Goal: Task Accomplishment & Management: Use online tool/utility

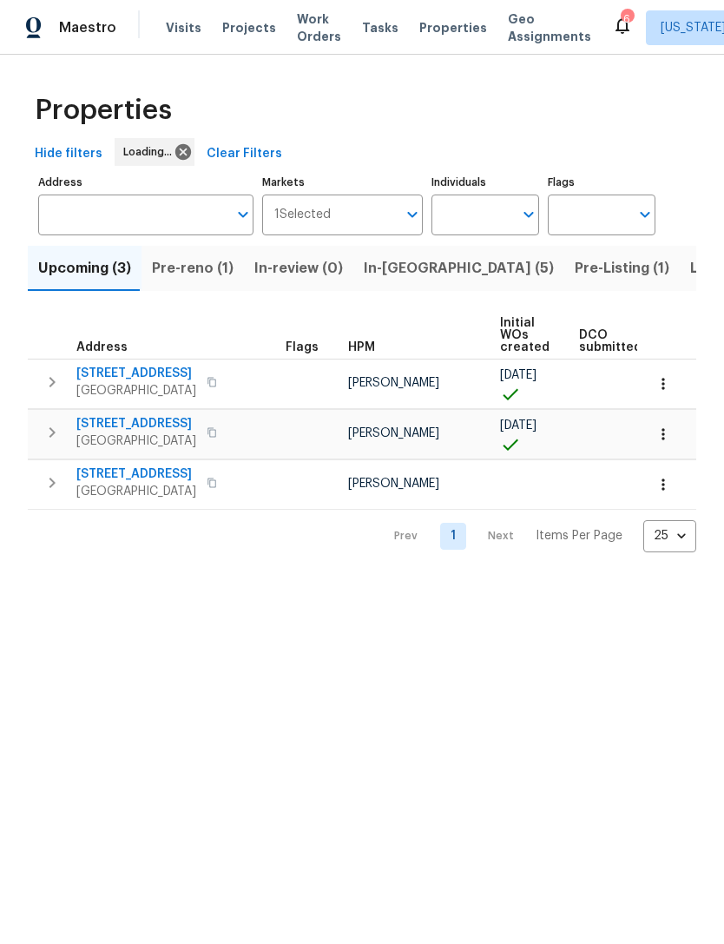
click at [304, 36] on span "Work Orders" at bounding box center [319, 27] width 44 height 35
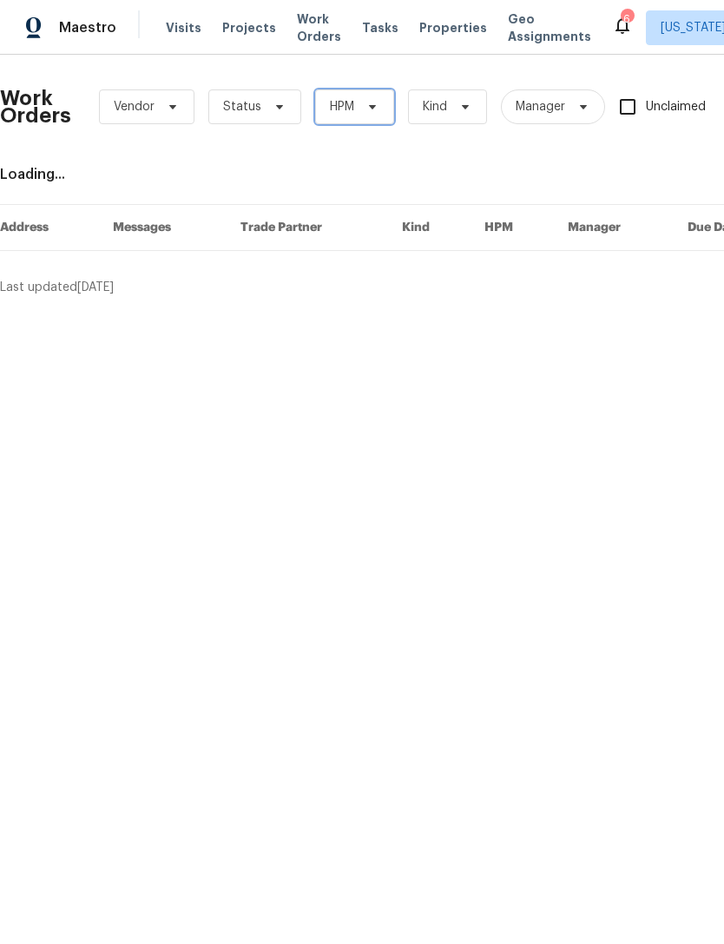
click at [374, 120] on span "HPM" at bounding box center [354, 106] width 79 height 35
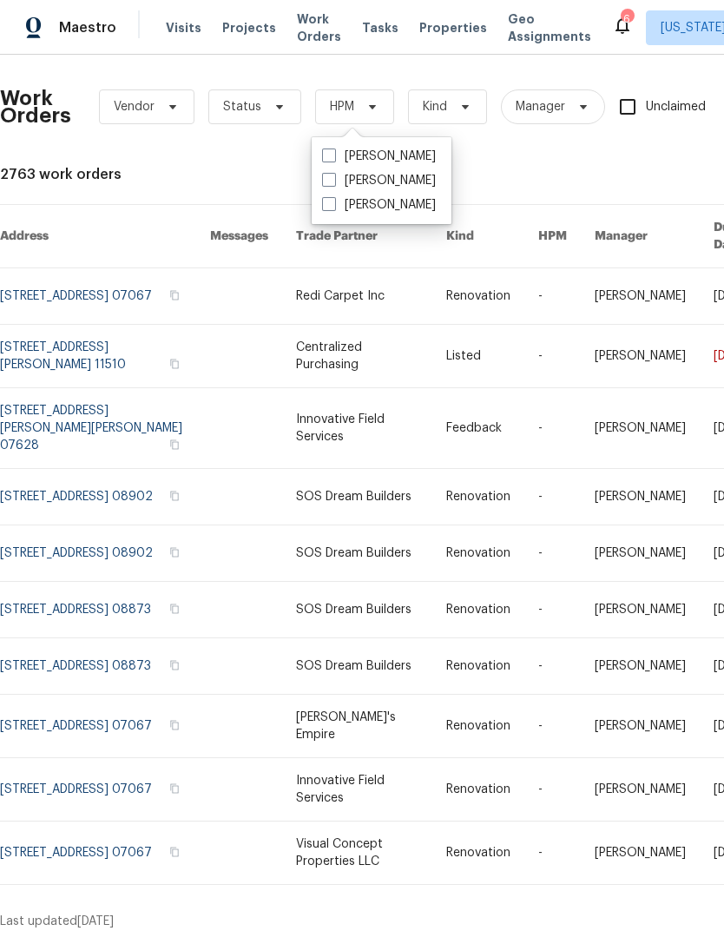
click at [408, 188] on label "[PERSON_NAME]" at bounding box center [379, 180] width 114 height 17
click at [333, 183] on input "[PERSON_NAME]" at bounding box center [327, 177] width 11 height 11
checkbox input "true"
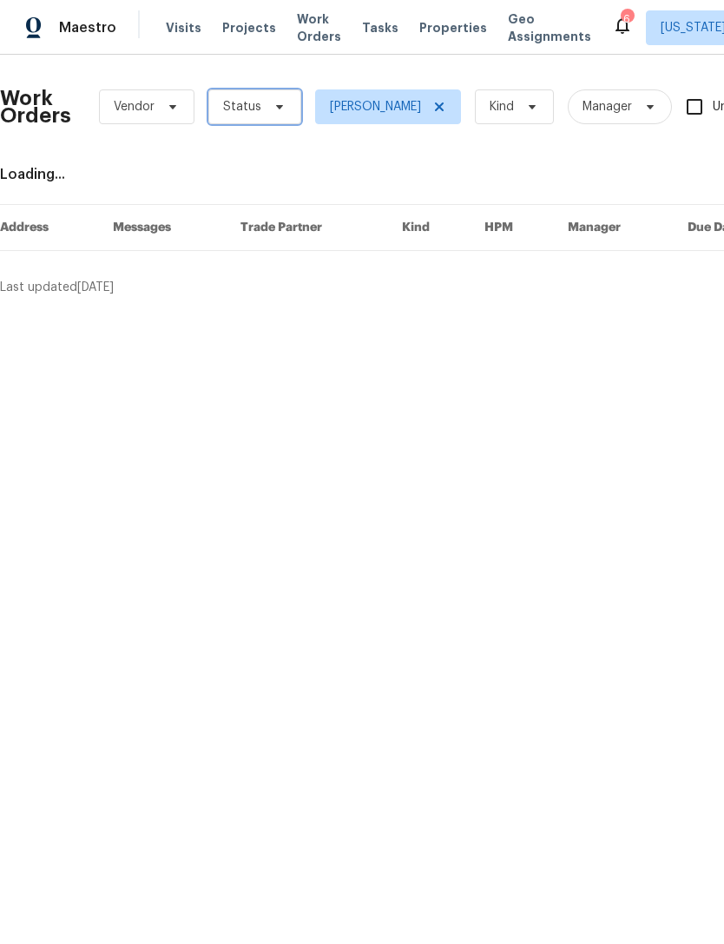
click at [264, 117] on span "Status" at bounding box center [254, 106] width 93 height 35
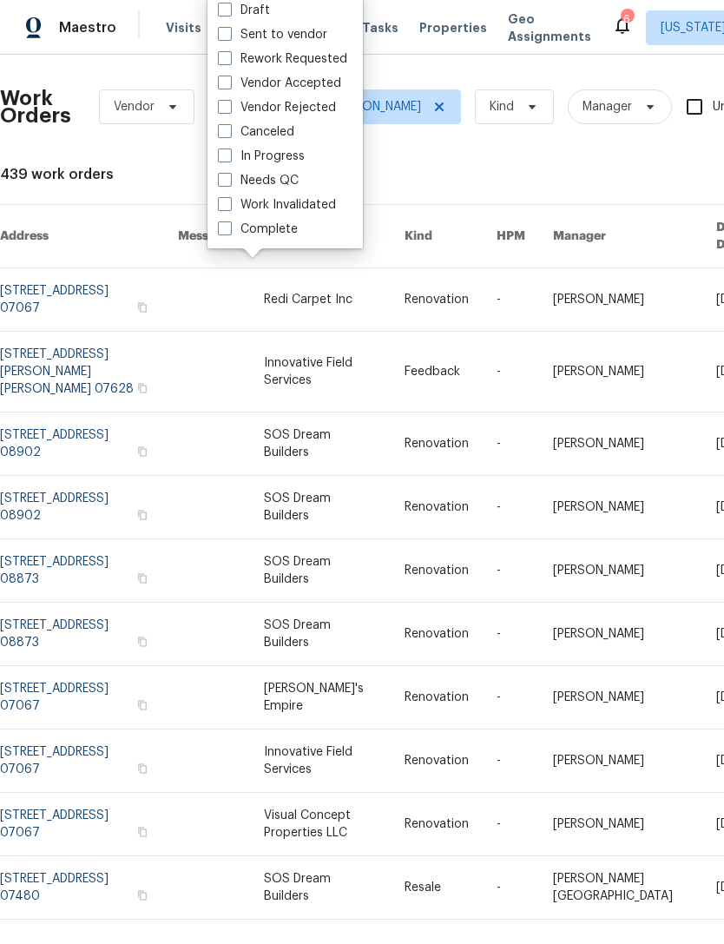
click at [309, 178] on div "Needs QC" at bounding box center [285, 180] width 145 height 24
click at [335, 176] on div "Needs QC" at bounding box center [285, 180] width 145 height 24
click at [244, 178] on label "Needs QC" at bounding box center [258, 180] width 81 height 17
click at [229, 178] on input "Needs QC" at bounding box center [223, 177] width 11 height 11
checkbox input "true"
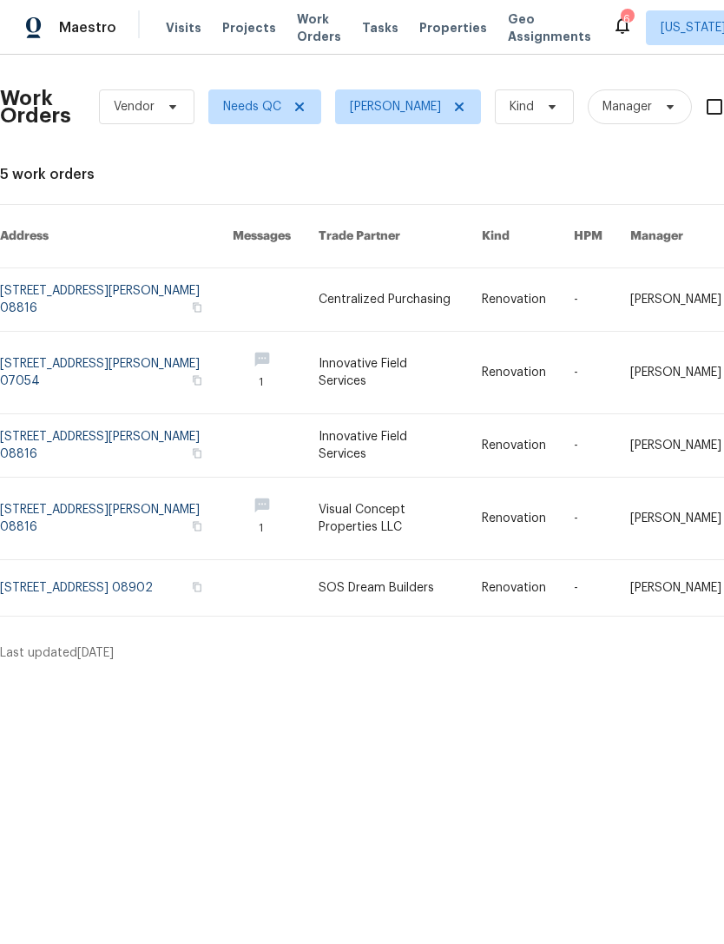
click at [54, 576] on link at bounding box center [116, 588] width 233 height 56
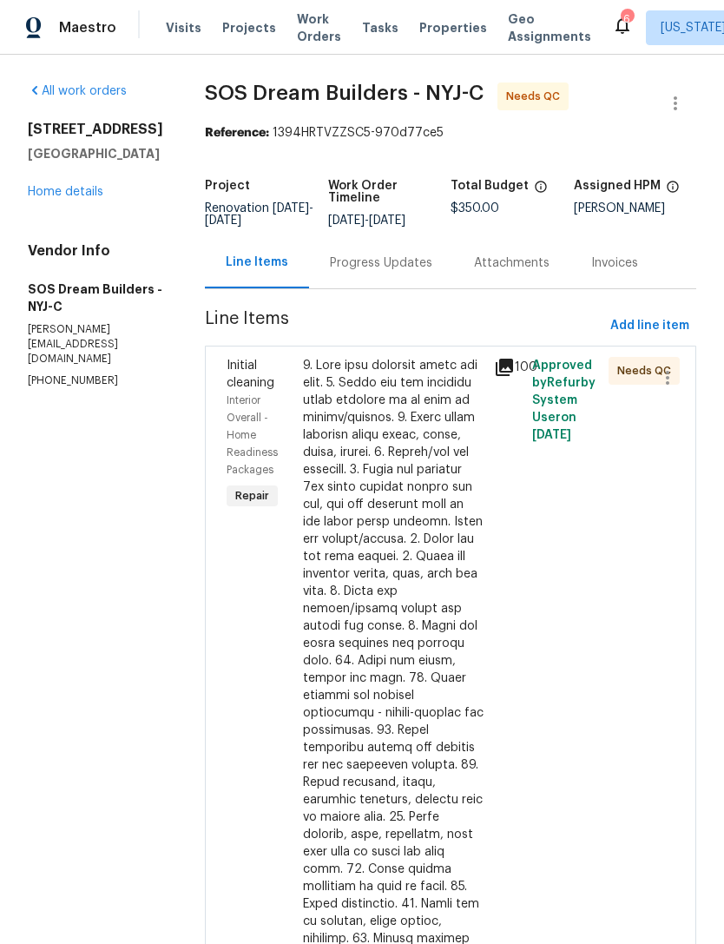
click at [413, 595] on div at bounding box center [393, 773] width 181 height 833
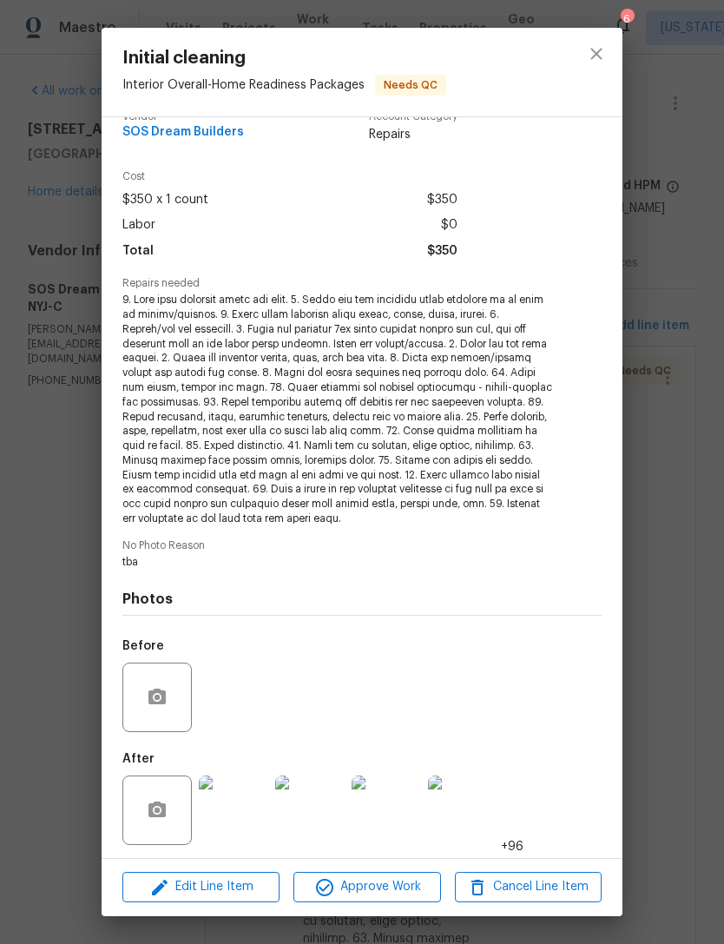
scroll to position [26, 0]
click at [416, 885] on span "Approve Work" at bounding box center [367, 887] width 136 height 22
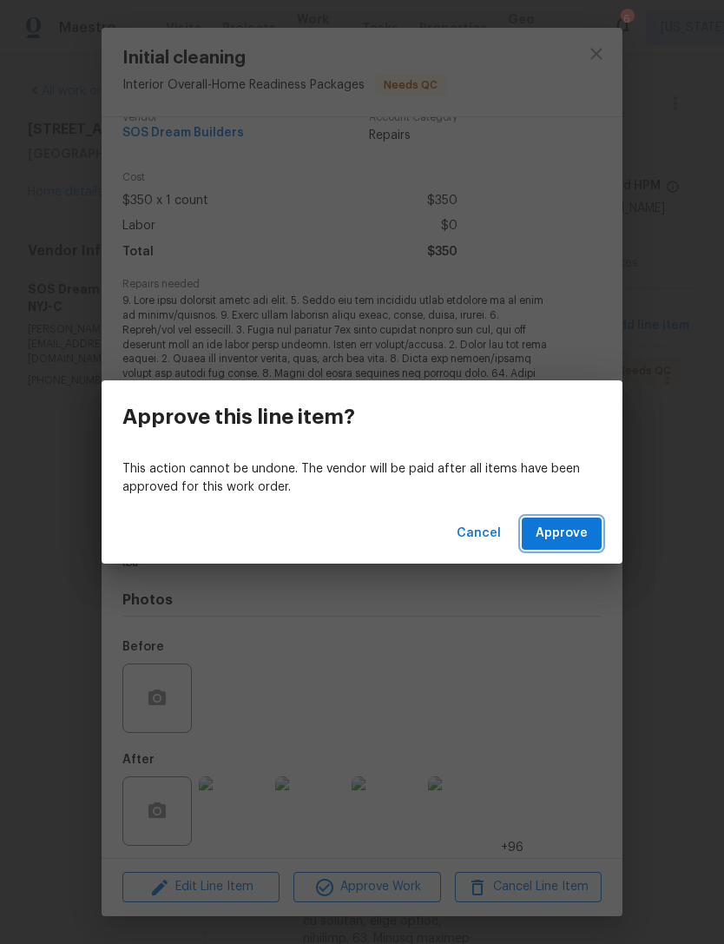
click at [585, 536] on span "Approve" at bounding box center [562, 534] width 52 height 22
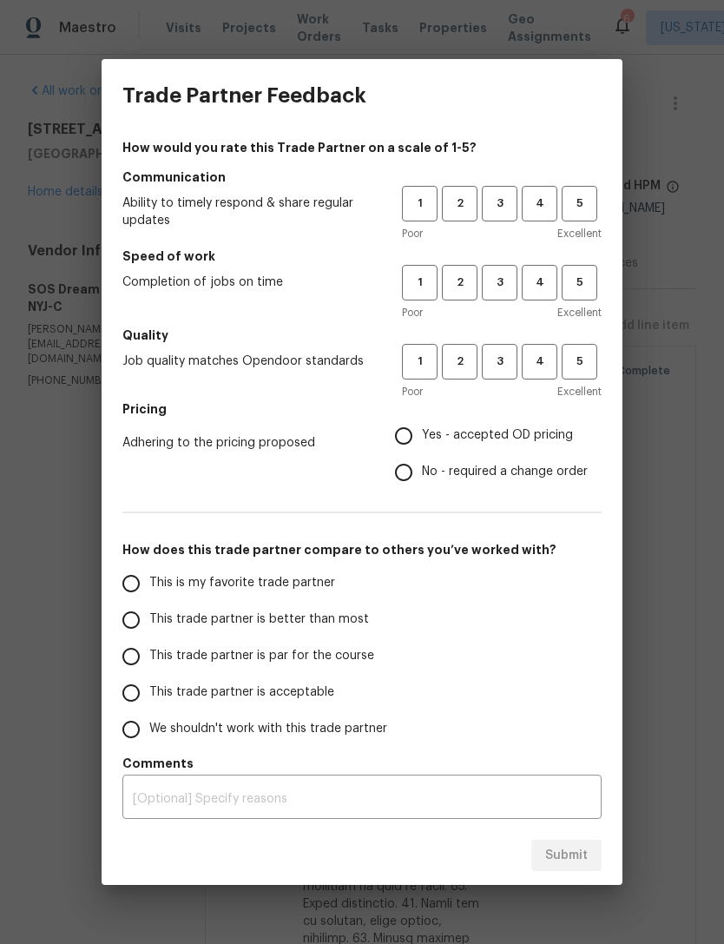
click at [674, 499] on div "Trade Partner Feedback How would you rate this Trade Partner on a scale of 1-5?…" at bounding box center [362, 472] width 724 height 944
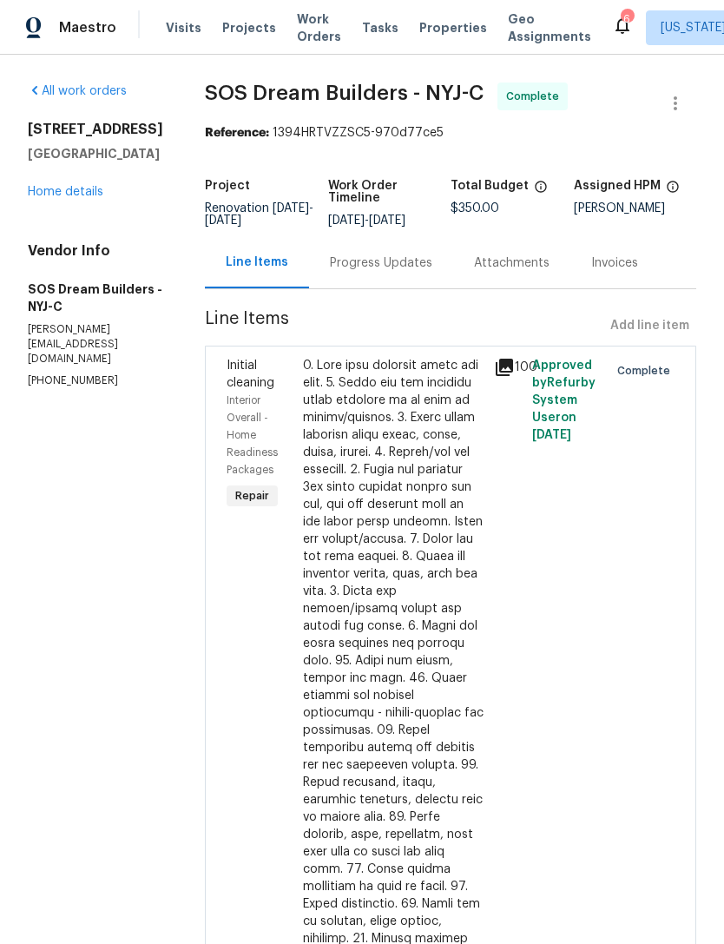
click at [311, 33] on span "Work Orders" at bounding box center [319, 27] width 44 height 35
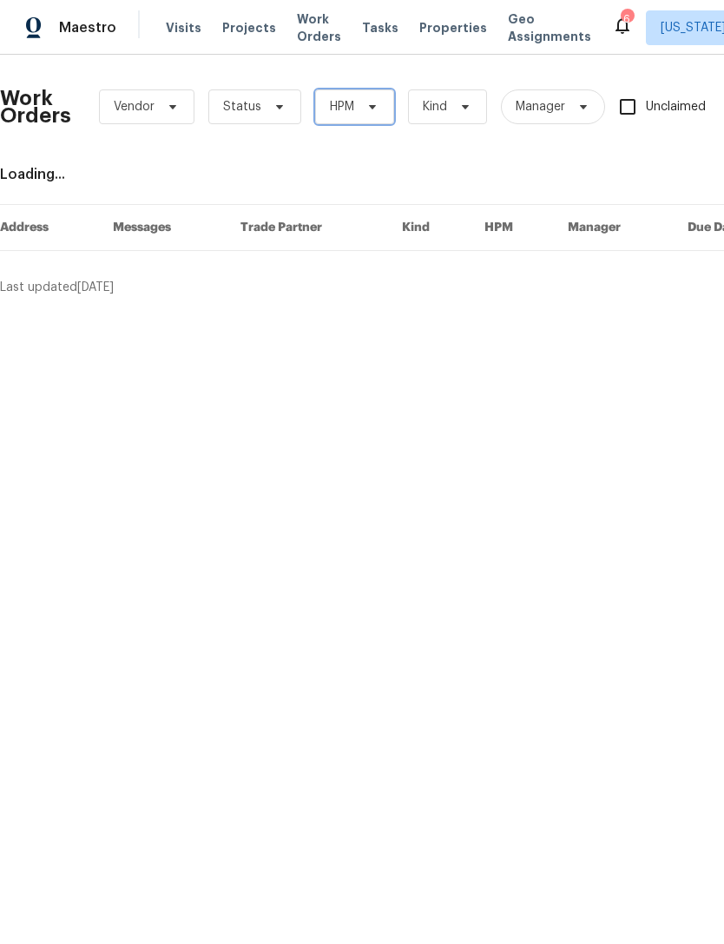
click at [364, 116] on span "HPM" at bounding box center [354, 106] width 79 height 35
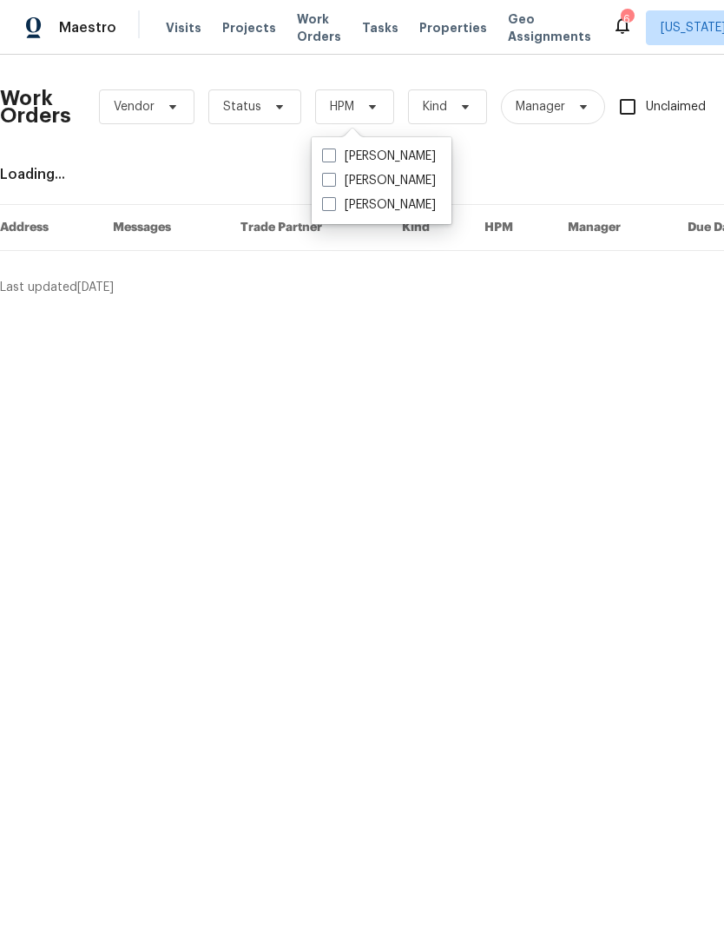
click at [419, 178] on label "[PERSON_NAME]" at bounding box center [379, 180] width 114 height 17
click at [333, 178] on input "[PERSON_NAME]" at bounding box center [327, 177] width 11 height 11
checkbox input "true"
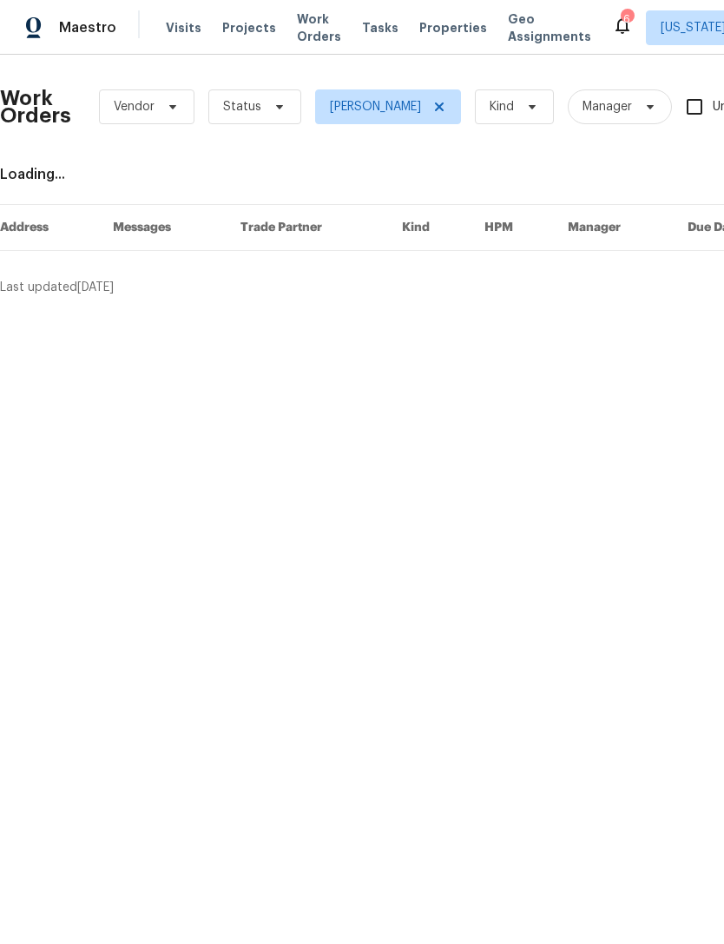
click at [273, 112] on icon at bounding box center [280, 107] width 14 height 14
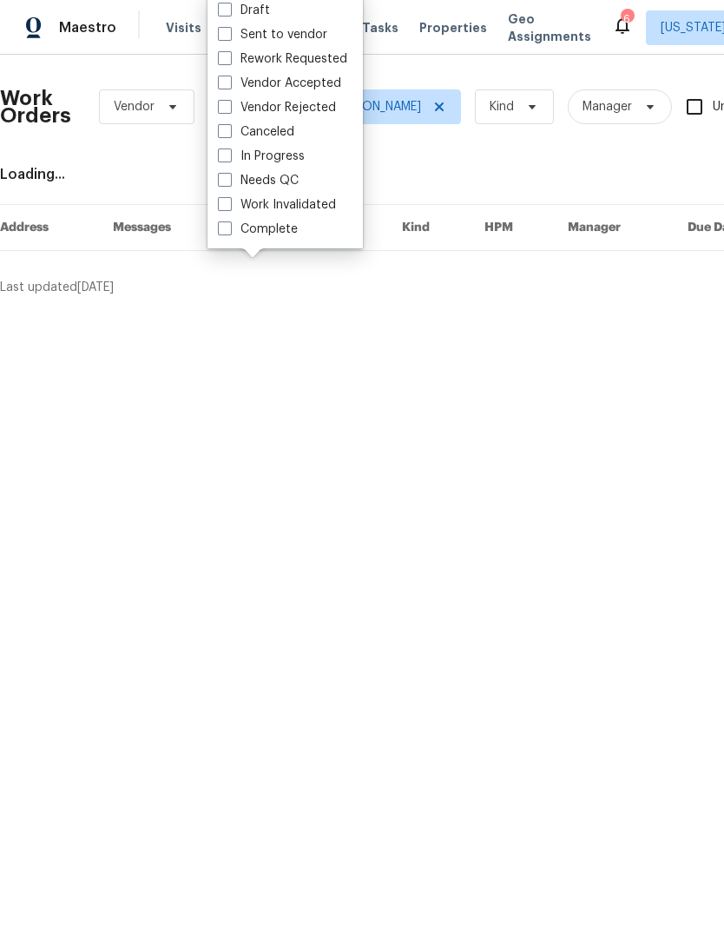
click at [311, 176] on div "Needs QC" at bounding box center [285, 180] width 145 height 24
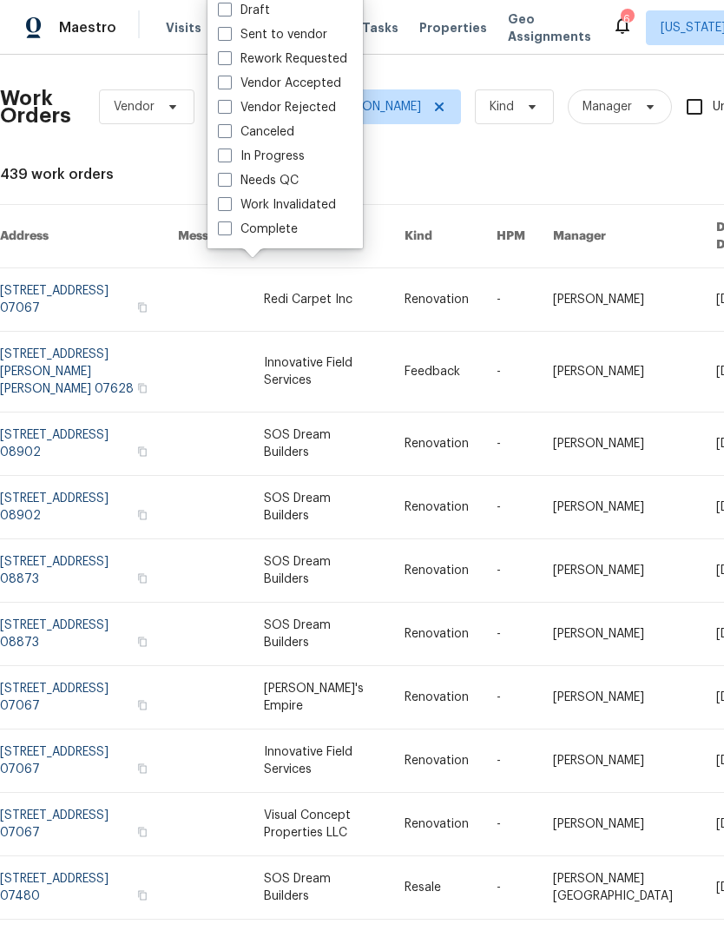
click at [314, 181] on div "Needs QC" at bounding box center [285, 180] width 145 height 24
click at [220, 175] on span at bounding box center [225, 180] width 14 height 14
click at [220, 175] on input "Needs QC" at bounding box center [223, 177] width 11 height 11
checkbox input "true"
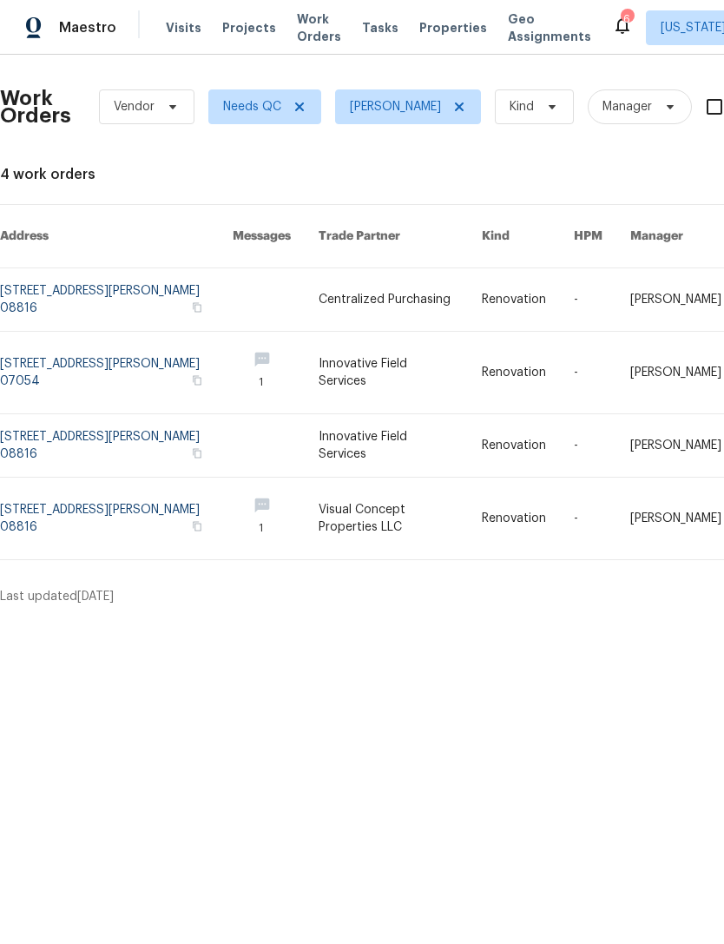
click at [475, 493] on link at bounding box center [400, 518] width 163 height 82
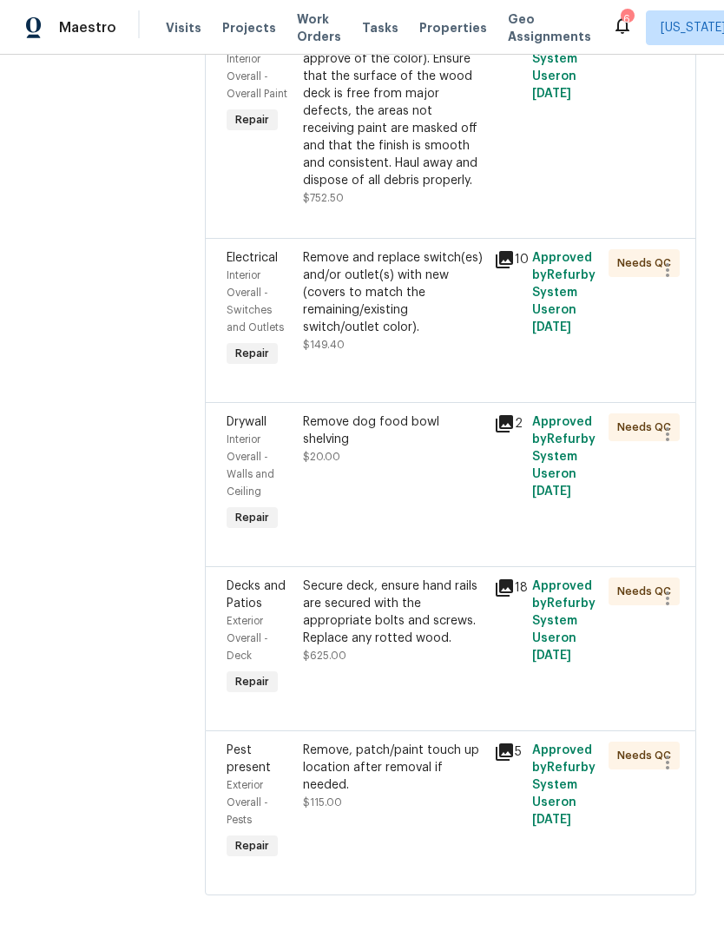
scroll to position [2800, 0]
click at [428, 793] on div "Remove, patch/paint touch up location after removal if needed." at bounding box center [393, 767] width 181 height 52
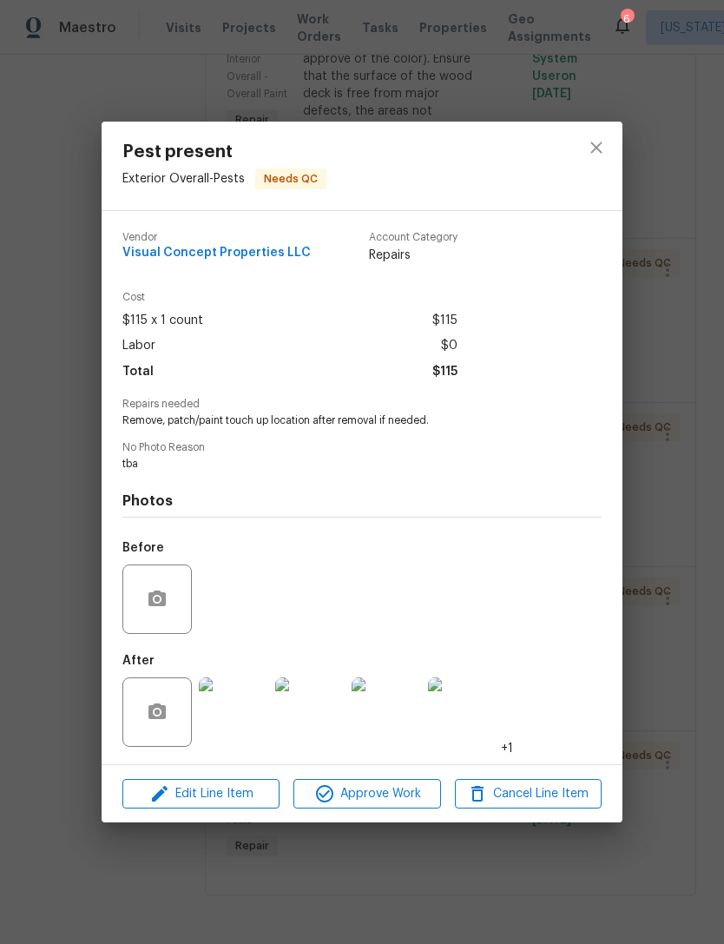
click at [244, 711] on img at bounding box center [233, 711] width 69 height 69
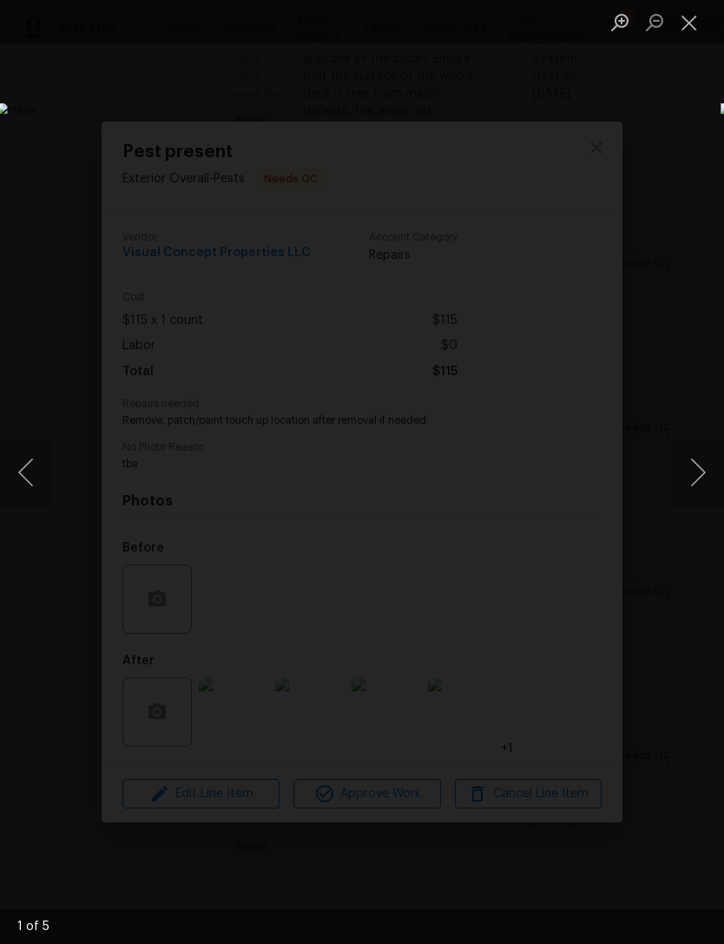
click at [720, 468] on button "Next image" at bounding box center [698, 472] width 52 height 69
click at [696, 467] on button "Next image" at bounding box center [698, 472] width 52 height 69
click at [693, 464] on button "Next image" at bounding box center [698, 472] width 52 height 69
click at [702, 10] on button "Close lightbox" at bounding box center [689, 22] width 35 height 30
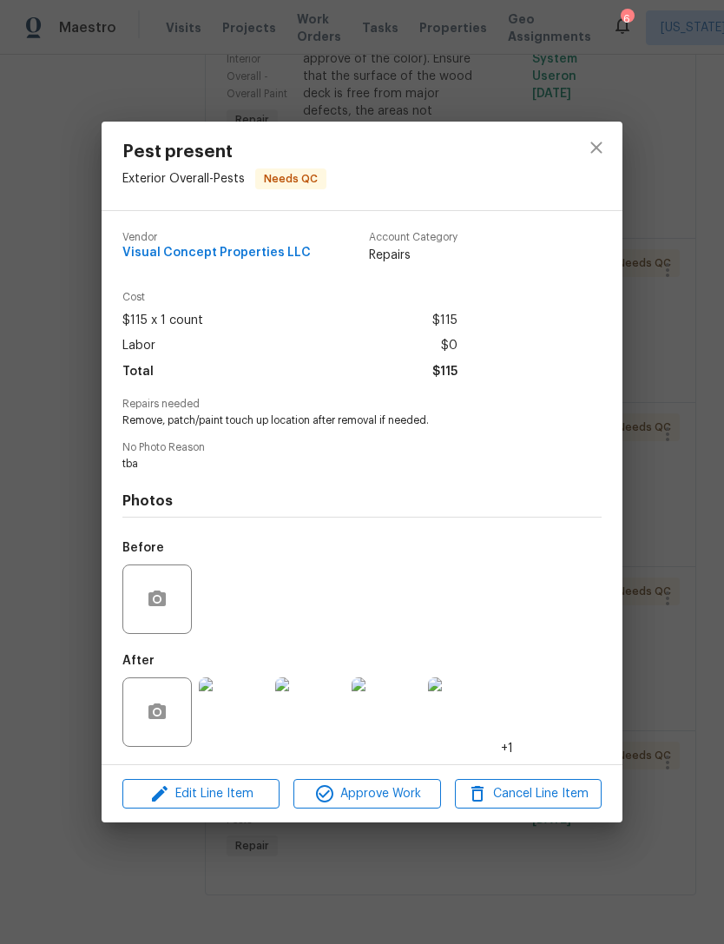
click at [685, 240] on div "Pest present Exterior Overall - Pests Needs QC Vendor Visual Concept Properties…" at bounding box center [362, 472] width 724 height 944
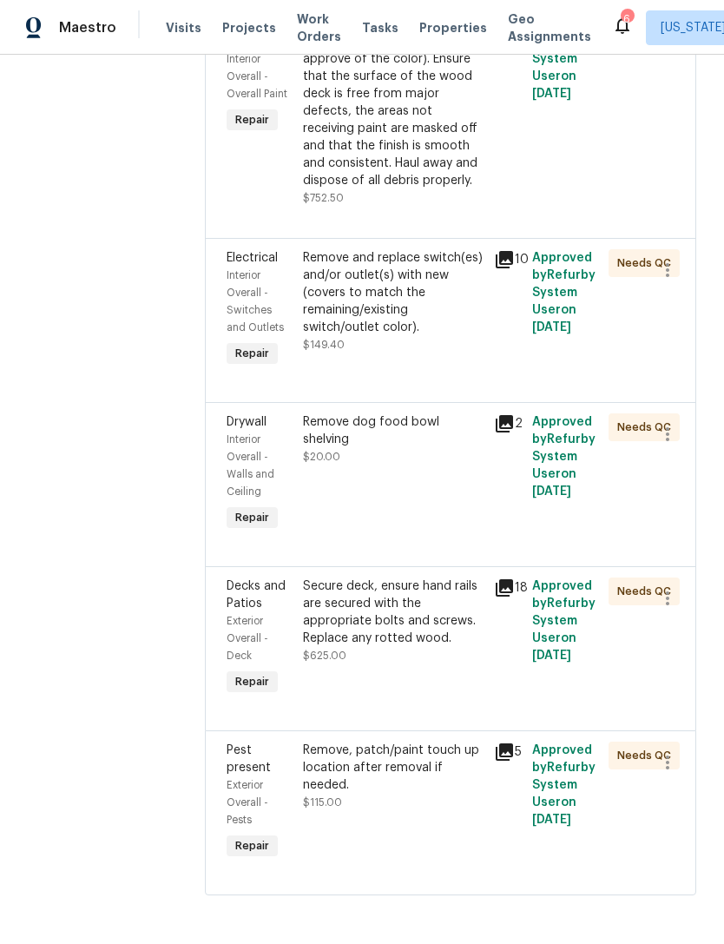
click at [434, 647] on div "Secure deck, ensure hand rails are secured with the appropriate bolts and screw…" at bounding box center [393, 611] width 181 height 69
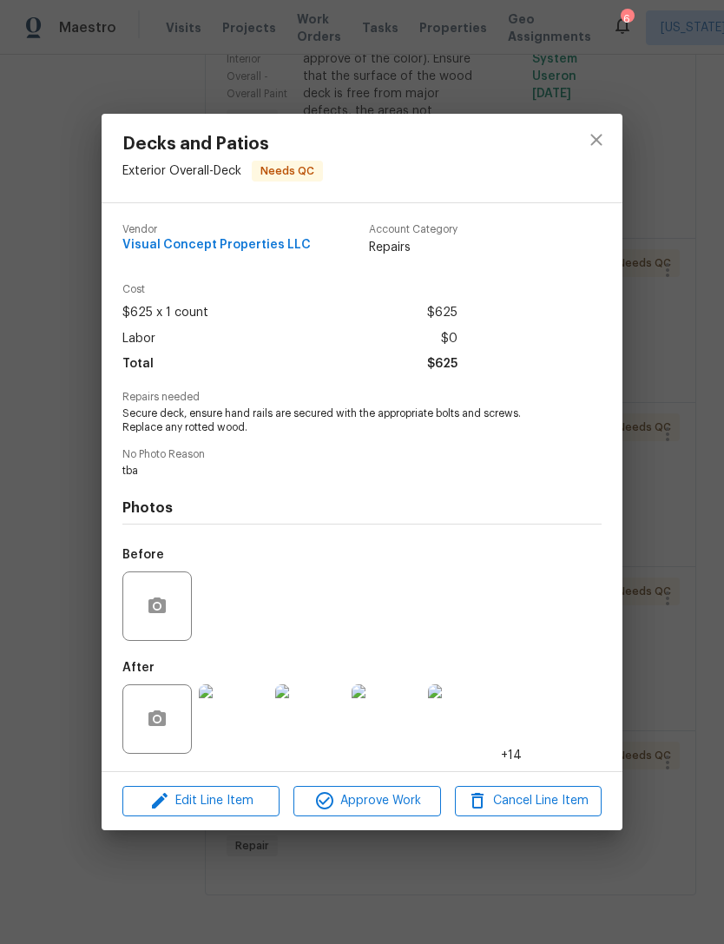
click at [253, 711] on img at bounding box center [233, 718] width 69 height 69
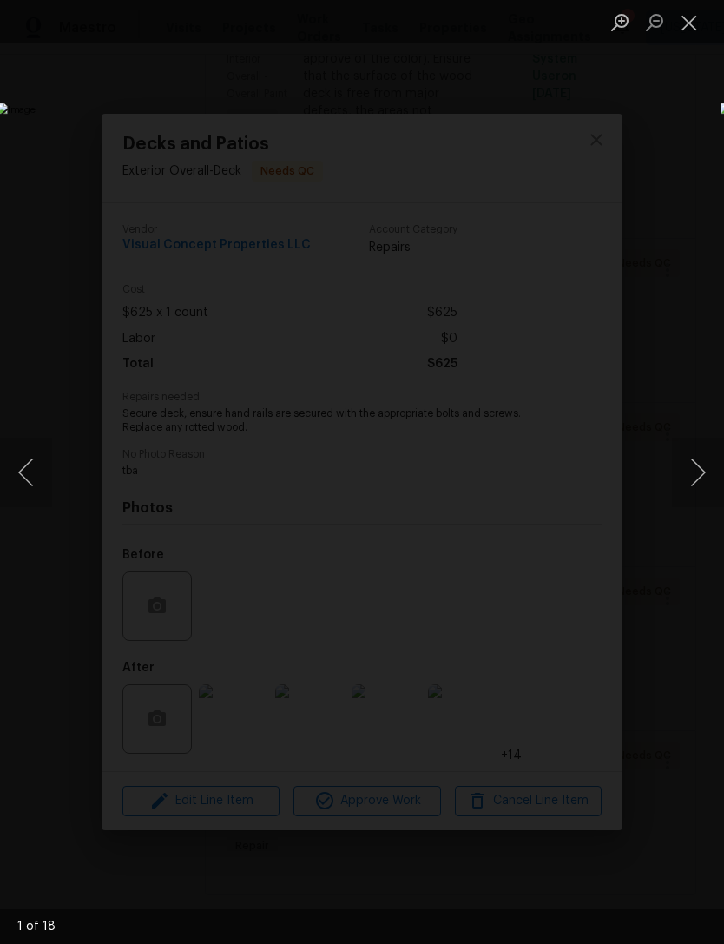
click at [698, 464] on button "Next image" at bounding box center [698, 472] width 52 height 69
click at [692, 458] on button "Next image" at bounding box center [698, 472] width 52 height 69
click at [694, 466] on button "Next image" at bounding box center [698, 472] width 52 height 69
click at [682, 476] on button "Next image" at bounding box center [698, 472] width 52 height 69
click at [676, 474] on button "Next image" at bounding box center [698, 472] width 52 height 69
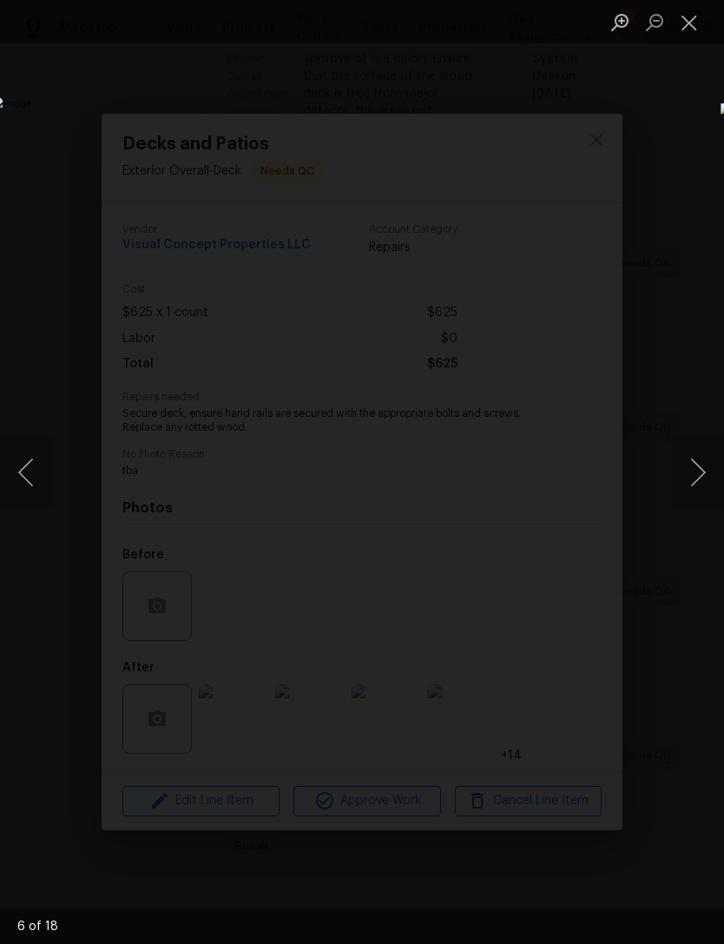
click at [680, 472] on button "Next image" at bounding box center [698, 472] width 52 height 69
click at [688, 477] on button "Next image" at bounding box center [698, 472] width 52 height 69
click at [688, 483] on button "Next image" at bounding box center [698, 472] width 52 height 69
click at [686, 480] on button "Next image" at bounding box center [698, 472] width 52 height 69
click at [686, 484] on button "Next image" at bounding box center [698, 472] width 52 height 69
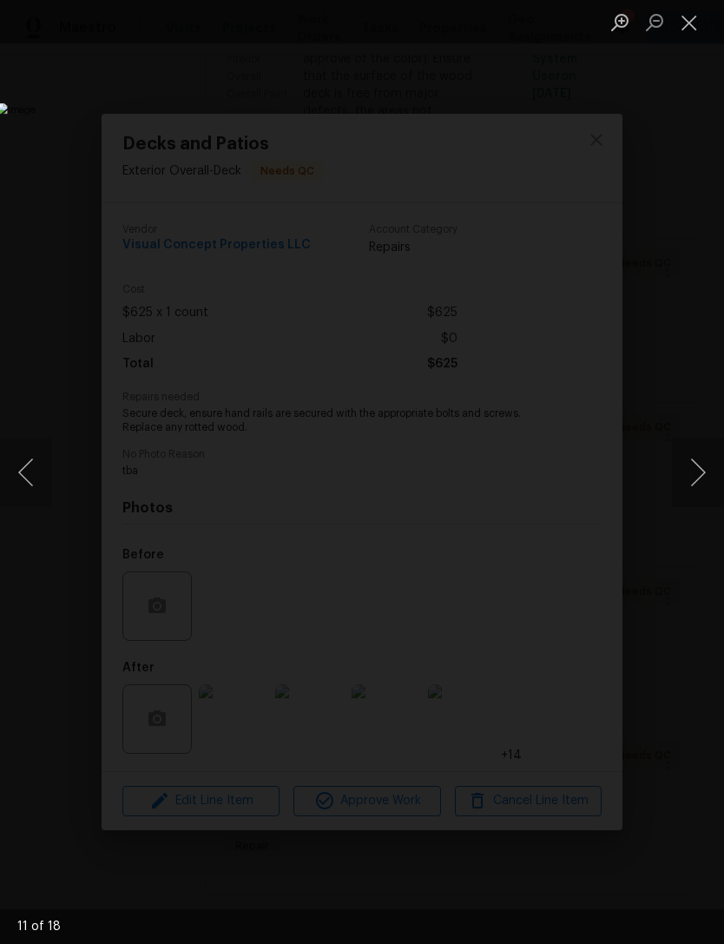
click at [688, 480] on button "Next image" at bounding box center [698, 472] width 52 height 69
click at [683, 481] on button "Next image" at bounding box center [698, 472] width 52 height 69
click at [688, 477] on button "Next image" at bounding box center [698, 472] width 52 height 69
click at [688, 479] on button "Next image" at bounding box center [698, 472] width 52 height 69
click at [690, 482] on button "Next image" at bounding box center [698, 472] width 52 height 69
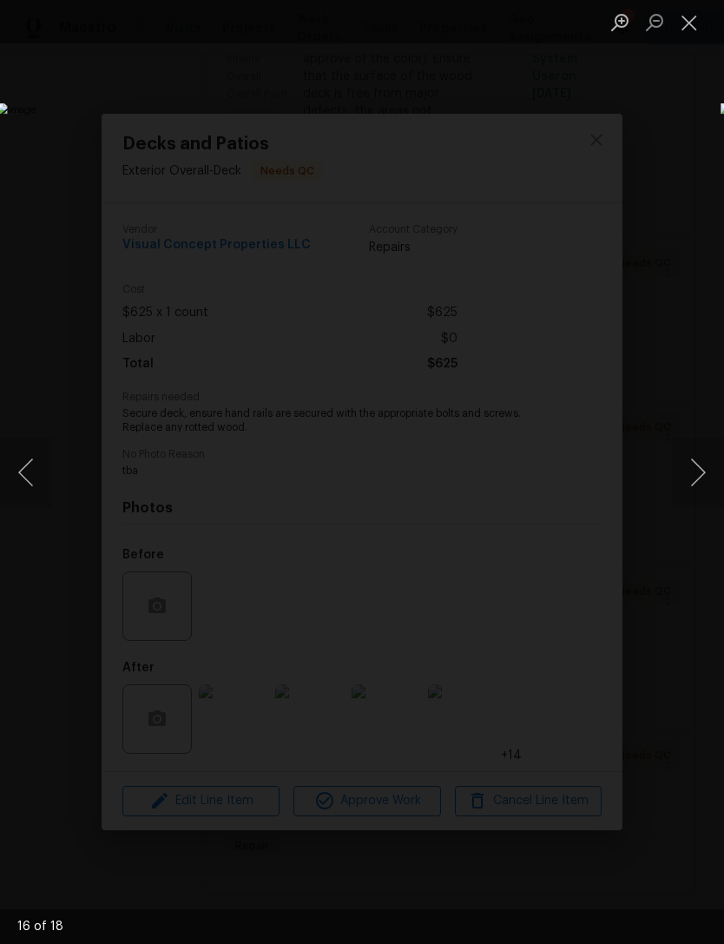
click at [691, 474] on button "Next image" at bounding box center [698, 472] width 52 height 69
click at [689, 472] on button "Next image" at bounding box center [698, 472] width 52 height 69
click at [688, 474] on button "Next image" at bounding box center [698, 472] width 52 height 69
click at [694, 478] on button "Next image" at bounding box center [698, 472] width 52 height 69
click at [688, 483] on button "Next image" at bounding box center [698, 472] width 52 height 69
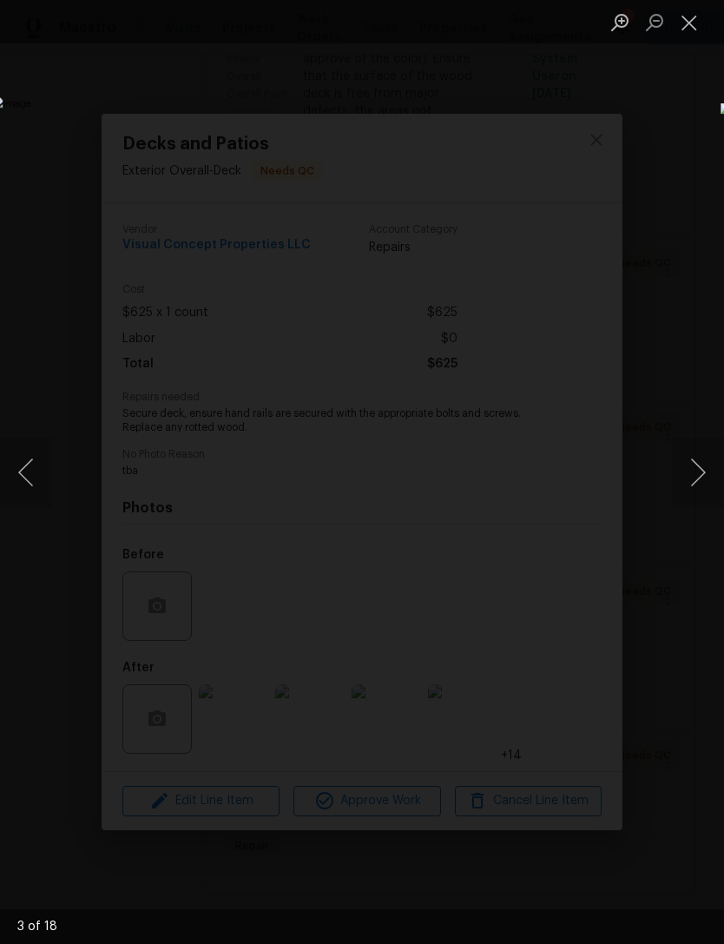
click at [686, 482] on button "Next image" at bounding box center [698, 472] width 52 height 69
click at [681, 506] on button "Next image" at bounding box center [698, 472] width 52 height 69
click at [699, 25] on button "Close lightbox" at bounding box center [689, 22] width 35 height 30
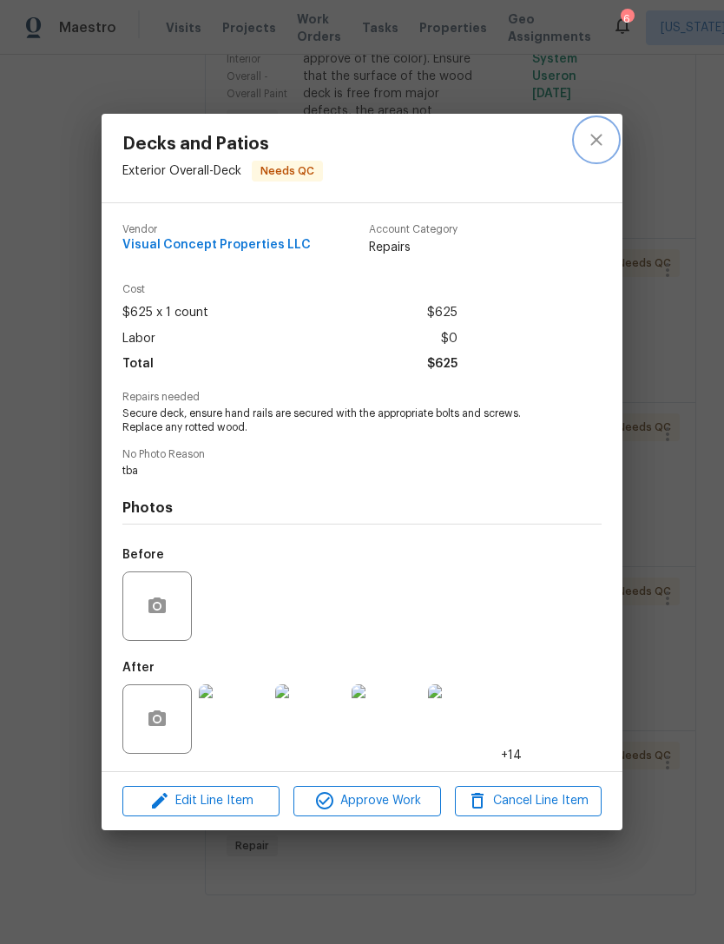
click at [606, 138] on icon "close" at bounding box center [596, 139] width 21 height 21
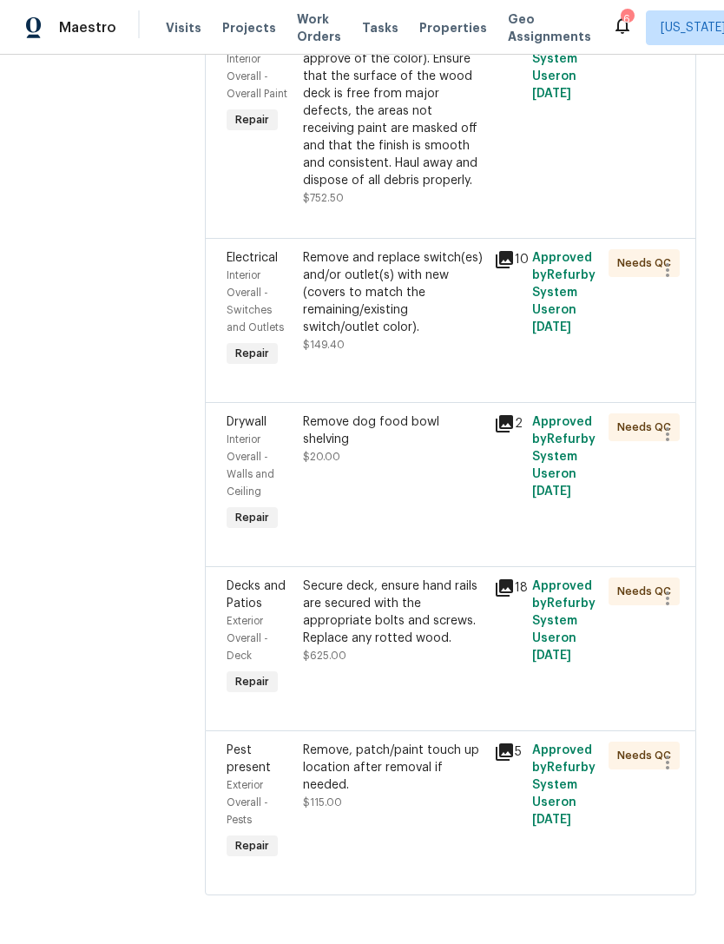
click at [464, 520] on div "Remove dog food bowl shelving $20.00" at bounding box center [393, 474] width 191 height 132
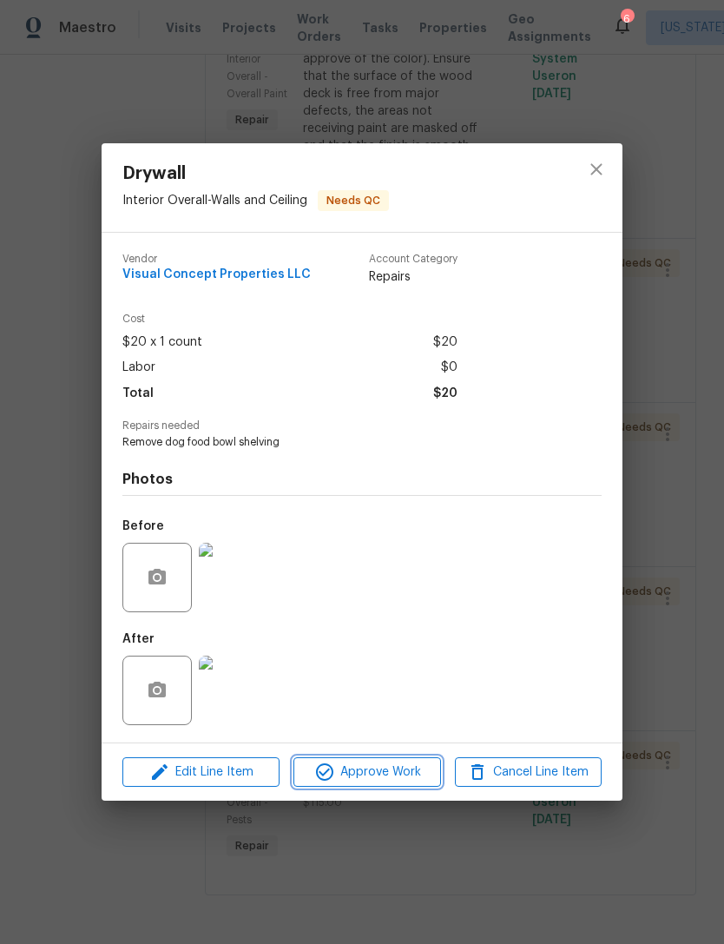
click at [405, 769] on span "Approve Work" at bounding box center [367, 772] width 136 height 22
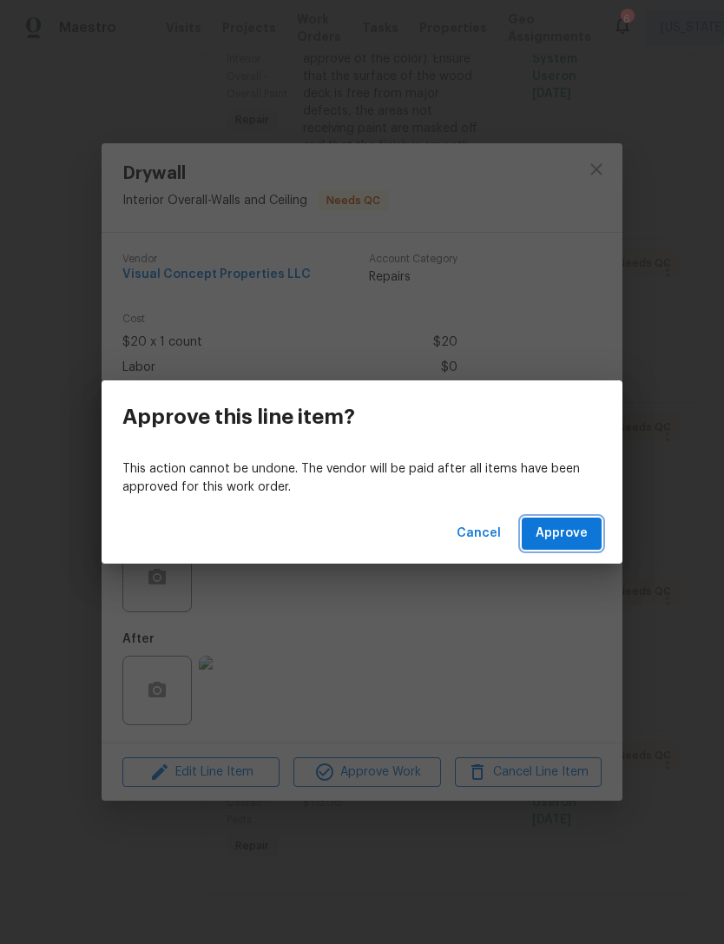
click at [583, 524] on span "Approve" at bounding box center [562, 534] width 52 height 22
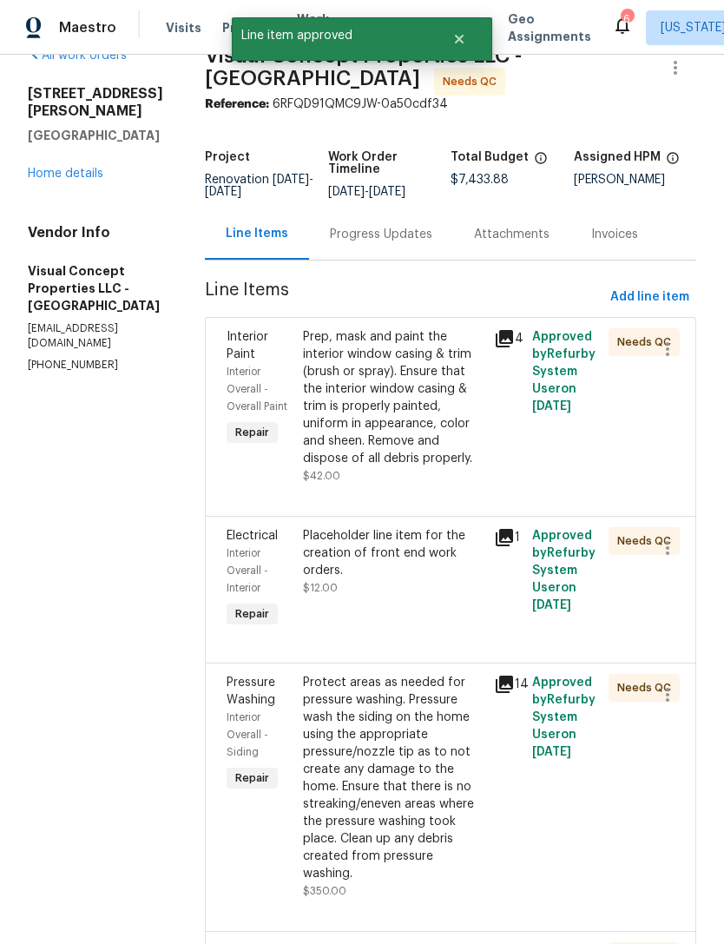
scroll to position [37, 0]
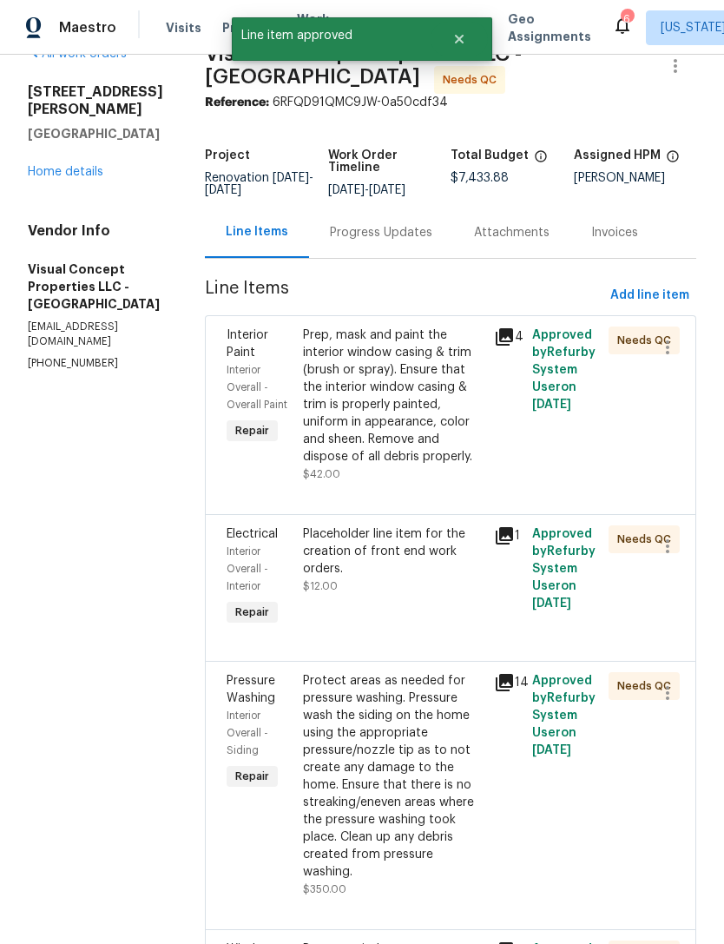
click at [457, 439] on div "Prep, mask and paint the interior window casing & trim (brush or spray). Ensure…" at bounding box center [393, 395] width 181 height 139
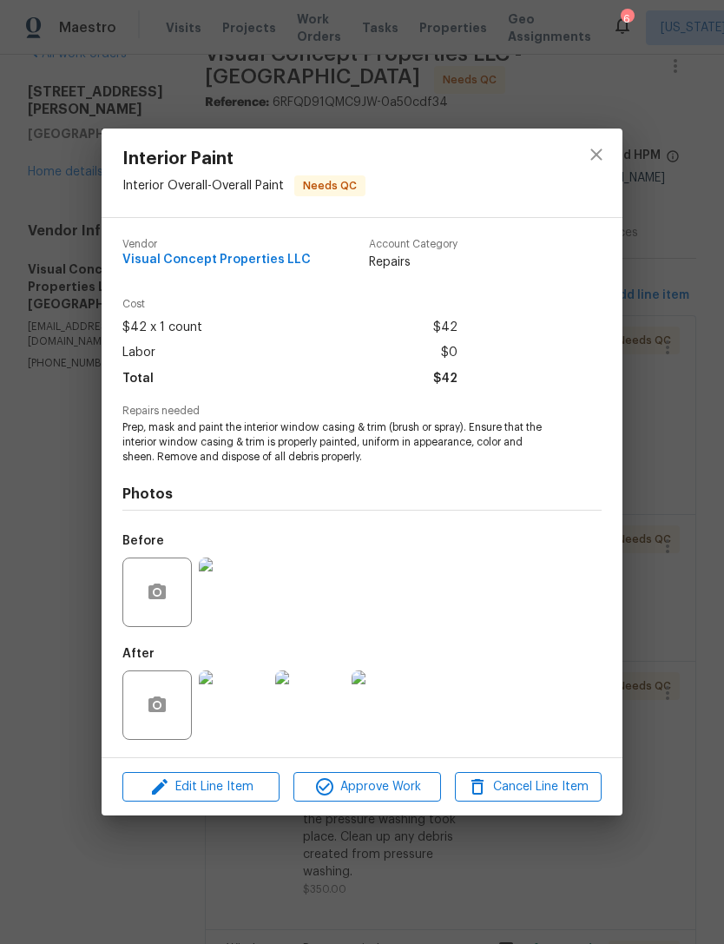
click at [259, 701] on img at bounding box center [233, 704] width 69 height 69
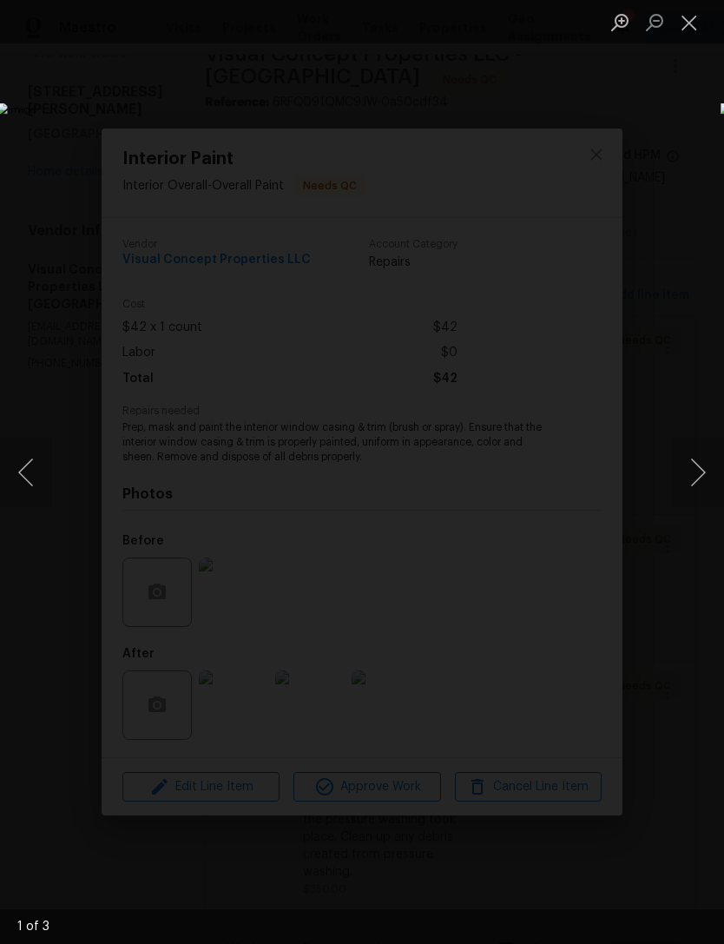
click at [701, 483] on button "Next image" at bounding box center [698, 472] width 52 height 69
click at [695, 489] on button "Next image" at bounding box center [698, 472] width 52 height 69
click at [699, 26] on button "Close lightbox" at bounding box center [689, 22] width 35 height 30
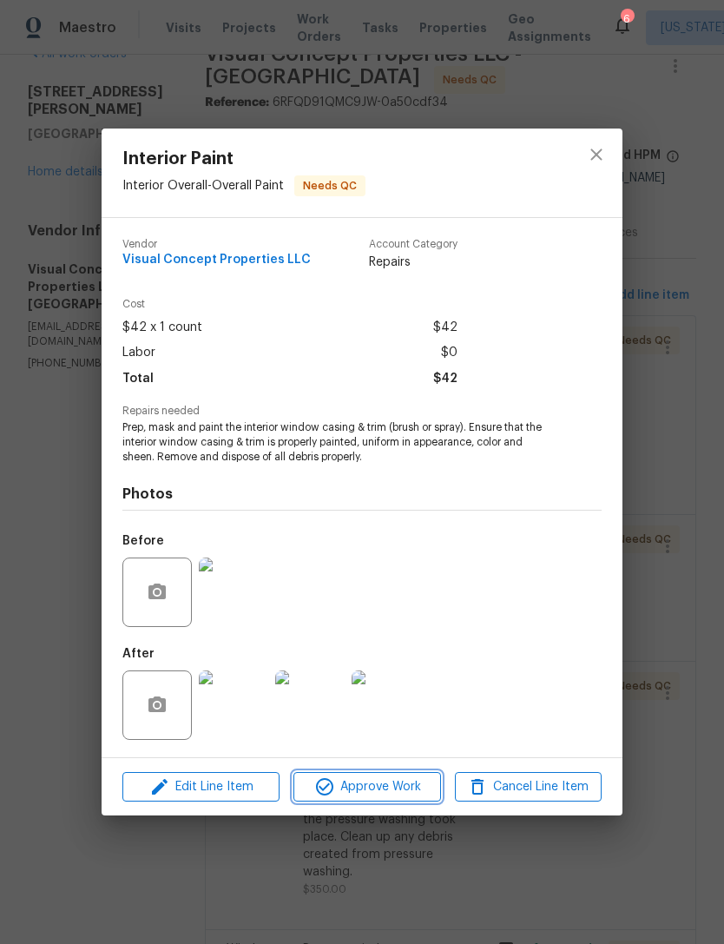
click at [406, 793] on span "Approve Work" at bounding box center [367, 787] width 136 height 22
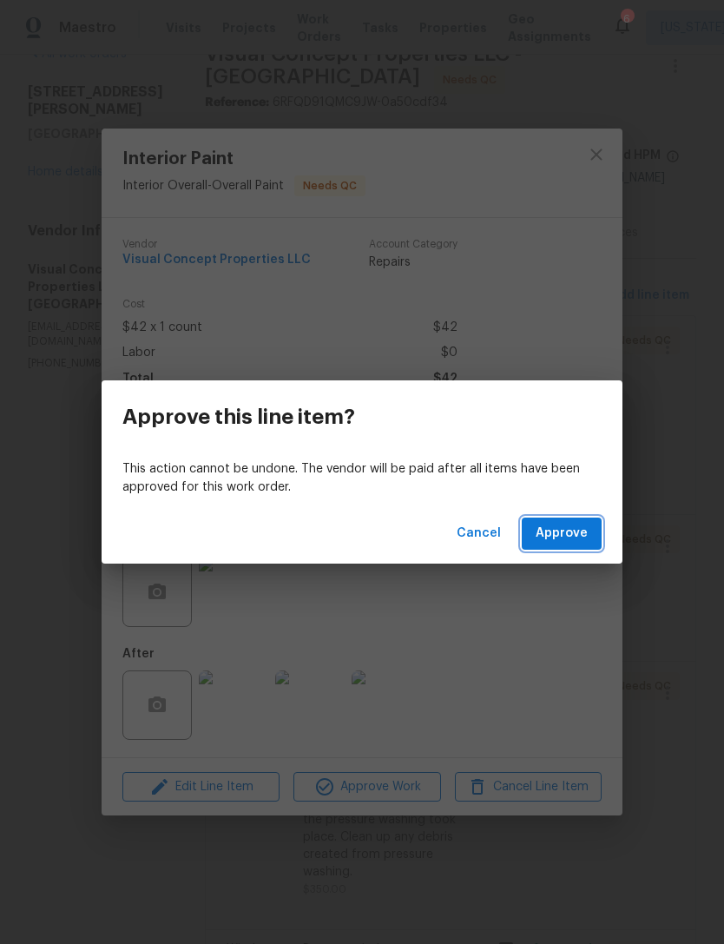
click at [582, 524] on span "Approve" at bounding box center [562, 534] width 52 height 22
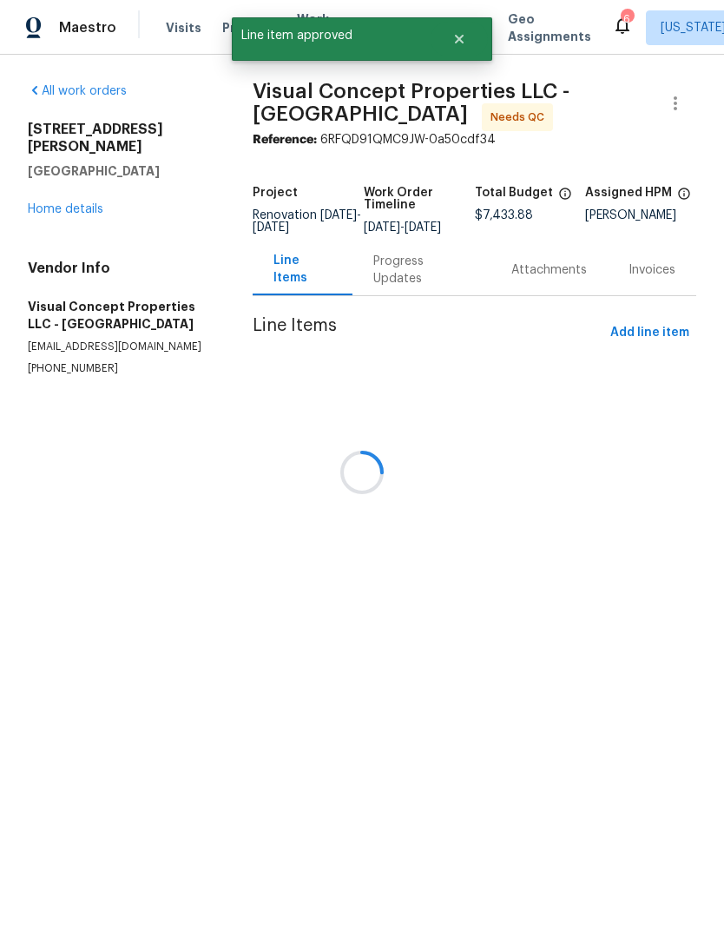
scroll to position [0, 0]
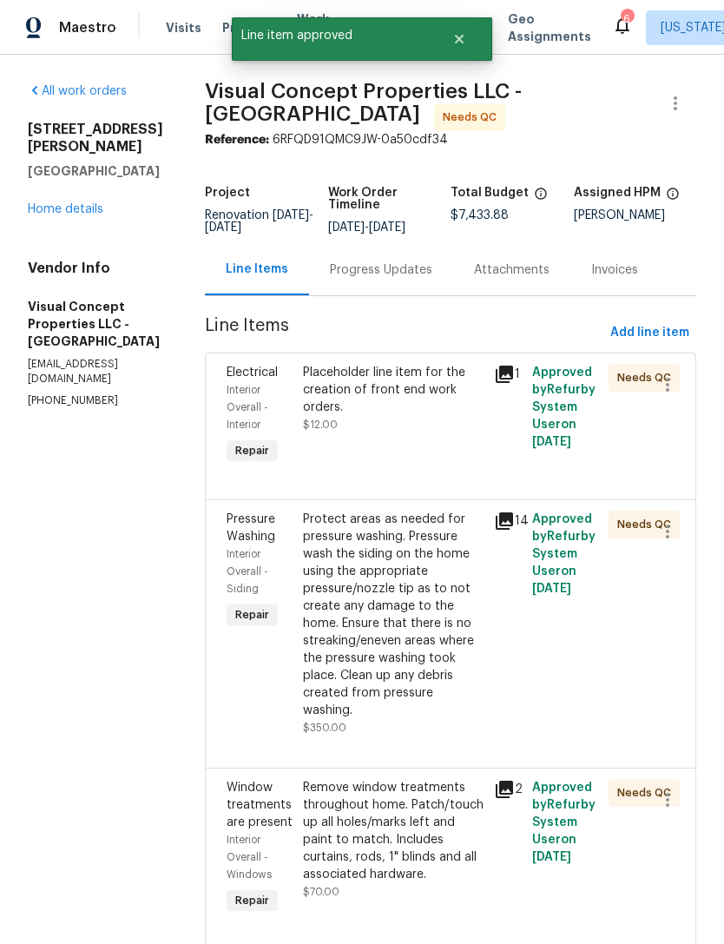
click at [432, 451] on div "Placeholder line item for the creation of front end work orders. $12.00" at bounding box center [393, 416] width 191 height 115
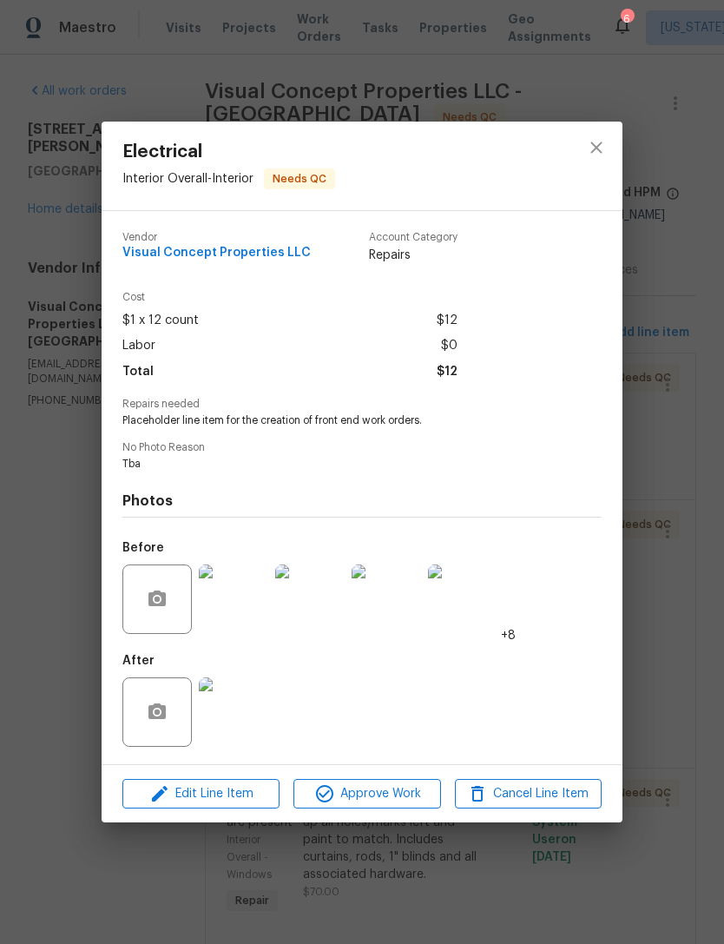
click at [262, 603] on img at bounding box center [233, 598] width 69 height 69
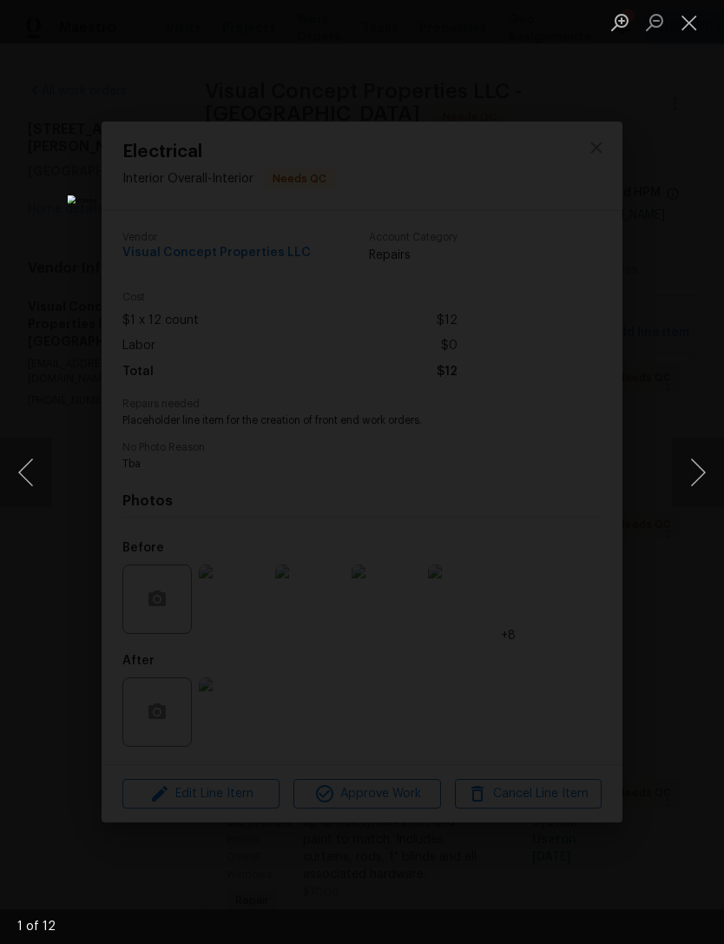
click at [694, 473] on button "Next image" at bounding box center [698, 472] width 52 height 69
click at [685, 476] on button "Next image" at bounding box center [698, 472] width 52 height 69
click at [680, 480] on button "Next image" at bounding box center [698, 472] width 52 height 69
click at [704, 26] on button "Close lightbox" at bounding box center [689, 22] width 35 height 30
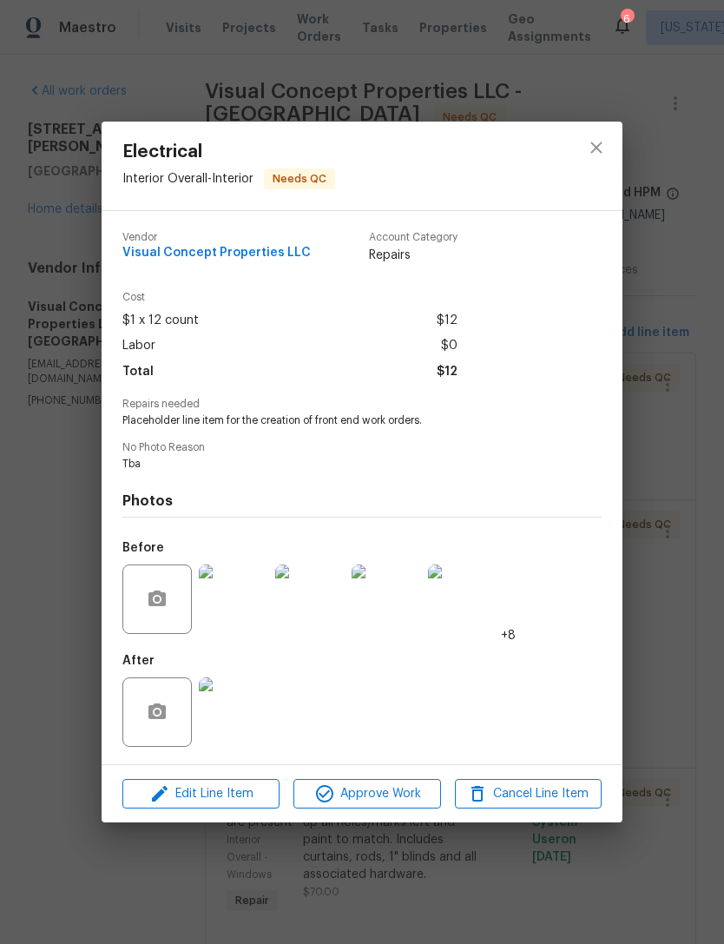
click at [261, 714] on img at bounding box center [233, 711] width 69 height 69
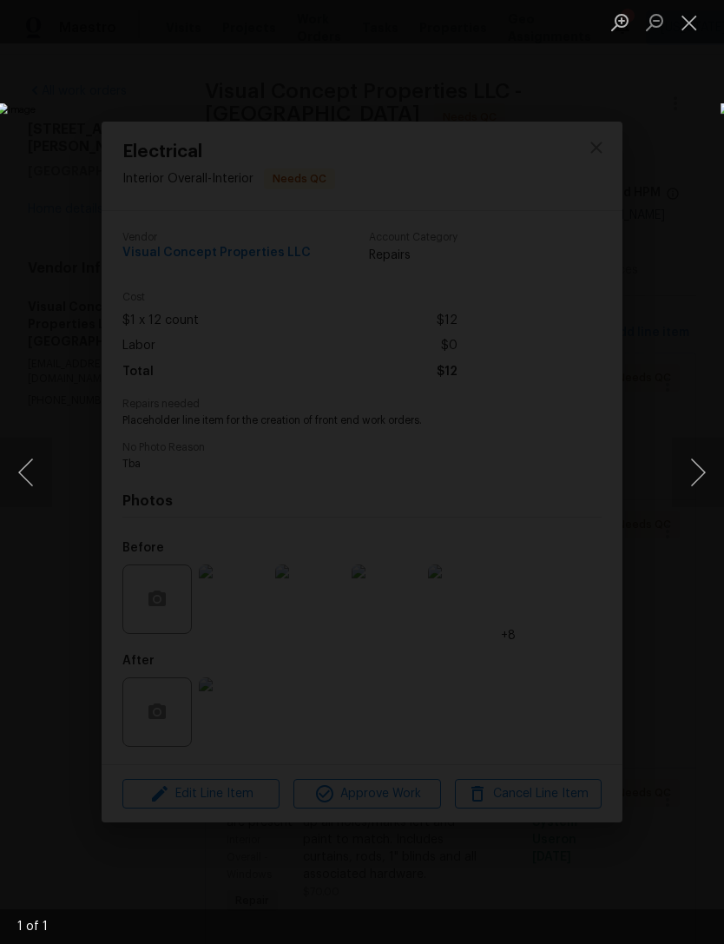
click at [701, 36] on button "Close lightbox" at bounding box center [689, 22] width 35 height 30
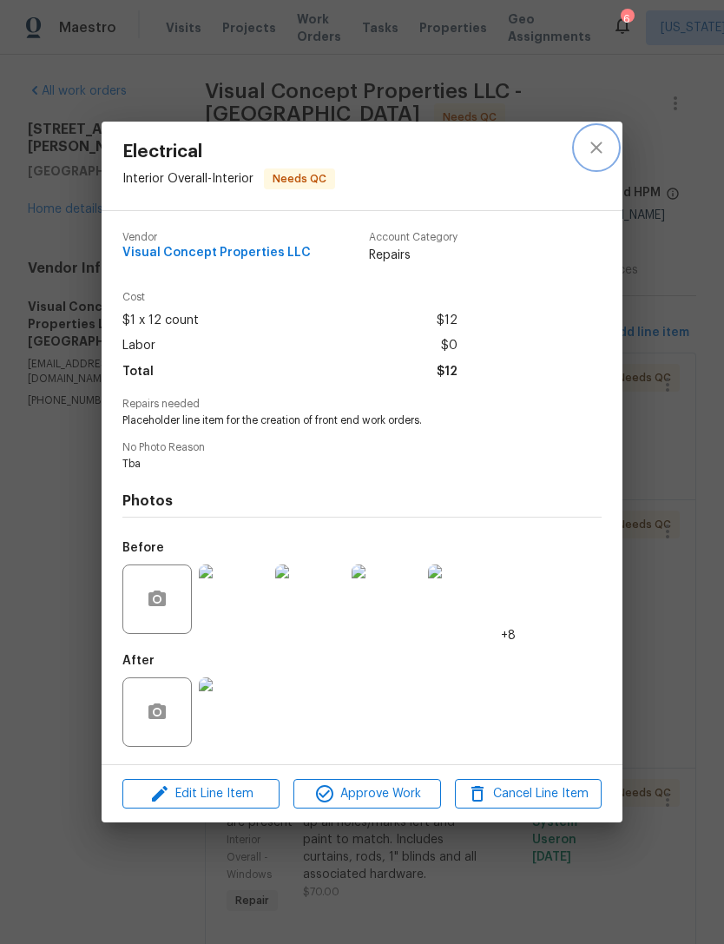
click at [609, 151] on button "close" at bounding box center [597, 148] width 42 height 42
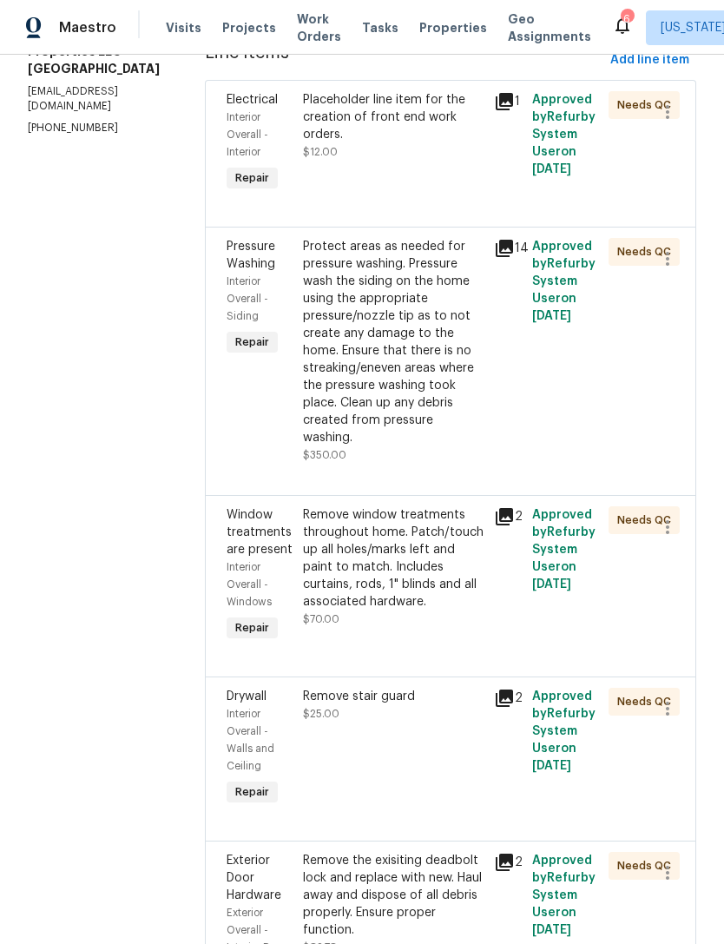
scroll to position [277, 0]
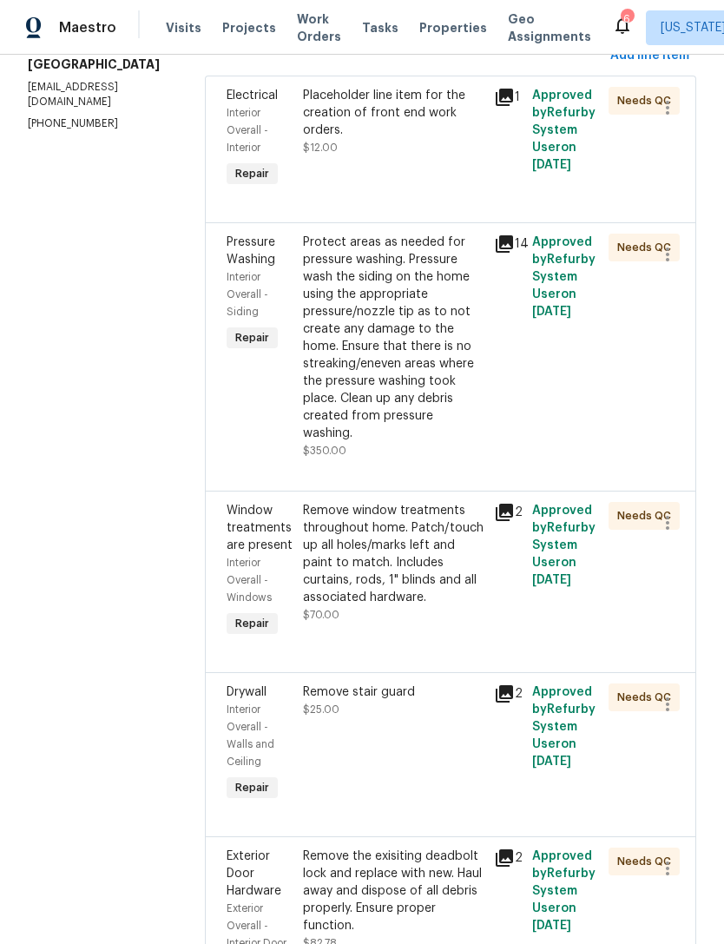
click at [431, 378] on div "Protect areas as needed for pressure washing. Pressure wash the siding on the h…" at bounding box center [393, 338] width 181 height 208
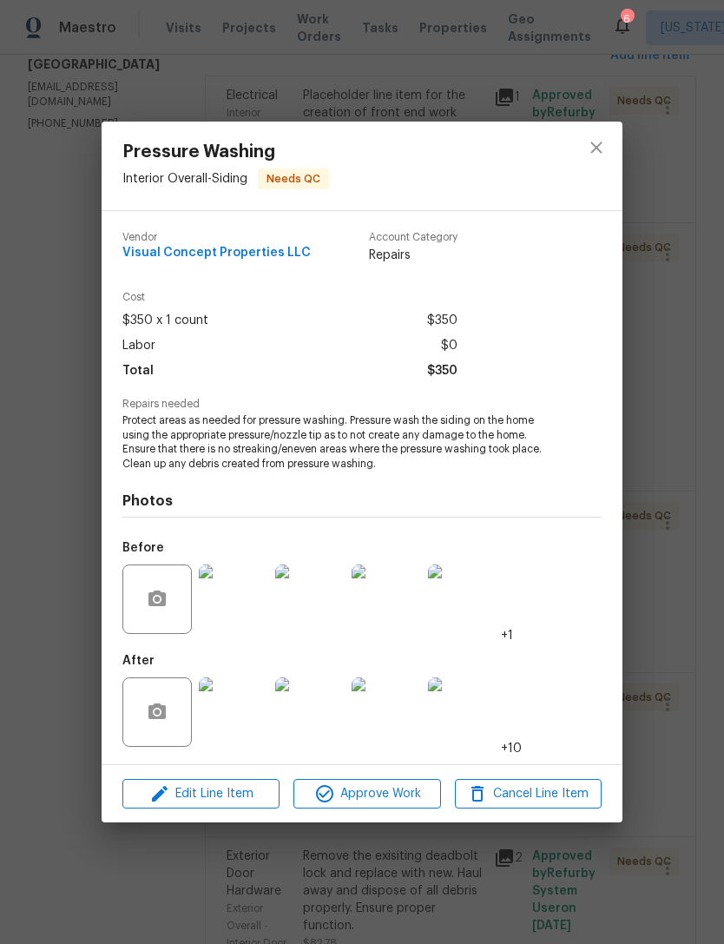
click at [265, 585] on img at bounding box center [233, 598] width 69 height 69
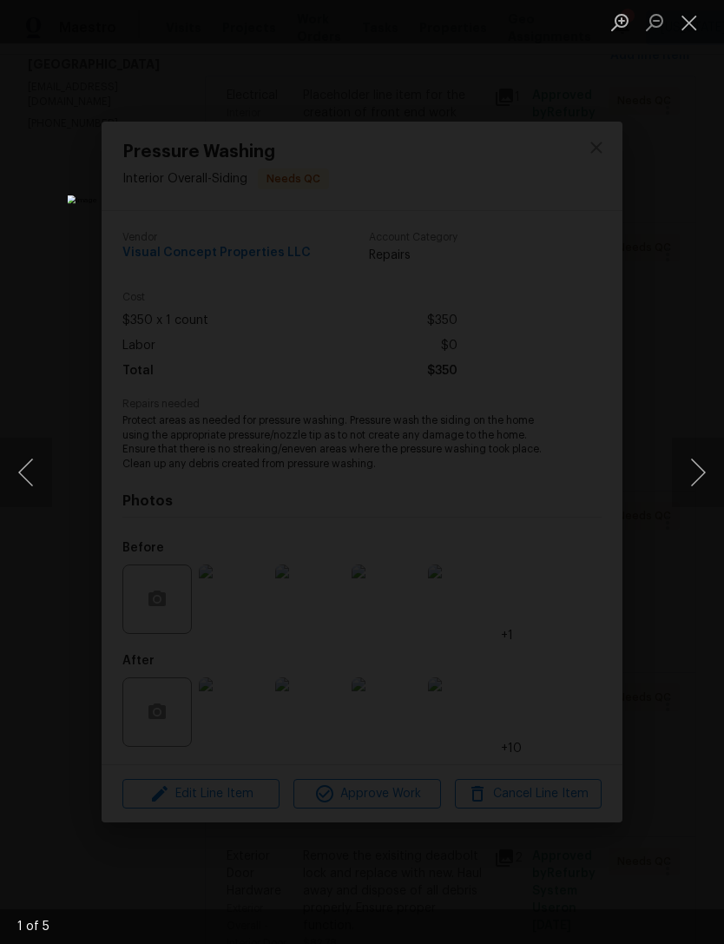
click at [708, 470] on button "Next image" at bounding box center [698, 472] width 52 height 69
click at [698, 477] on button "Next image" at bounding box center [698, 472] width 52 height 69
click at [694, 470] on button "Next image" at bounding box center [698, 472] width 52 height 69
click at [700, 24] on button "Close lightbox" at bounding box center [689, 22] width 35 height 30
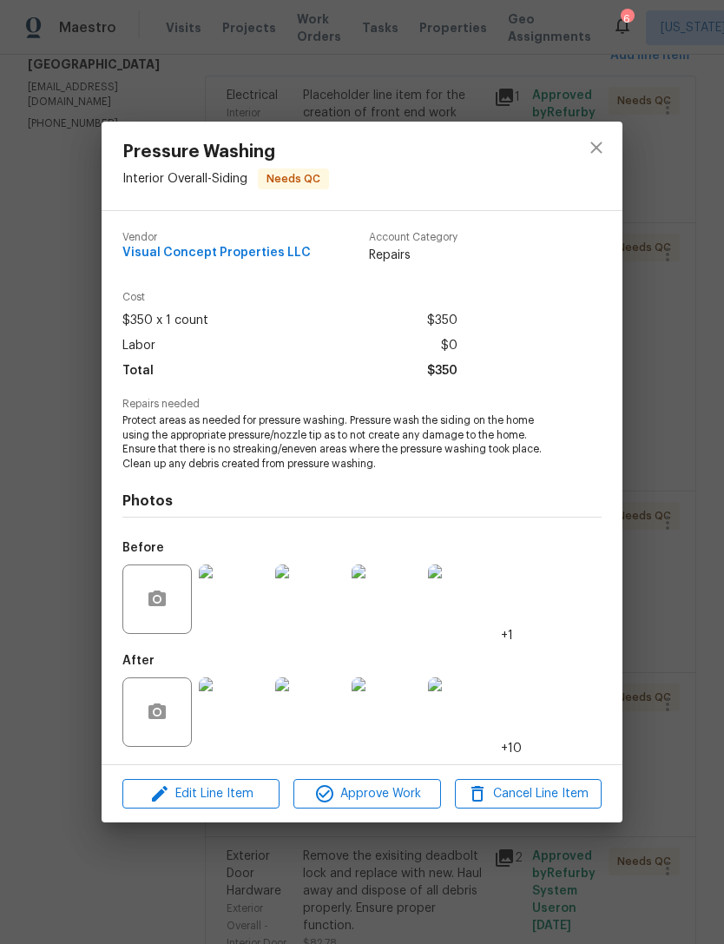
click at [257, 711] on img at bounding box center [233, 711] width 69 height 69
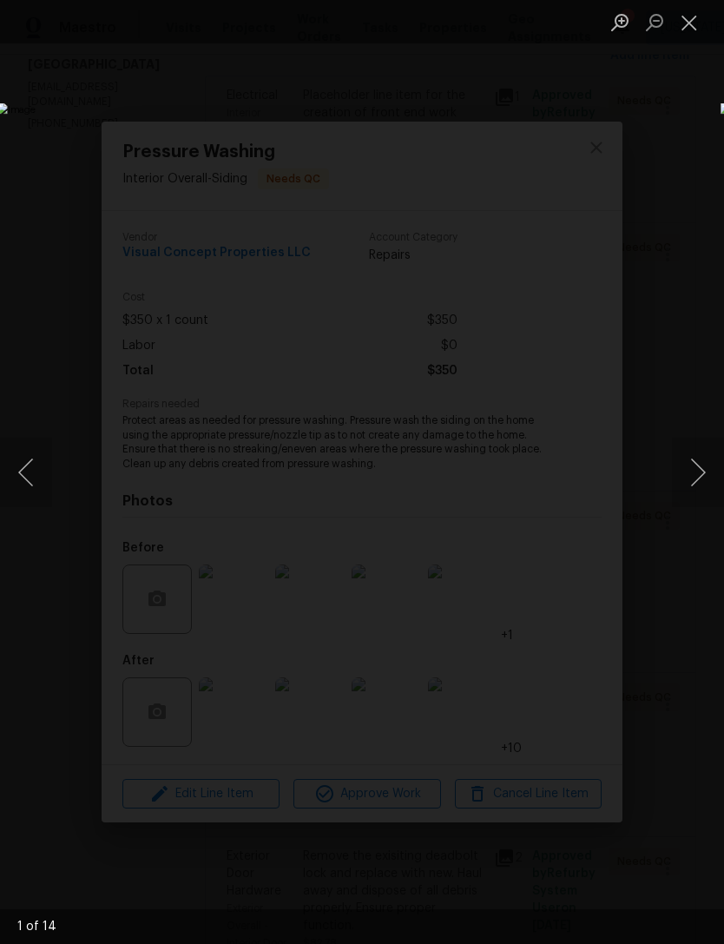
click at [711, 483] on button "Next image" at bounding box center [698, 472] width 52 height 69
click at [709, 483] on button "Next image" at bounding box center [698, 472] width 52 height 69
click at [706, 474] on button "Next image" at bounding box center [698, 472] width 52 height 69
click at [699, 470] on button "Next image" at bounding box center [698, 472] width 52 height 69
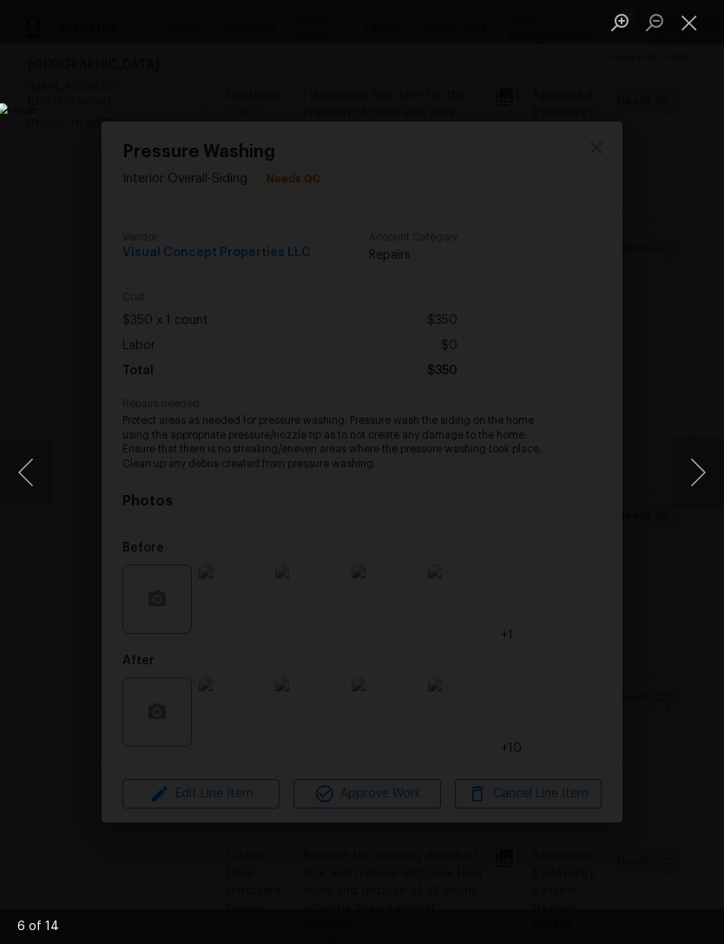
click at [699, 468] on button "Next image" at bounding box center [698, 472] width 52 height 69
click at [696, 472] on button "Next image" at bounding box center [698, 472] width 52 height 69
click at [701, 469] on button "Next image" at bounding box center [698, 472] width 52 height 69
click at [702, 473] on button "Next image" at bounding box center [698, 472] width 52 height 69
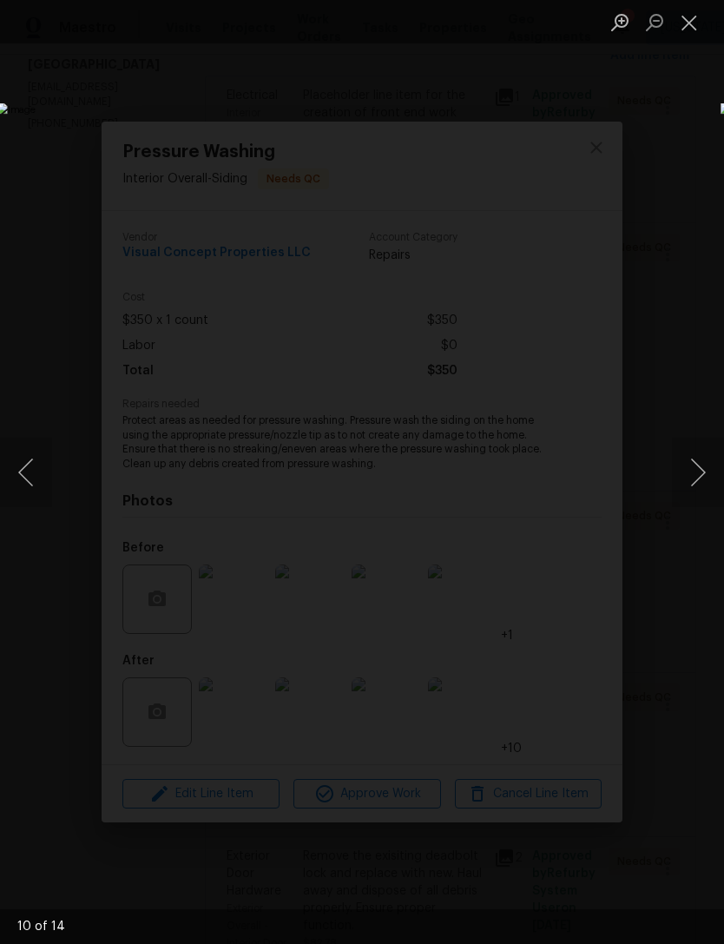
click at [702, 470] on button "Next image" at bounding box center [698, 472] width 52 height 69
click at [691, 26] on button "Close lightbox" at bounding box center [689, 22] width 35 height 30
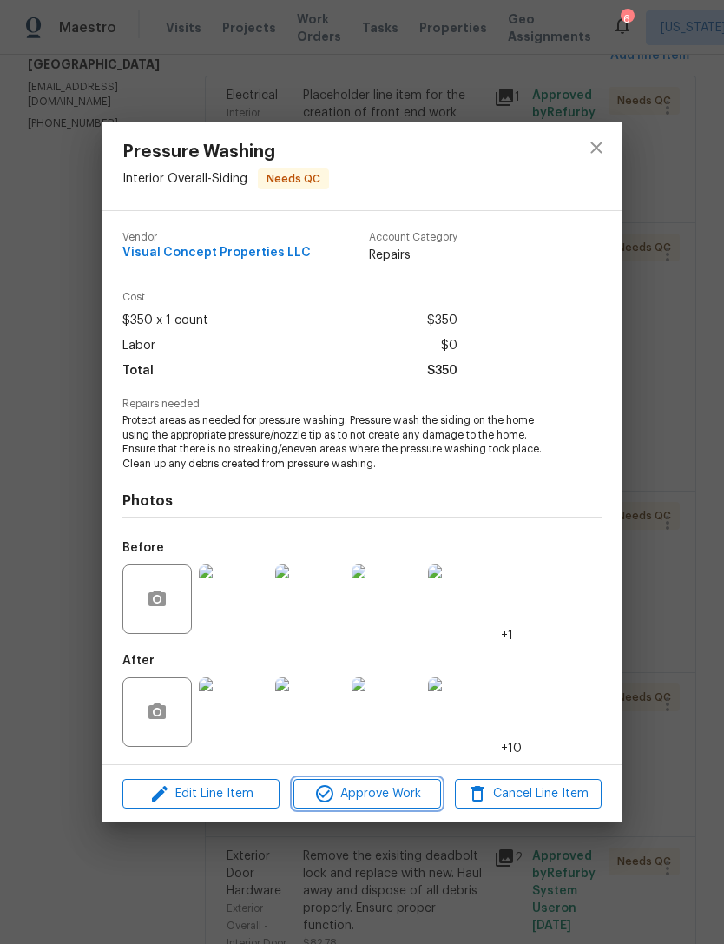
click at [394, 793] on span "Approve Work" at bounding box center [367, 794] width 136 height 22
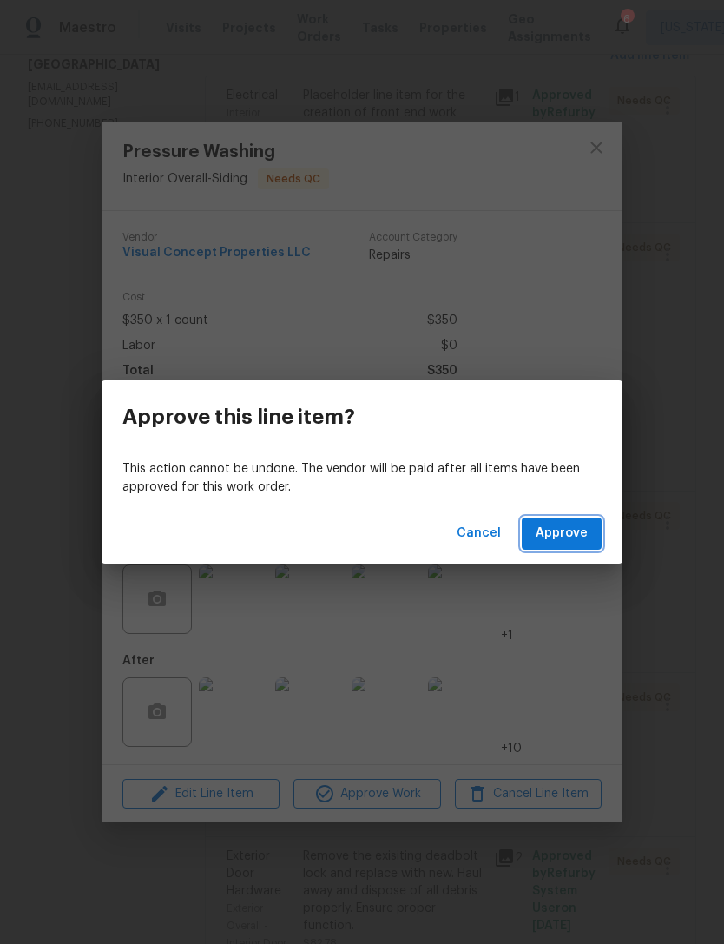
click at [571, 548] on button "Approve" at bounding box center [562, 533] width 80 height 32
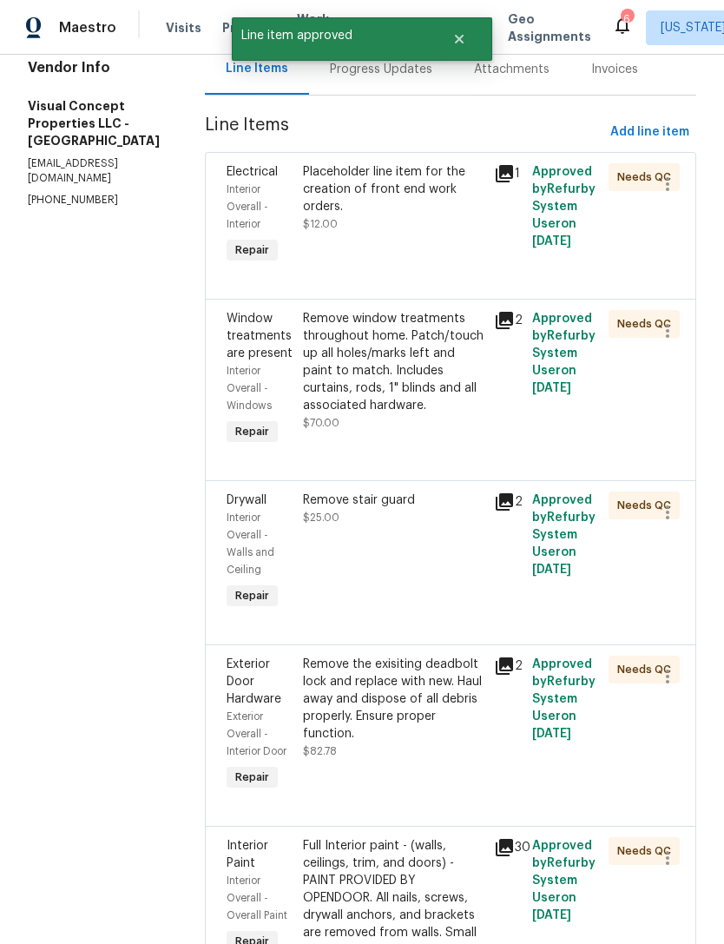
scroll to position [205, 0]
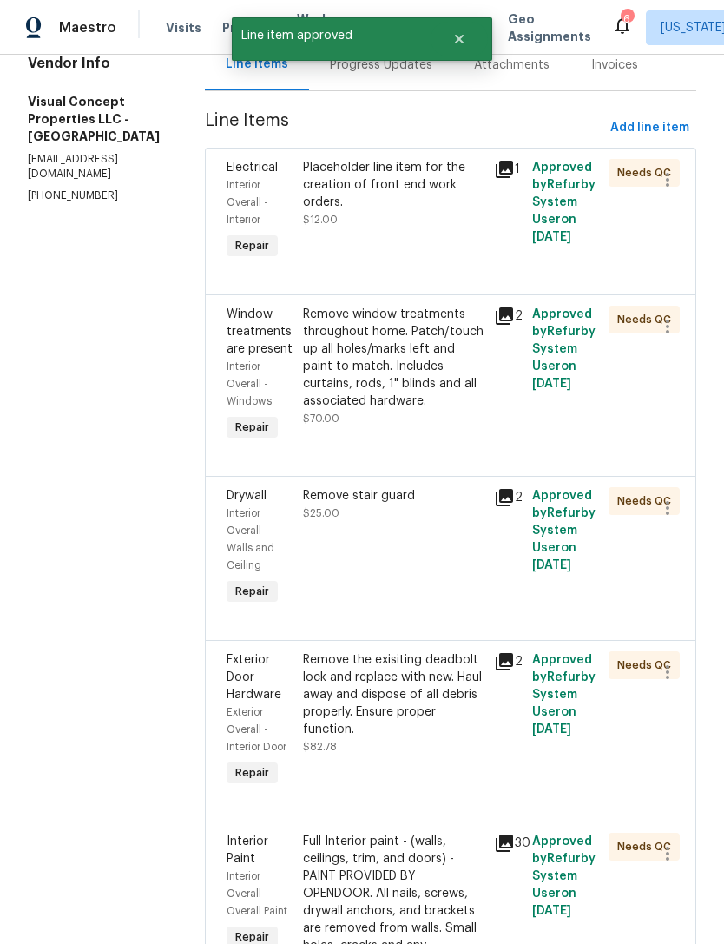
click at [417, 410] on div "Remove window treatments throughout home. Patch/touch up all holes/marks left a…" at bounding box center [393, 358] width 181 height 104
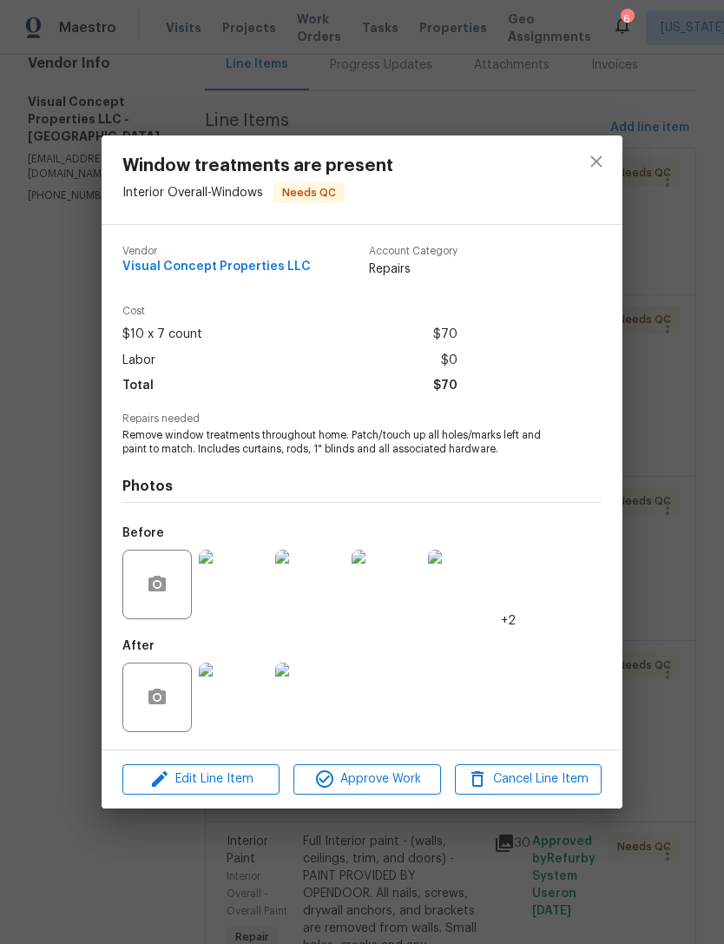
click at [255, 697] on img at bounding box center [233, 696] width 69 height 69
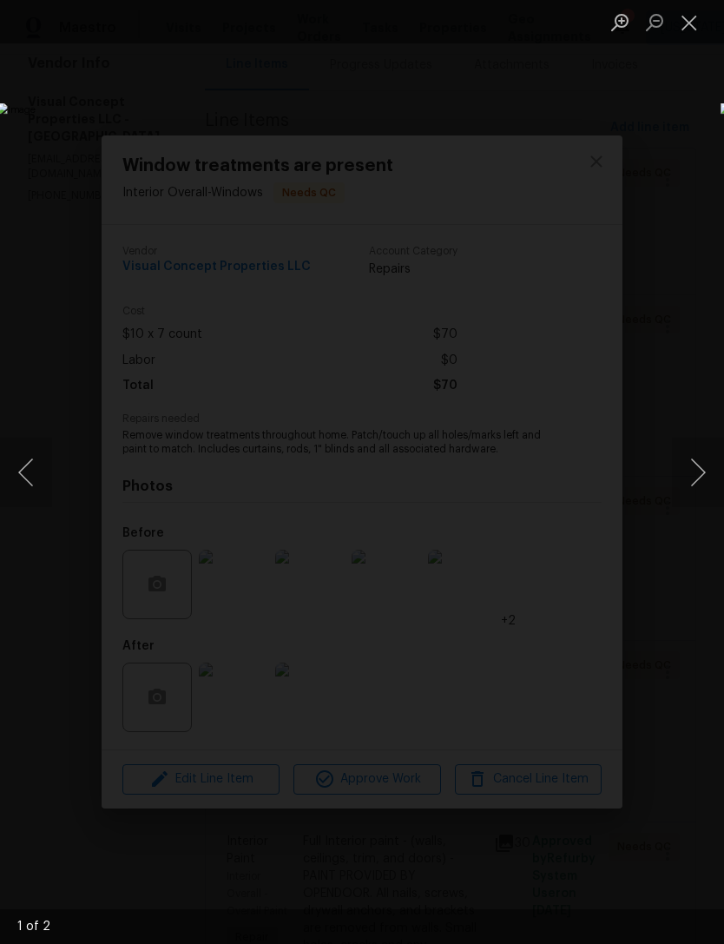
click at [705, 466] on button "Next image" at bounding box center [698, 472] width 52 height 69
click at [699, 30] on button "Close lightbox" at bounding box center [689, 22] width 35 height 30
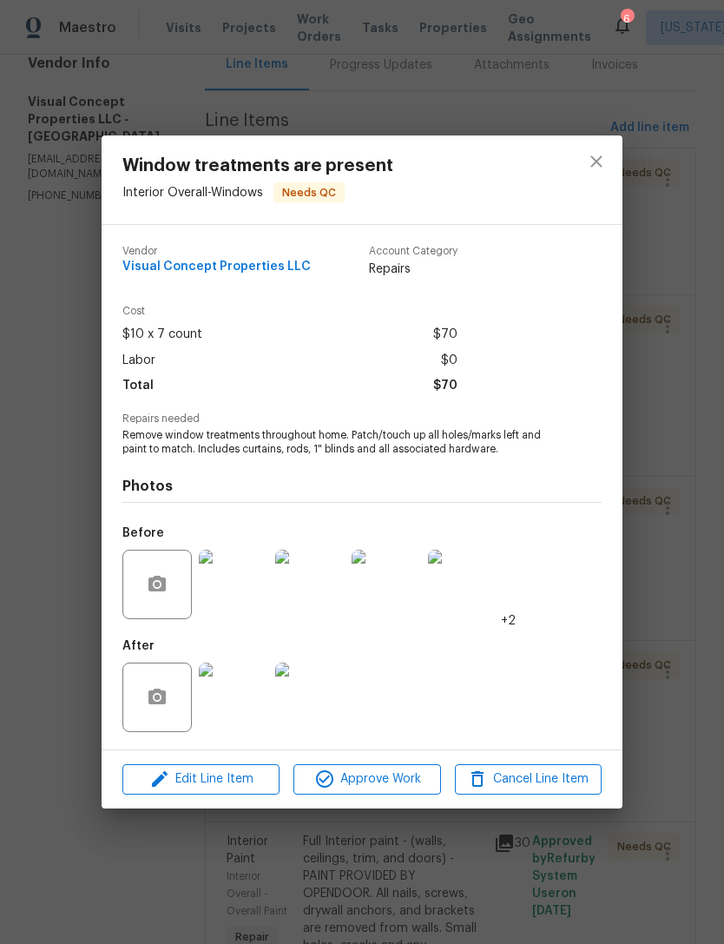
click at [253, 592] on img at bounding box center [233, 583] width 69 height 69
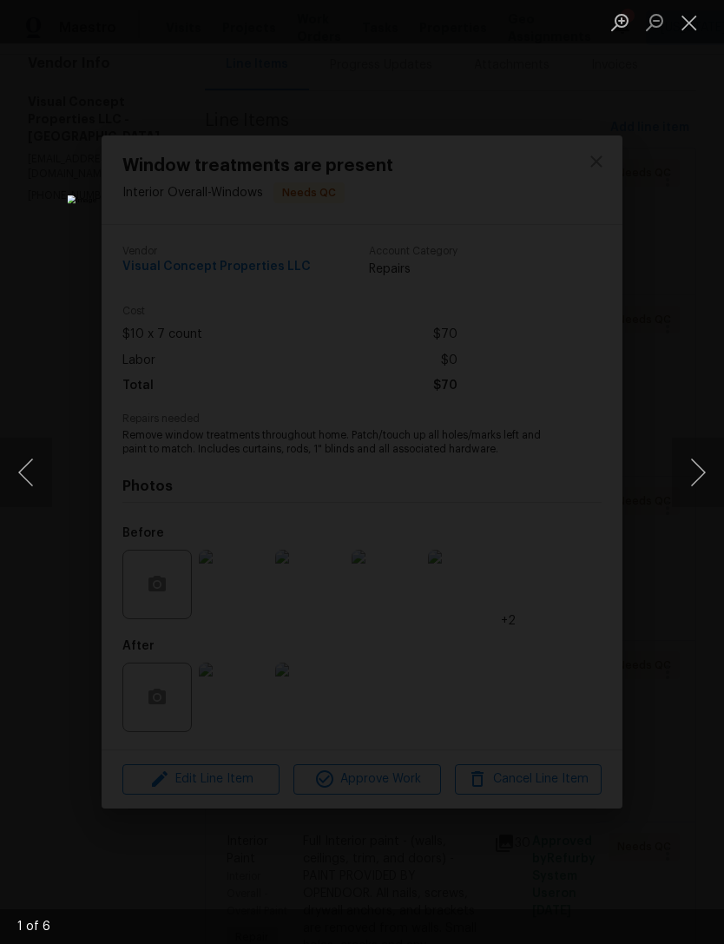
click at [717, 468] on button "Next image" at bounding box center [698, 472] width 52 height 69
click at [703, 467] on button "Next image" at bounding box center [698, 472] width 52 height 69
click at [707, 464] on button "Next image" at bounding box center [698, 472] width 52 height 69
click at [701, 457] on button "Next image" at bounding box center [698, 472] width 52 height 69
click at [698, 457] on button "Next image" at bounding box center [698, 472] width 52 height 69
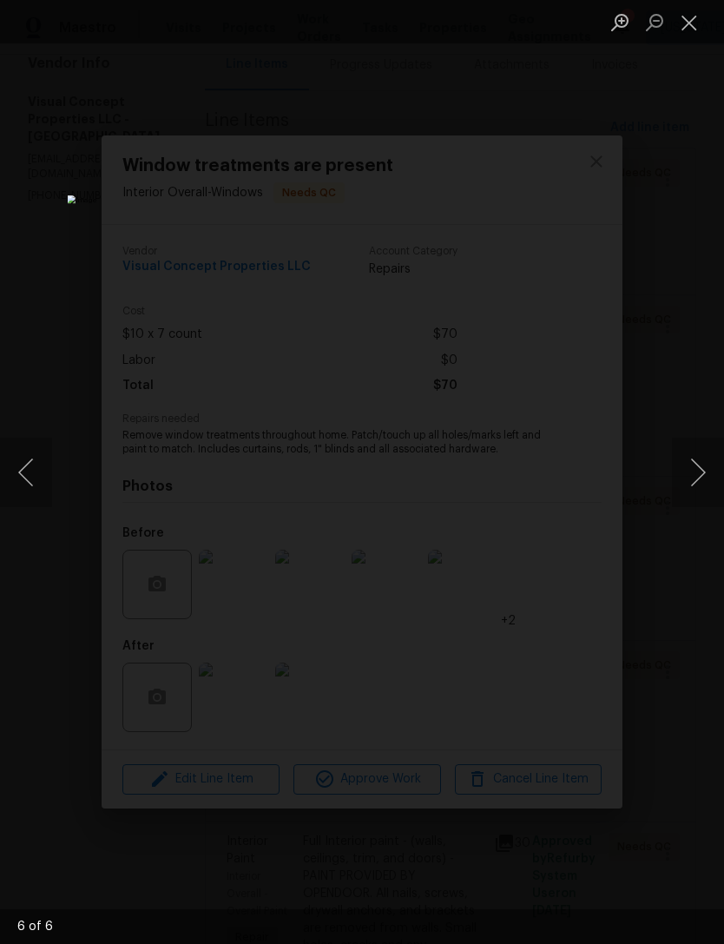
click at [695, 458] on button "Next image" at bounding box center [698, 472] width 52 height 69
click at [695, 466] on button "Next image" at bounding box center [698, 472] width 52 height 69
click at [691, 25] on button "Close lightbox" at bounding box center [689, 22] width 35 height 30
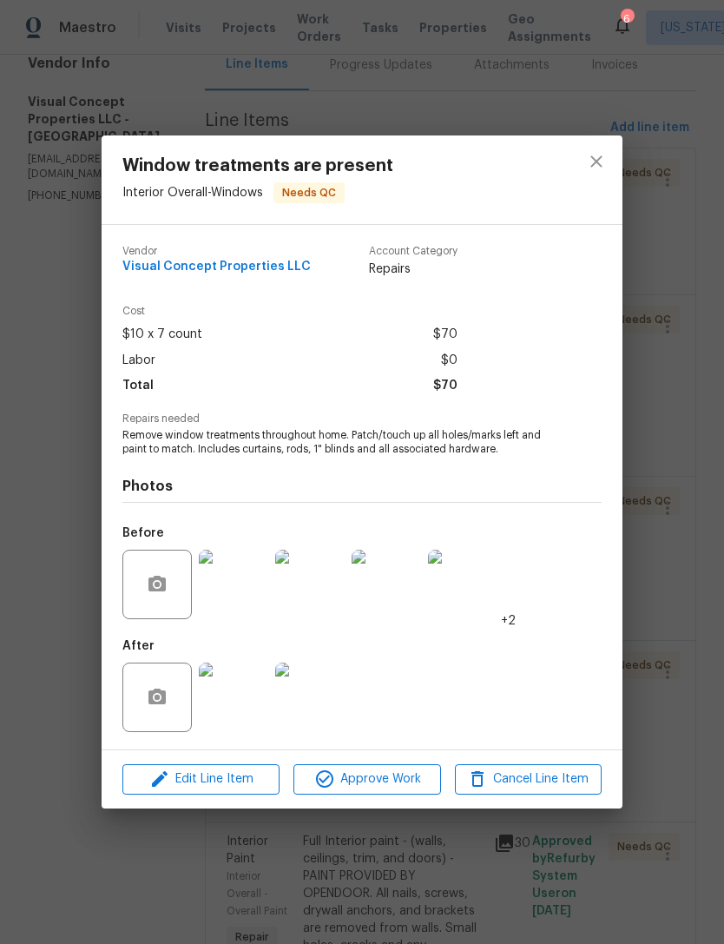
click at [312, 705] on img at bounding box center [309, 696] width 69 height 69
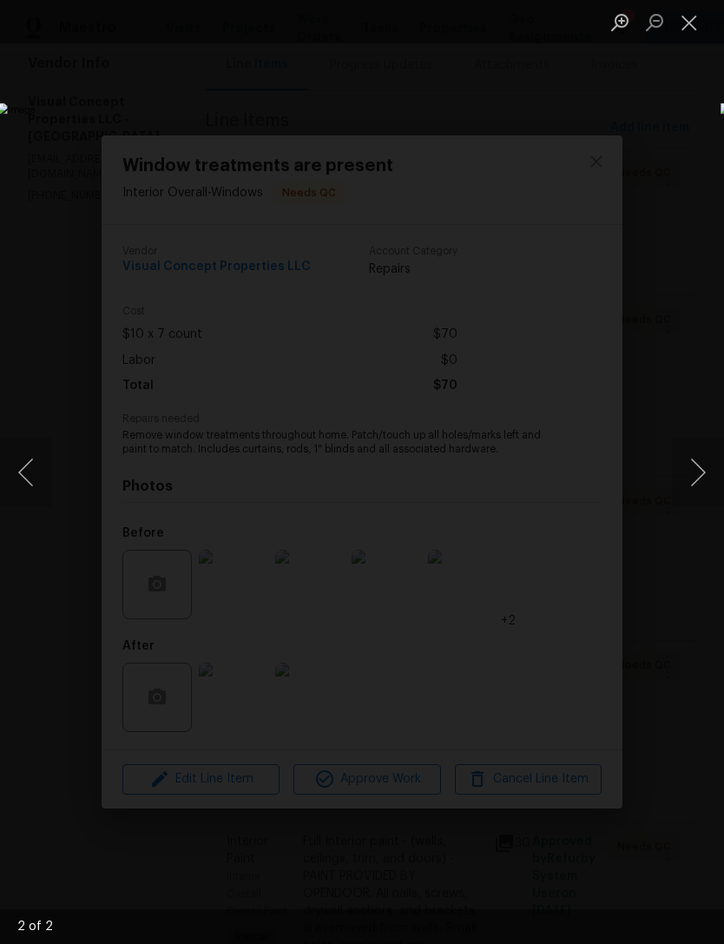
click at [701, 30] on button "Close lightbox" at bounding box center [689, 22] width 35 height 30
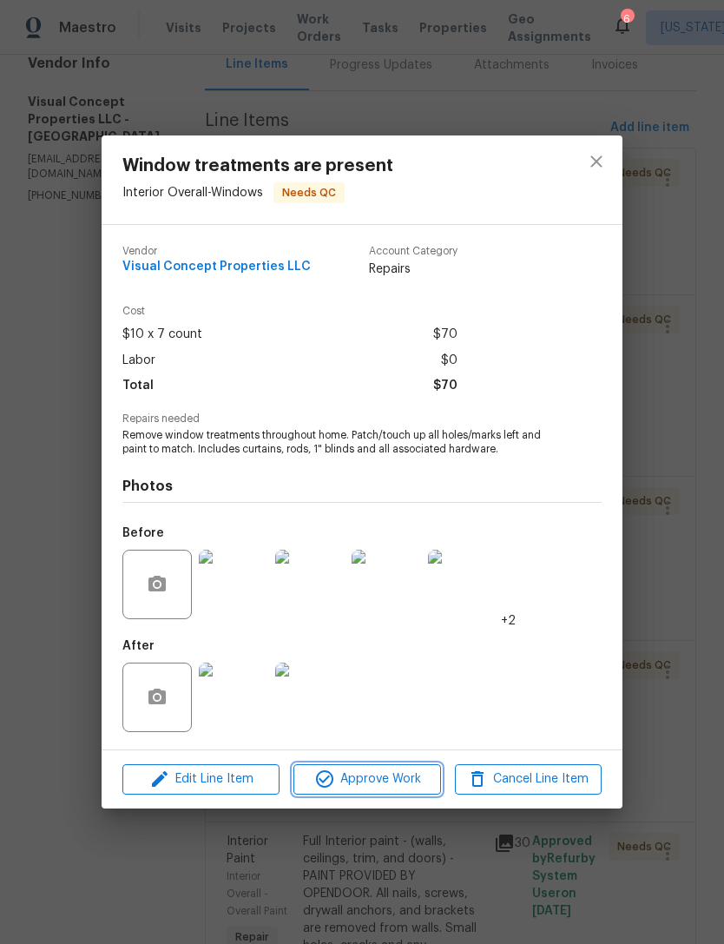
click at [405, 779] on span "Approve Work" at bounding box center [367, 779] width 136 height 22
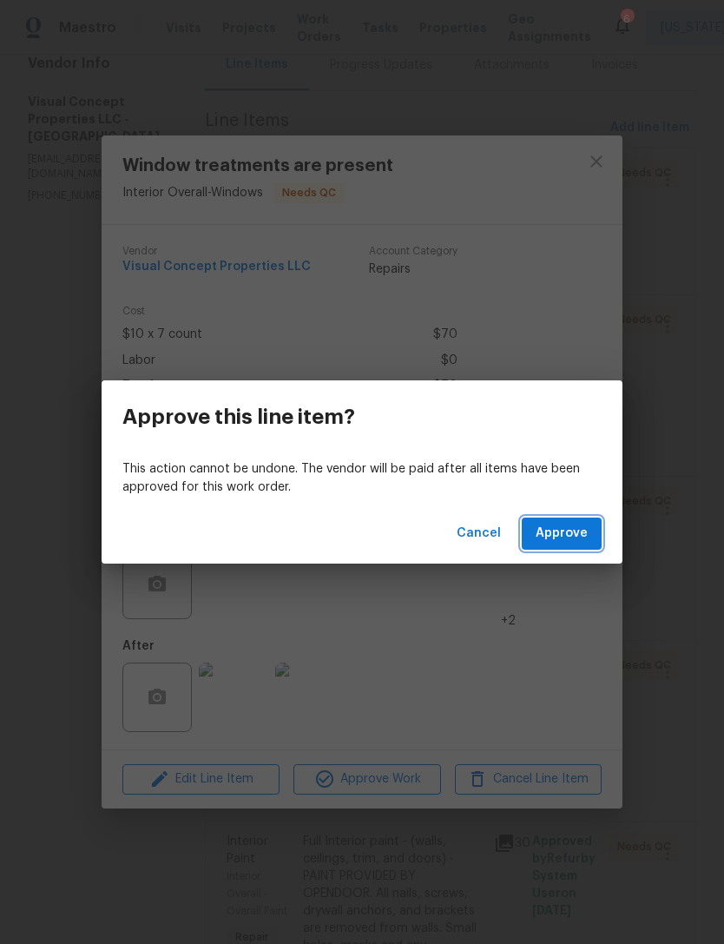
click at [590, 534] on button "Approve" at bounding box center [562, 533] width 80 height 32
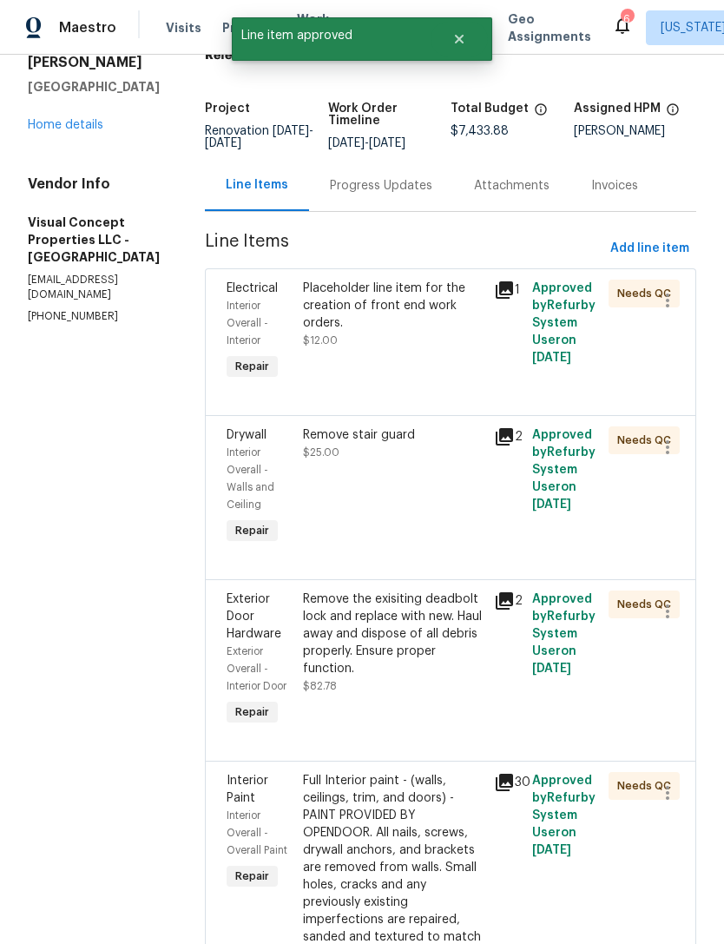
scroll to position [89, 0]
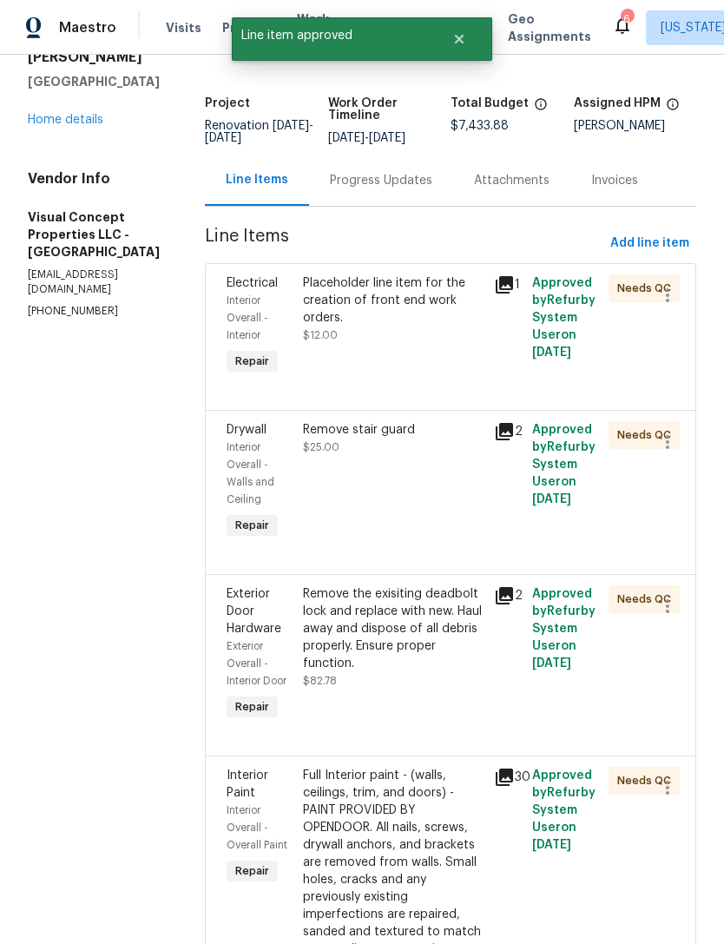
click at [428, 514] on div "Remove stair guard $25.00" at bounding box center [393, 482] width 191 height 132
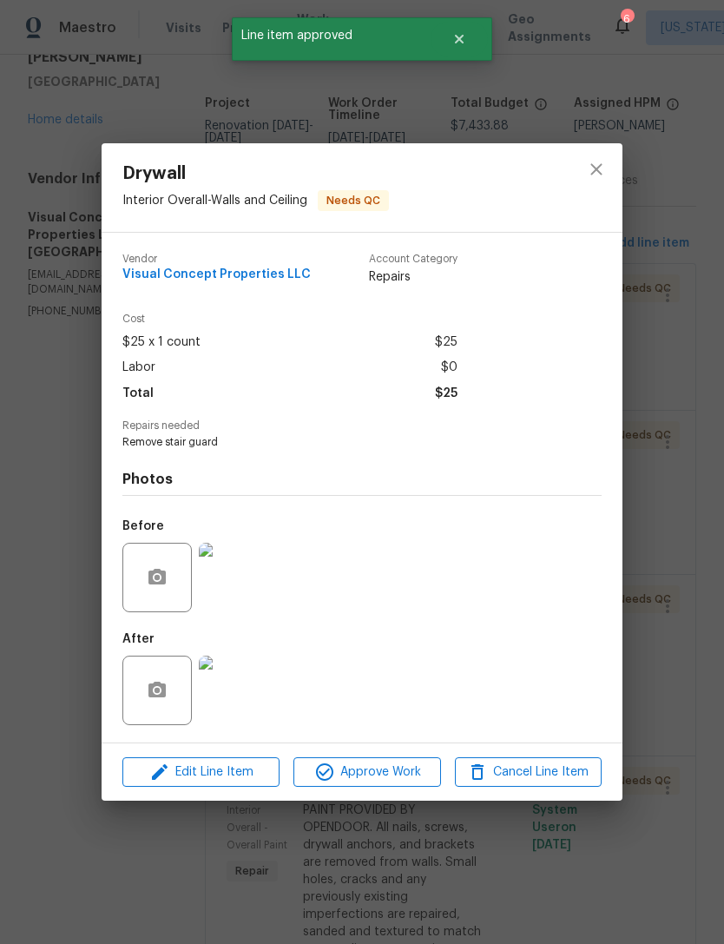
click at [252, 683] on img at bounding box center [233, 689] width 69 height 69
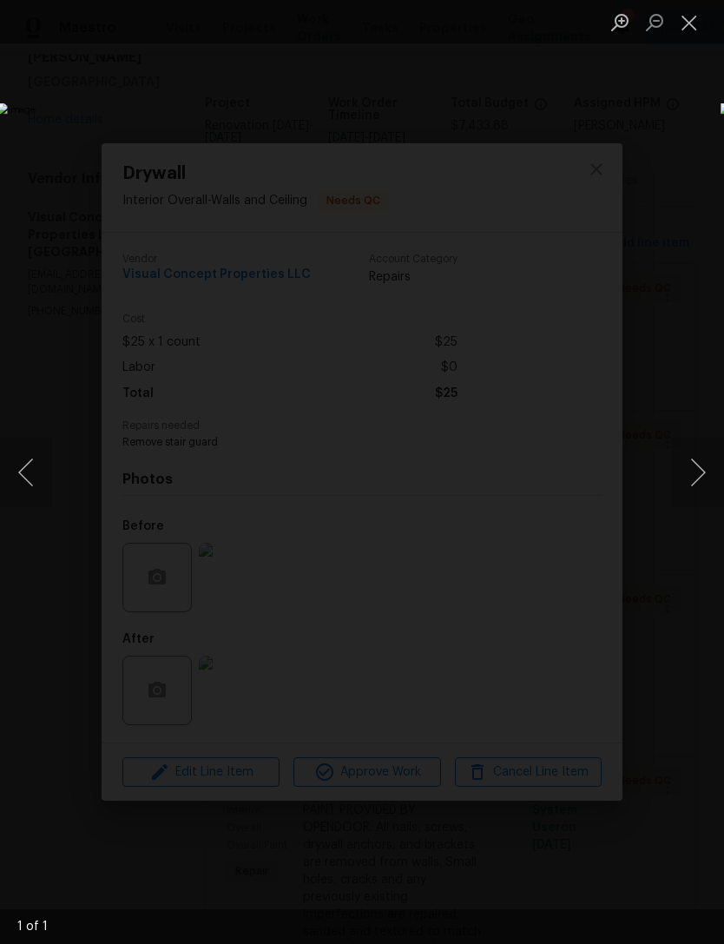
click at [699, 31] on button "Close lightbox" at bounding box center [689, 22] width 35 height 30
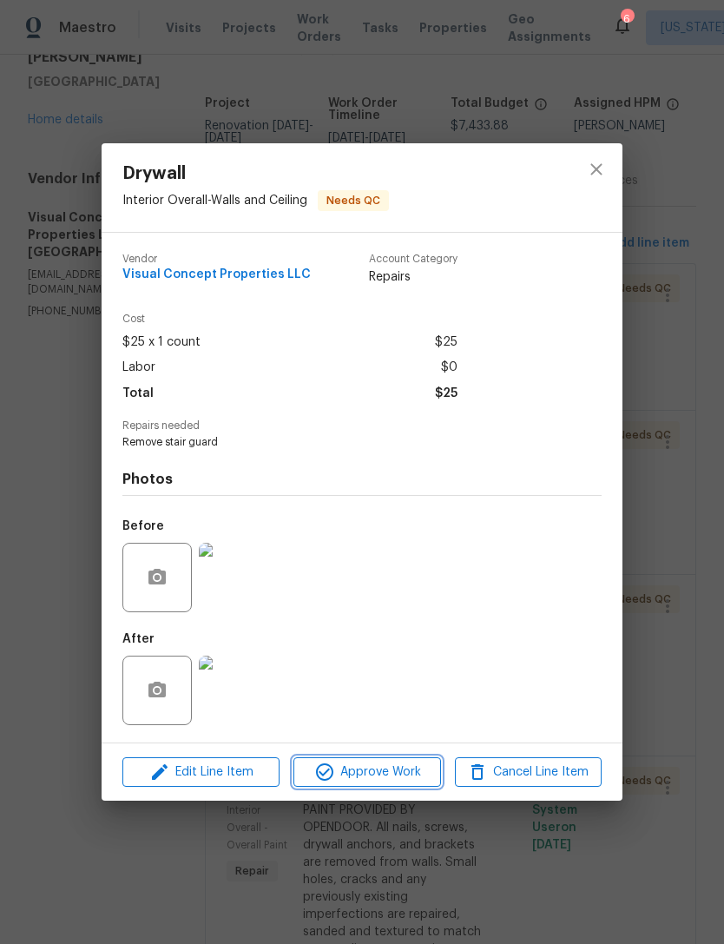
click at [376, 775] on span "Approve Work" at bounding box center [367, 772] width 136 height 22
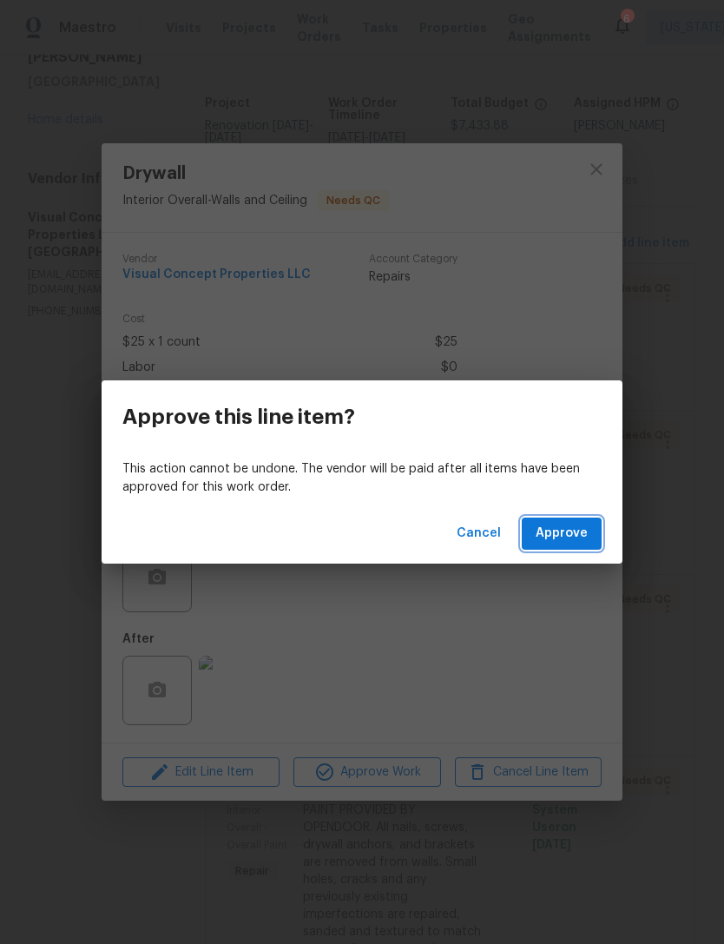
click at [571, 537] on span "Approve" at bounding box center [562, 534] width 52 height 22
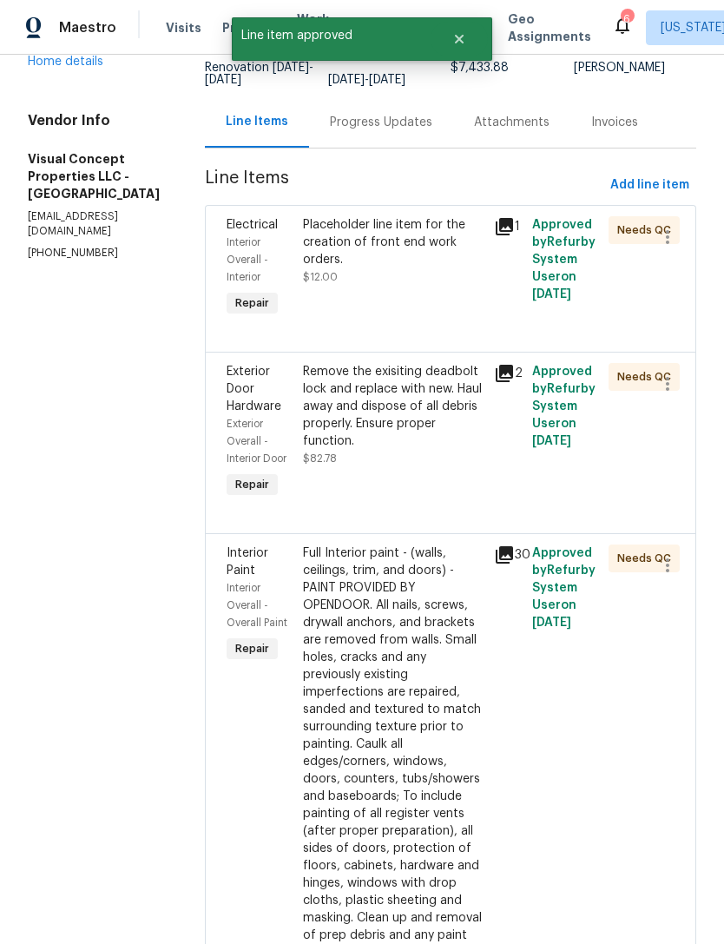
scroll to position [167, 0]
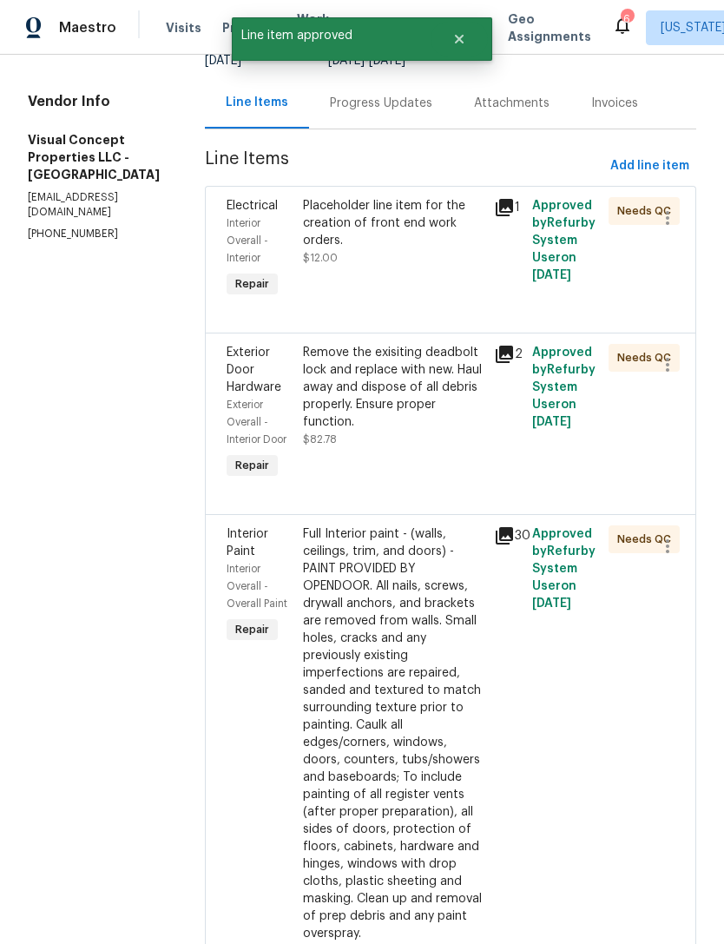
click at [433, 431] on div "Remove the exisiting deadbolt lock and replace with new. Haul away and dispose …" at bounding box center [393, 387] width 181 height 87
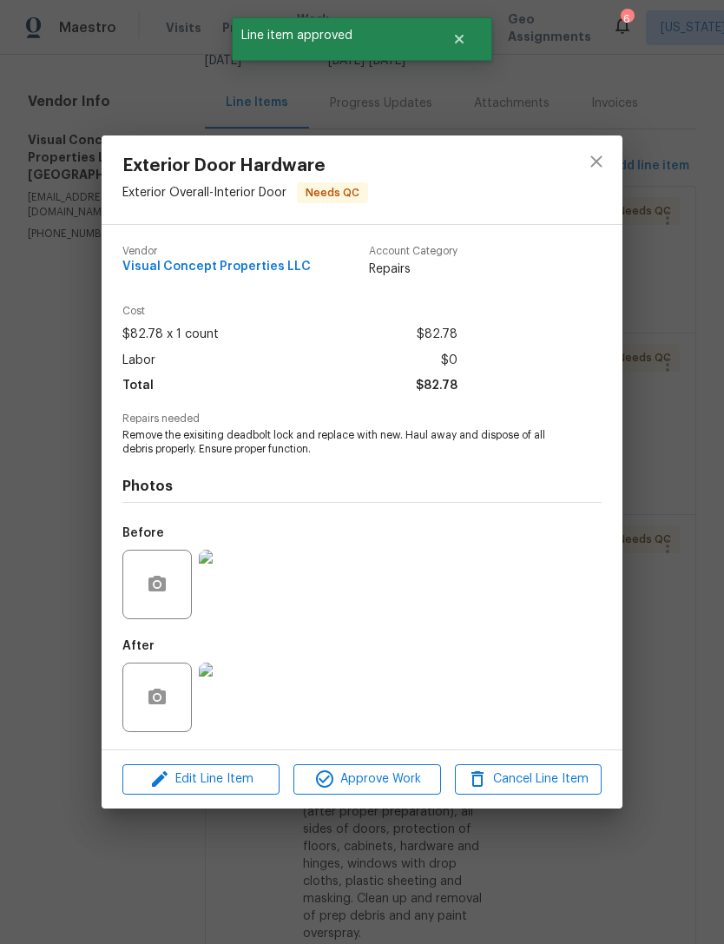
click at [264, 590] on img at bounding box center [233, 583] width 69 height 69
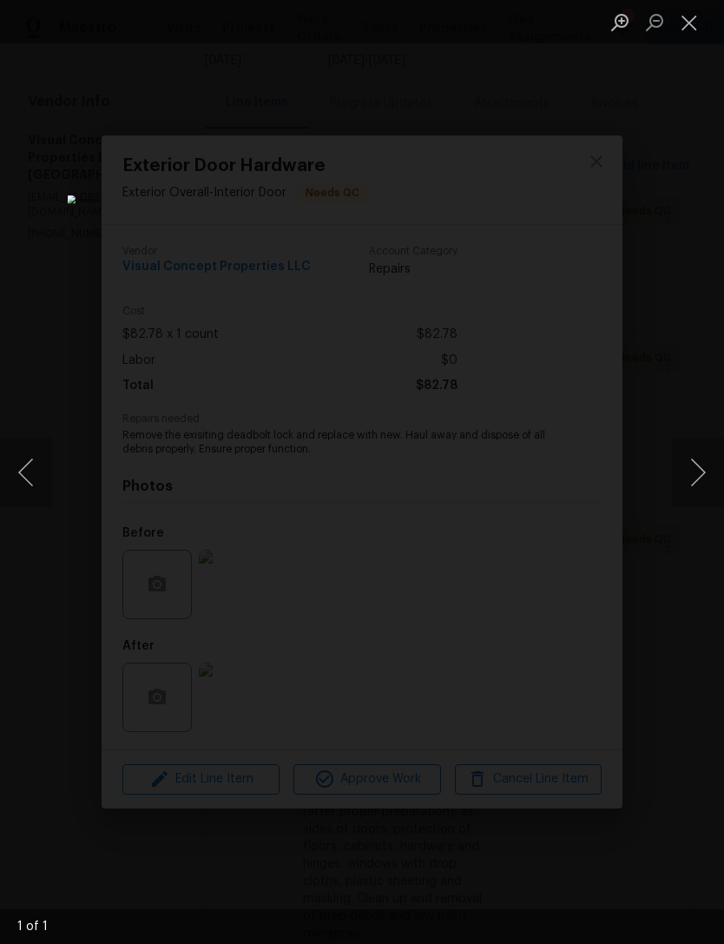
click at [704, 36] on button "Close lightbox" at bounding box center [689, 22] width 35 height 30
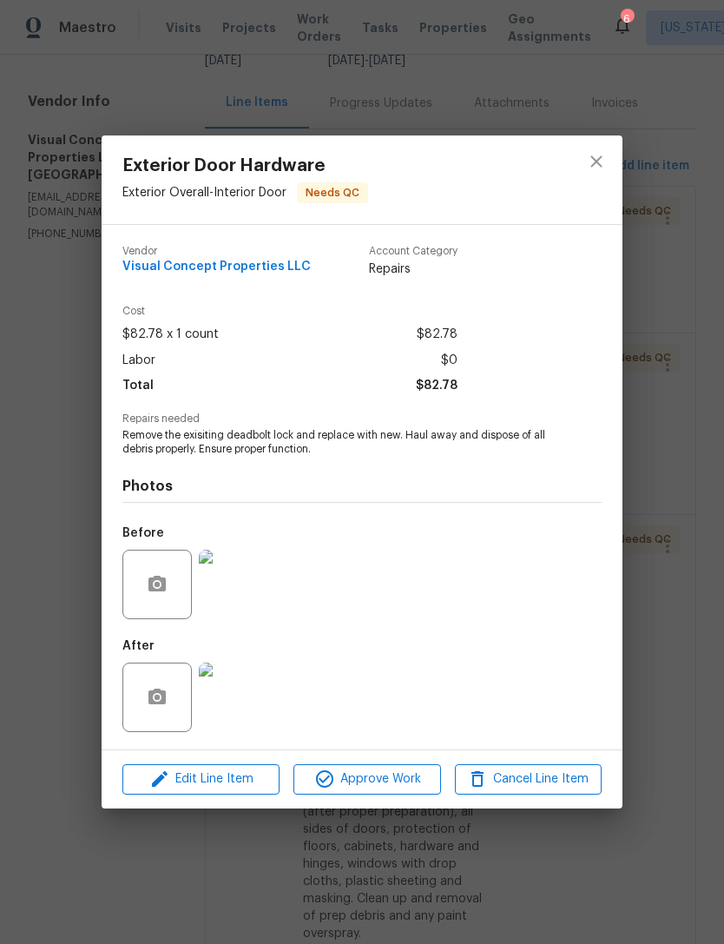
click at [245, 697] on img at bounding box center [233, 696] width 69 height 69
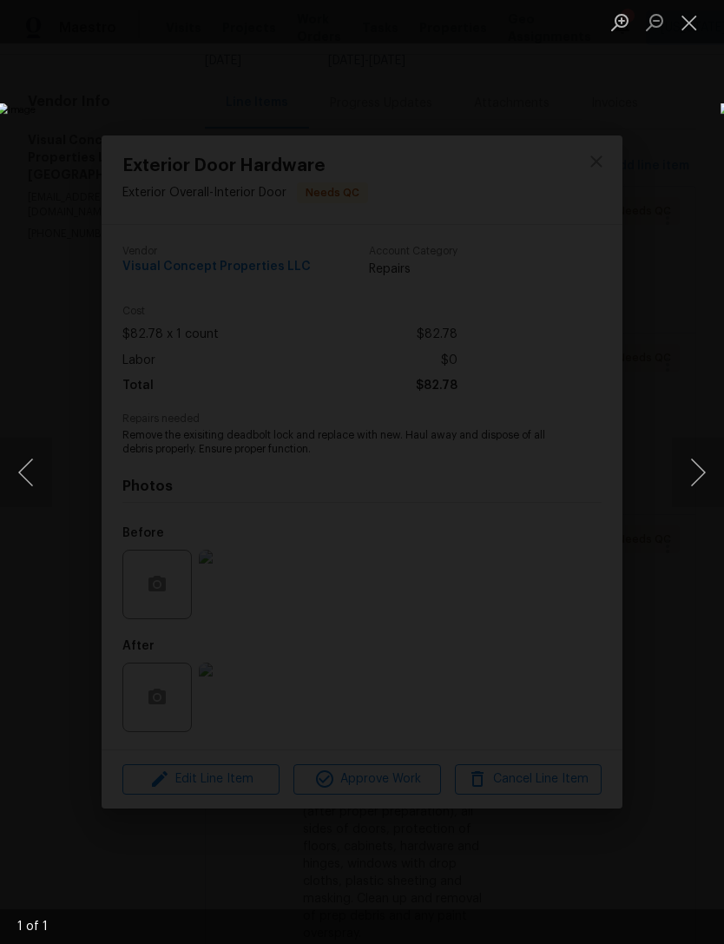
click at [700, 24] on button "Close lightbox" at bounding box center [689, 22] width 35 height 30
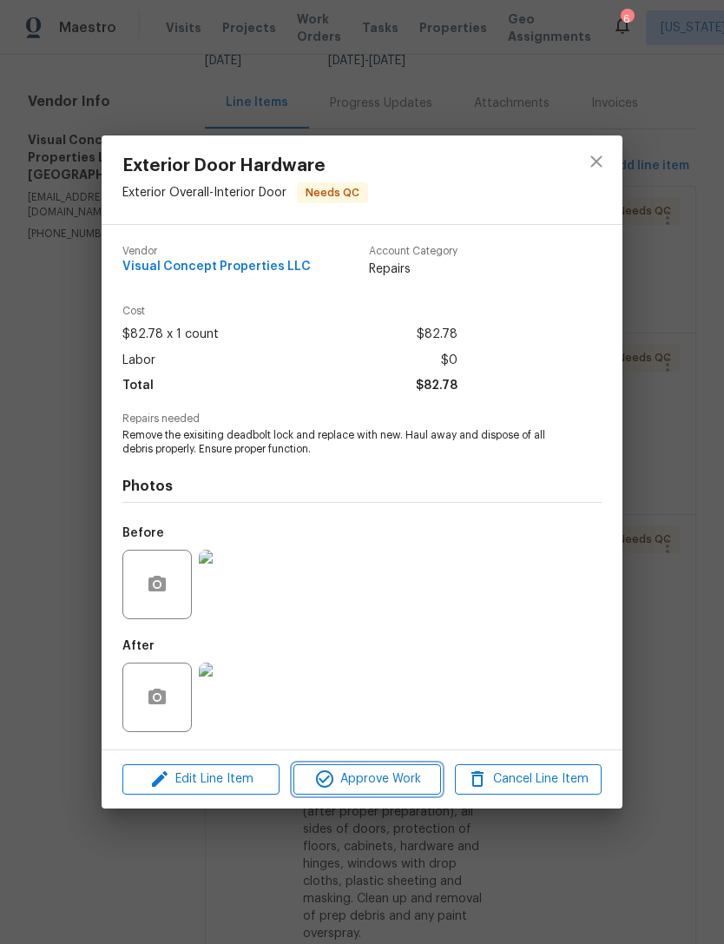
click at [396, 781] on span "Approve Work" at bounding box center [367, 779] width 136 height 22
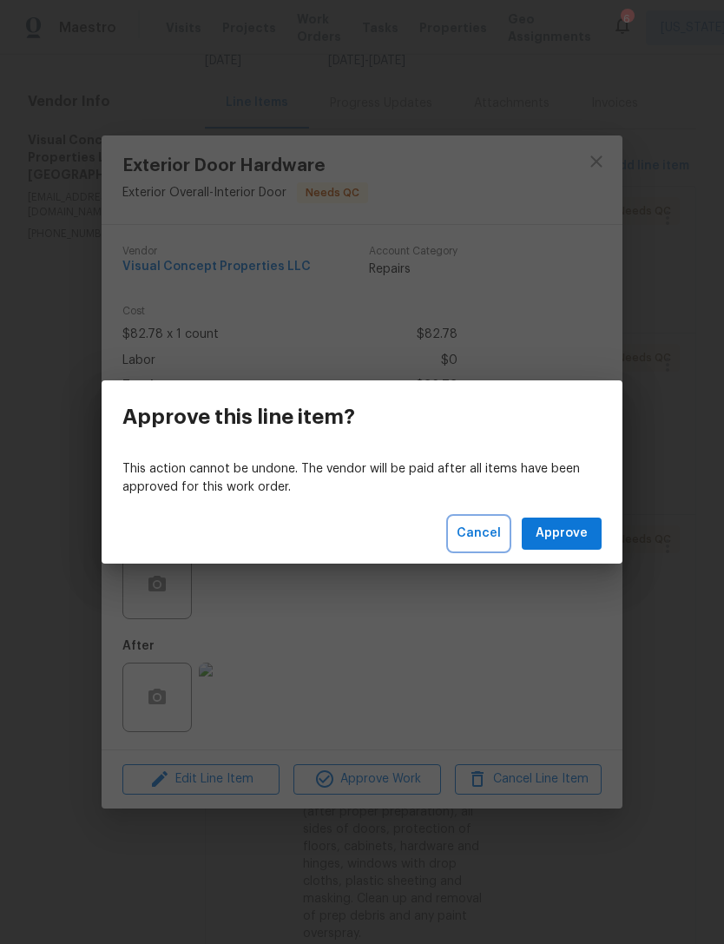
click at [483, 537] on span "Cancel" at bounding box center [479, 534] width 44 height 22
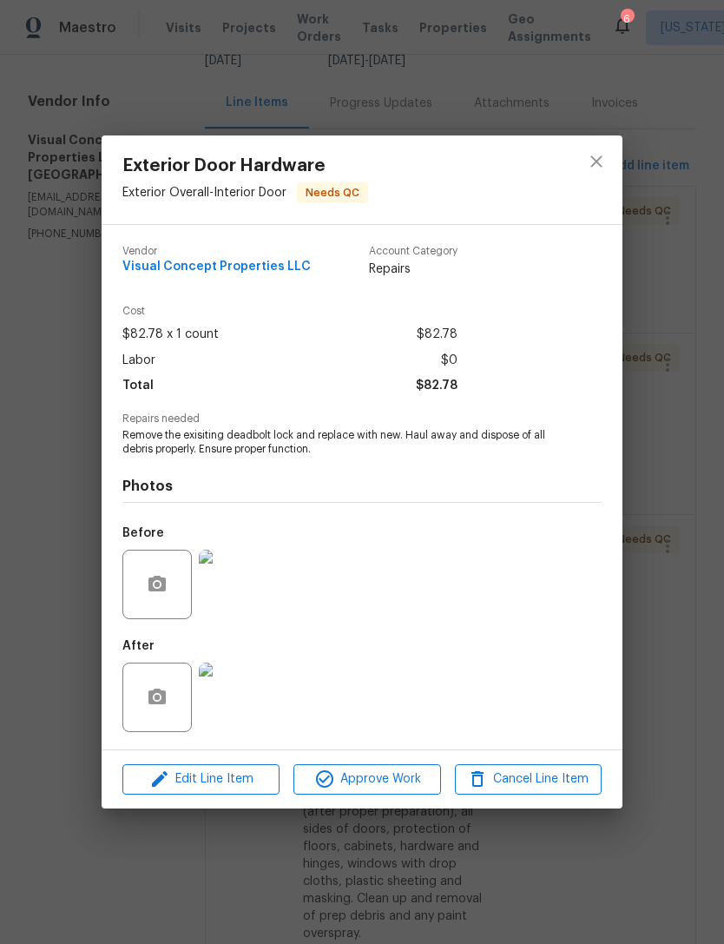
click at [247, 602] on img at bounding box center [233, 583] width 69 height 69
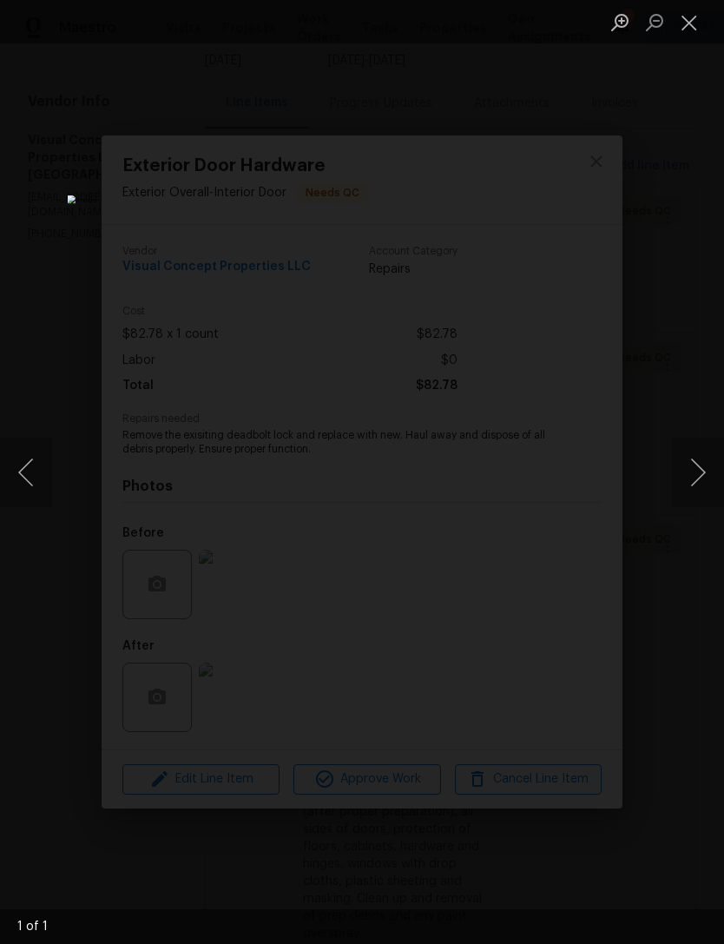
click at [700, 30] on button "Close lightbox" at bounding box center [689, 22] width 35 height 30
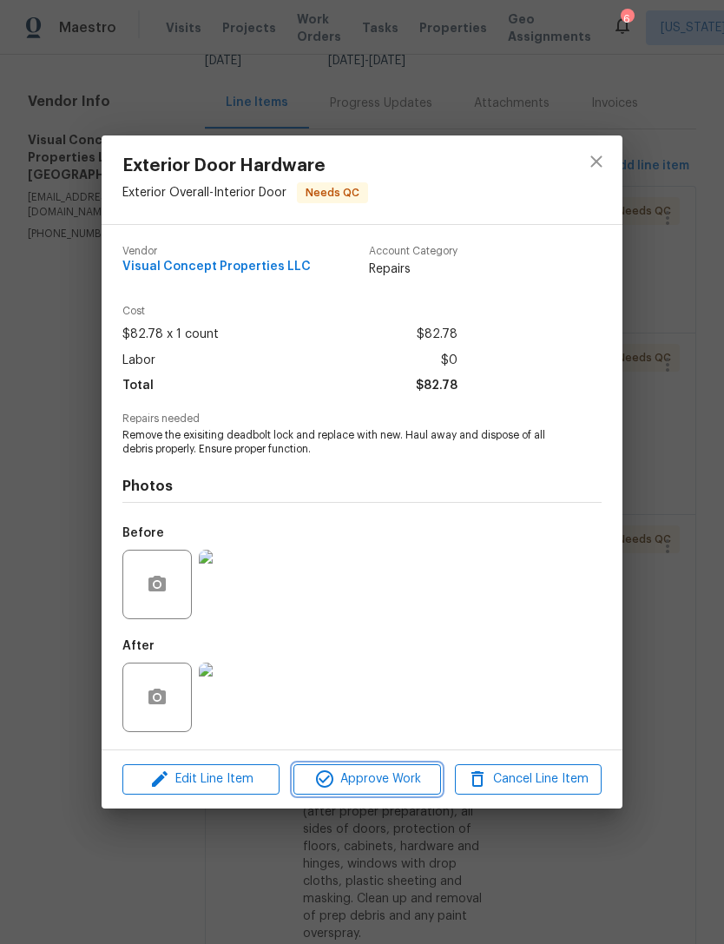
click at [405, 772] on span "Approve Work" at bounding box center [367, 779] width 136 height 22
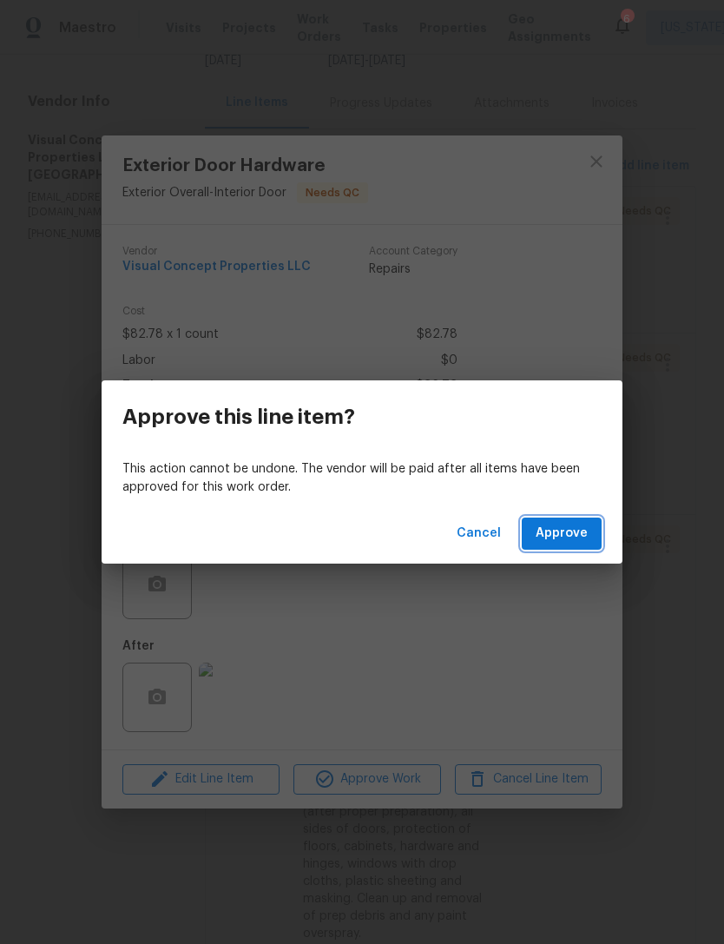
click at [595, 523] on button "Approve" at bounding box center [562, 533] width 80 height 32
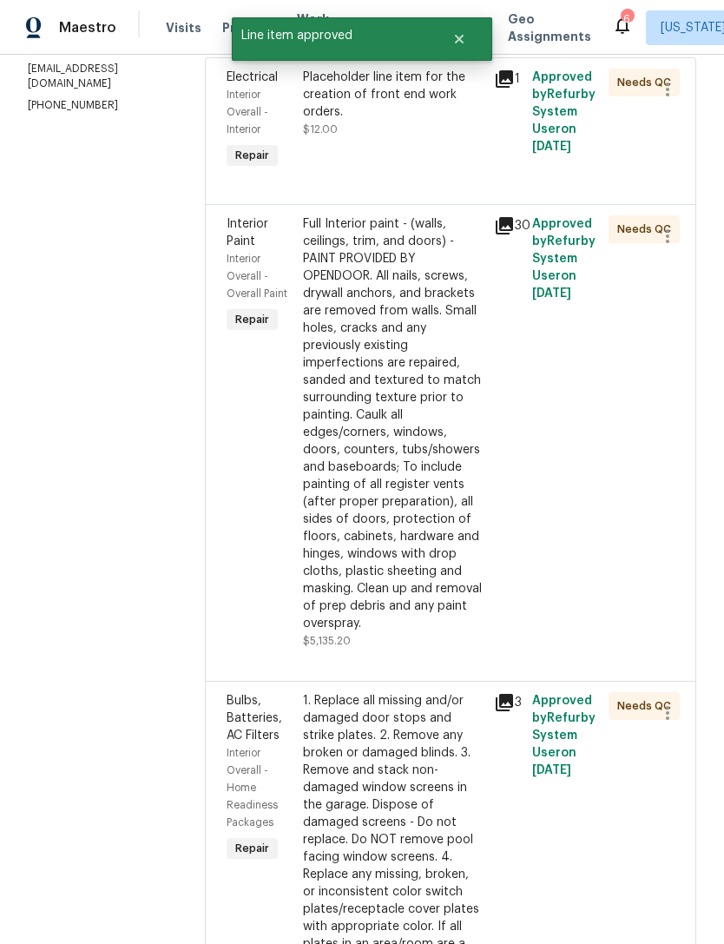
scroll to position [361, 0]
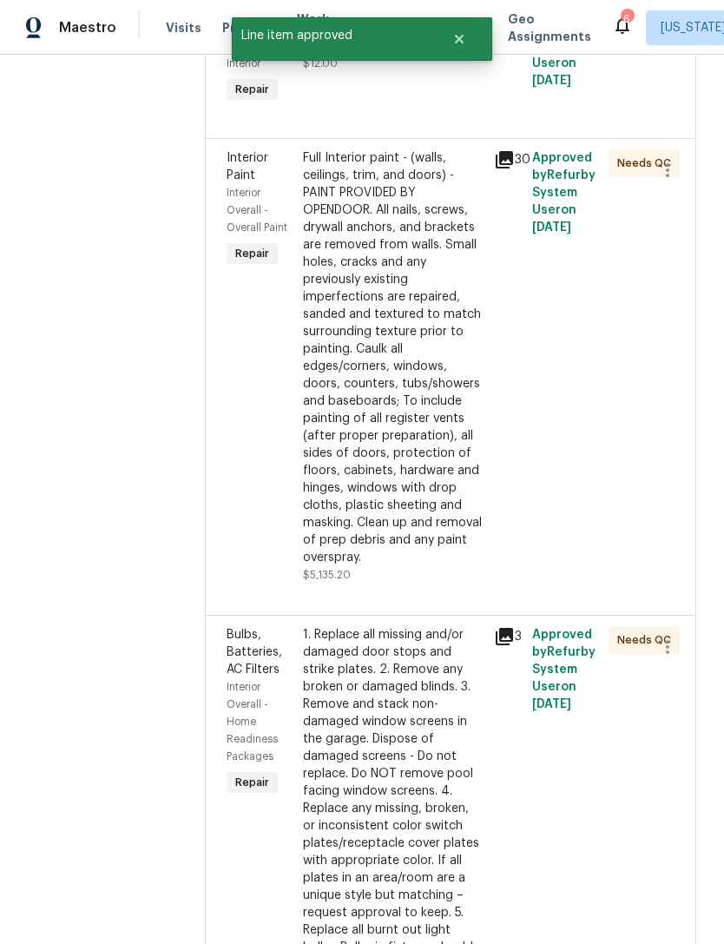
click at [438, 466] on div "Full Interior paint - (walls, ceilings, trim, and doors) - PAINT PROVIDED BY OP…" at bounding box center [393, 357] width 181 height 417
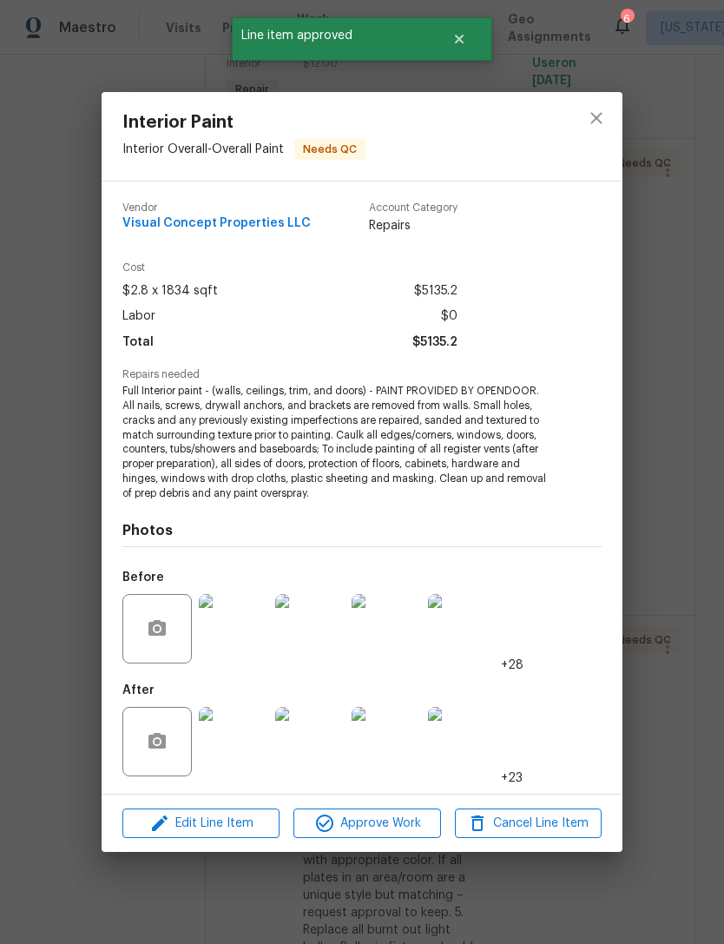
click at [251, 737] on img at bounding box center [233, 741] width 69 height 69
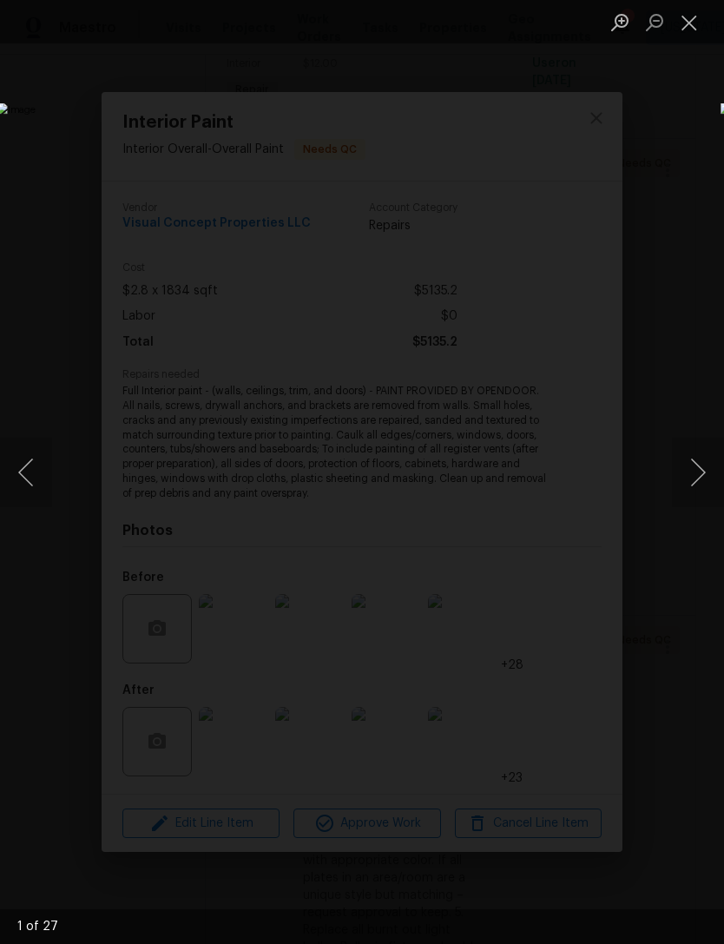
click at [705, 475] on button "Next image" at bounding box center [698, 472] width 52 height 69
click at [701, 472] on button "Next image" at bounding box center [698, 472] width 52 height 69
click at [696, 477] on button "Next image" at bounding box center [698, 472] width 52 height 69
click at [695, 481] on button "Next image" at bounding box center [698, 472] width 52 height 69
click at [691, 481] on button "Next image" at bounding box center [698, 472] width 52 height 69
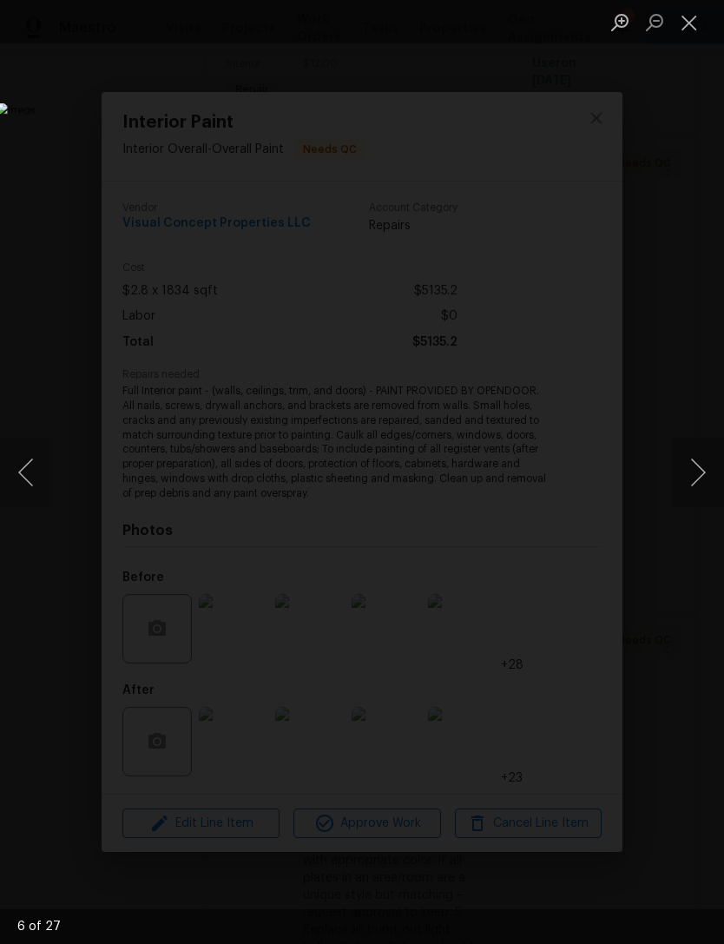
click at [697, 478] on button "Next image" at bounding box center [698, 472] width 52 height 69
click at [697, 480] on button "Next image" at bounding box center [698, 472] width 52 height 69
click at [693, 481] on button "Next image" at bounding box center [698, 472] width 52 height 69
click at [697, 481] on button "Next image" at bounding box center [698, 472] width 52 height 69
click at [694, 484] on button "Next image" at bounding box center [698, 472] width 52 height 69
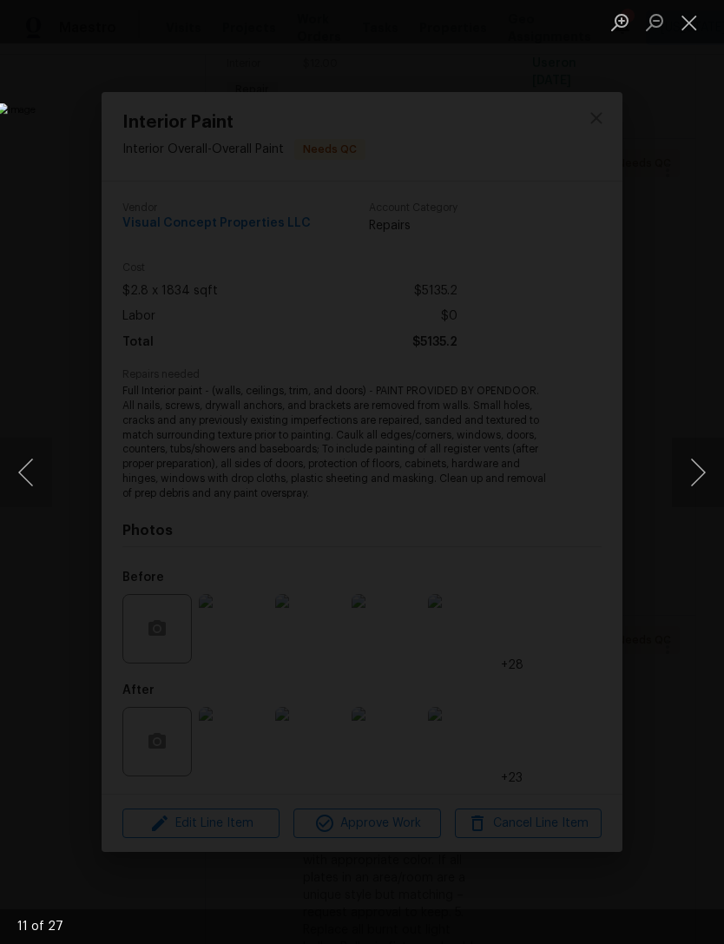
click at [696, 482] on button "Next image" at bounding box center [698, 472] width 52 height 69
click at [693, 484] on button "Next image" at bounding box center [698, 472] width 52 height 69
click at [693, 483] on button "Next image" at bounding box center [698, 472] width 52 height 69
click at [694, 487] on button "Next image" at bounding box center [698, 472] width 52 height 69
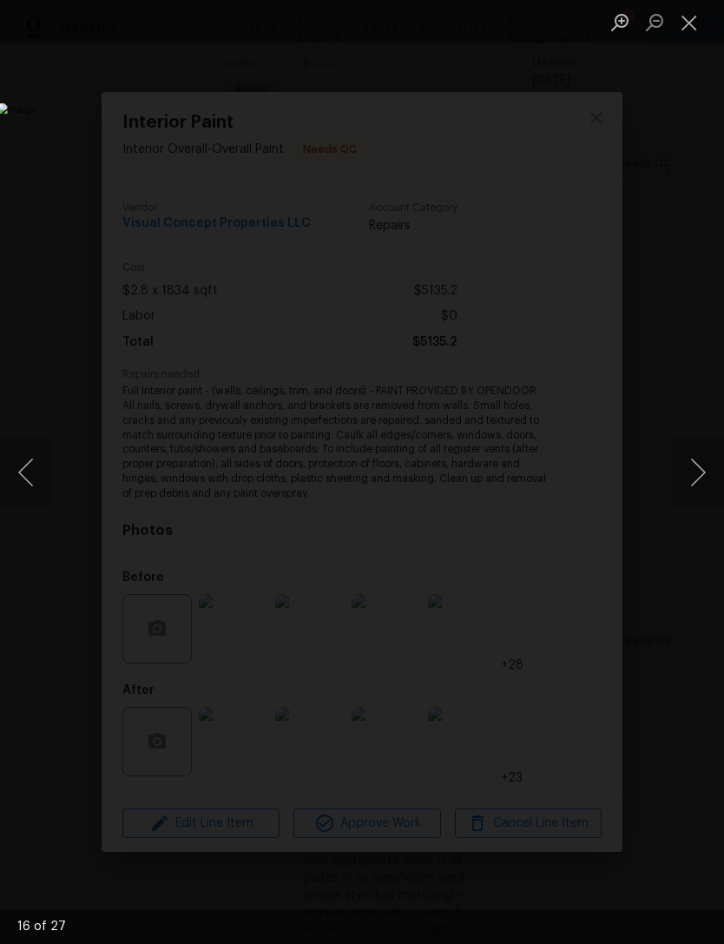
click at [690, 489] on button "Next image" at bounding box center [698, 472] width 52 height 69
click at [690, 490] on button "Next image" at bounding box center [698, 472] width 52 height 69
click at [693, 494] on button "Next image" at bounding box center [698, 472] width 52 height 69
click at [695, 492] on button "Next image" at bounding box center [698, 472] width 52 height 69
click at [690, 490] on button "Next image" at bounding box center [698, 472] width 52 height 69
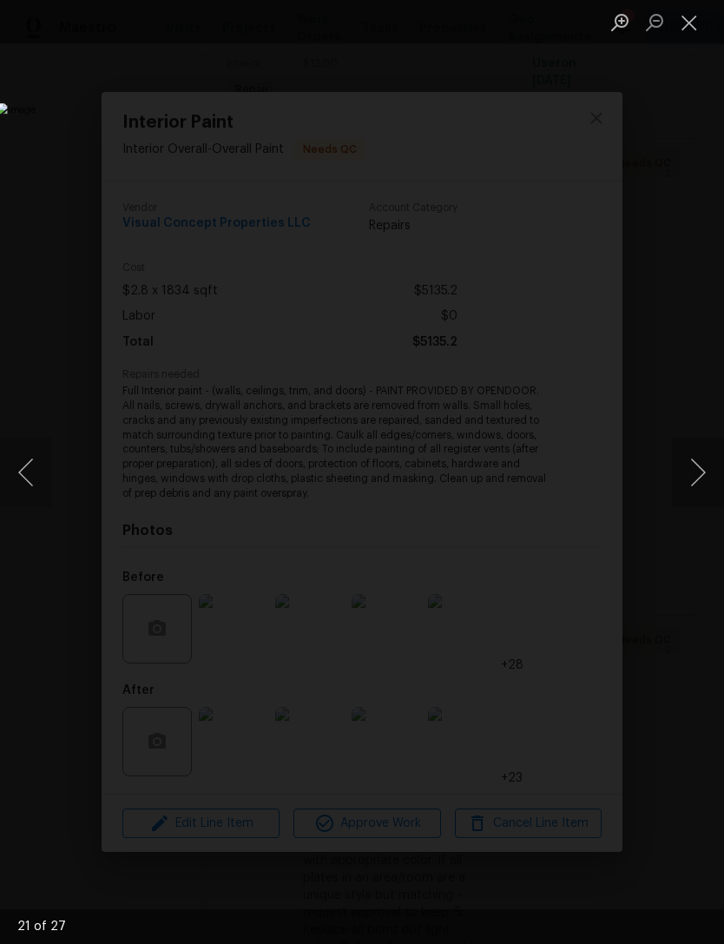
click at [693, 490] on button "Next image" at bounding box center [698, 472] width 52 height 69
click at [694, 491] on button "Next image" at bounding box center [698, 472] width 52 height 69
click at [696, 489] on button "Next image" at bounding box center [698, 472] width 52 height 69
click at [694, 490] on button "Next image" at bounding box center [698, 472] width 52 height 69
click at [694, 487] on button "Next image" at bounding box center [698, 472] width 52 height 69
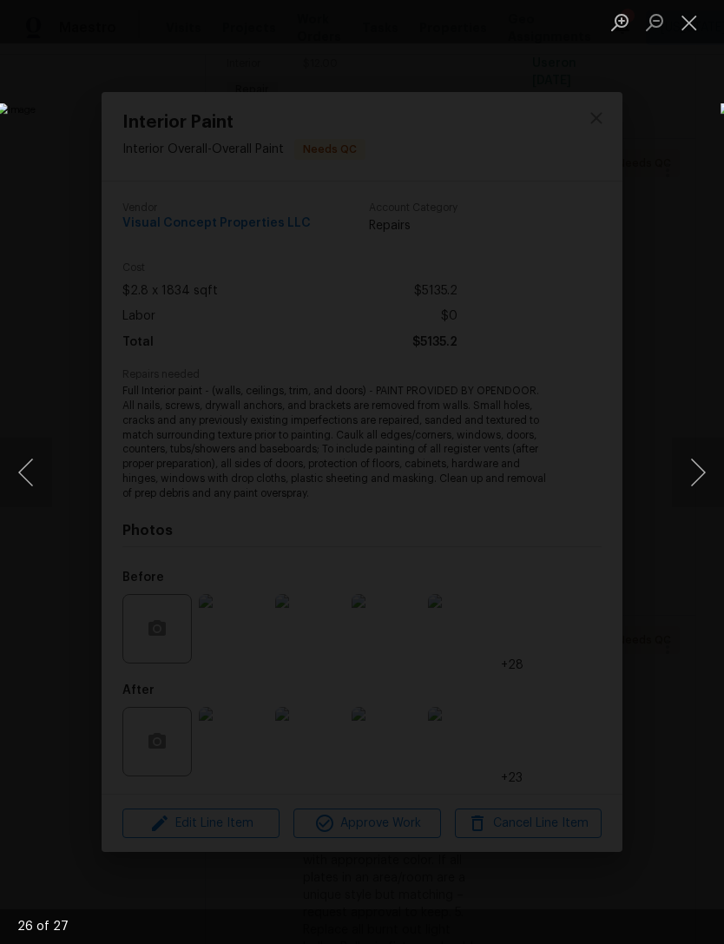
click at [695, 488] on button "Next image" at bounding box center [698, 472] width 52 height 69
click at [681, 23] on button "Close lightbox" at bounding box center [689, 22] width 35 height 30
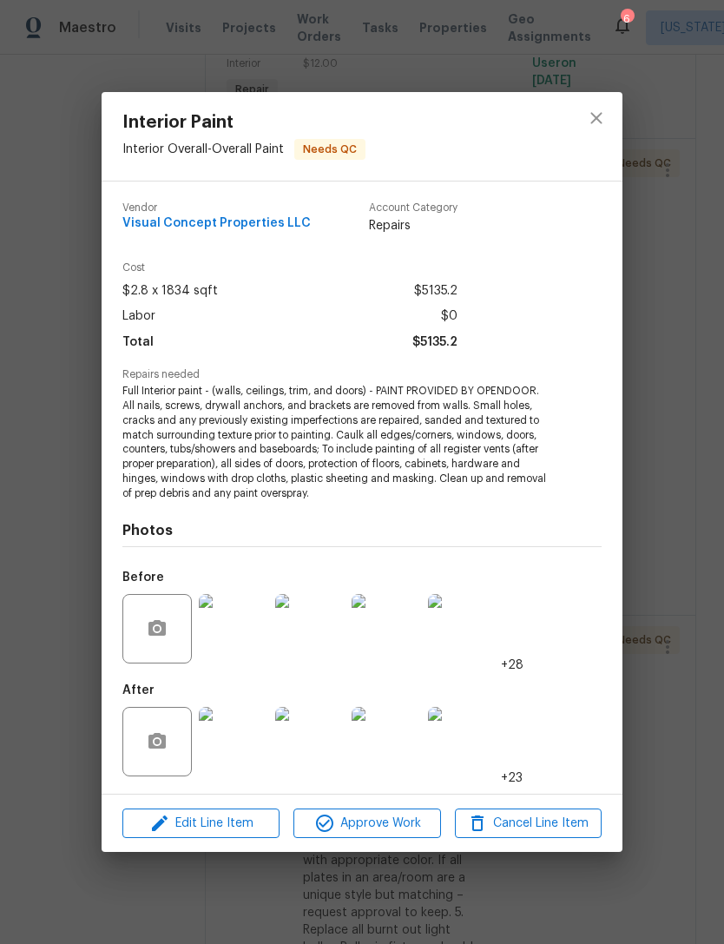
click at [260, 634] on img at bounding box center [233, 628] width 69 height 69
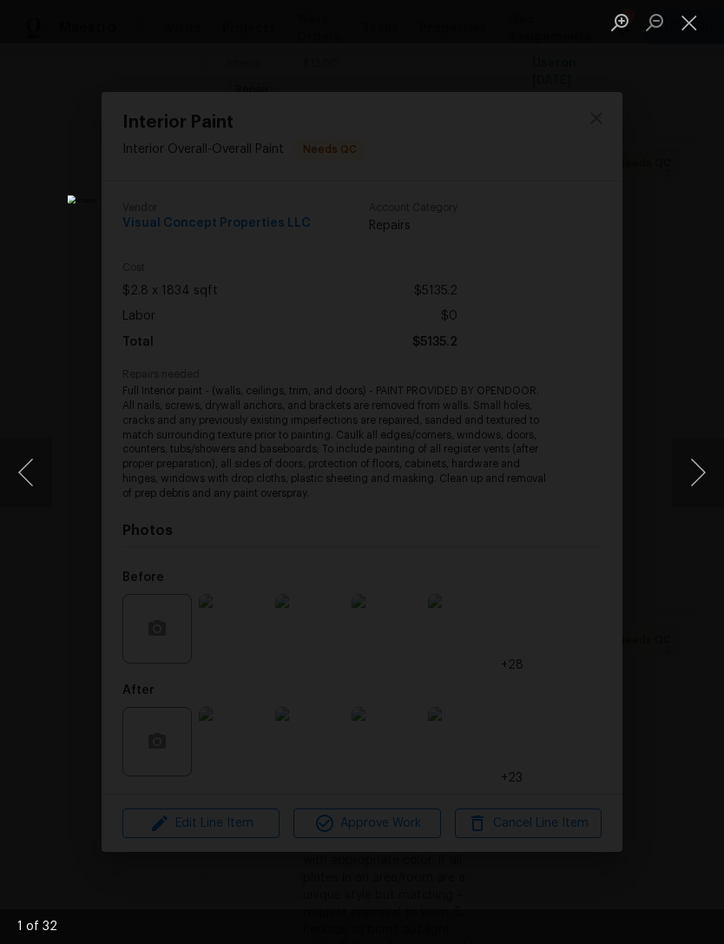
click at [714, 473] on button "Next image" at bounding box center [698, 472] width 52 height 69
click at [706, 474] on button "Next image" at bounding box center [698, 472] width 52 height 69
click at [714, 470] on button "Next image" at bounding box center [698, 472] width 52 height 69
click at [709, 470] on button "Next image" at bounding box center [698, 472] width 52 height 69
click at [707, 471] on button "Next image" at bounding box center [698, 472] width 52 height 69
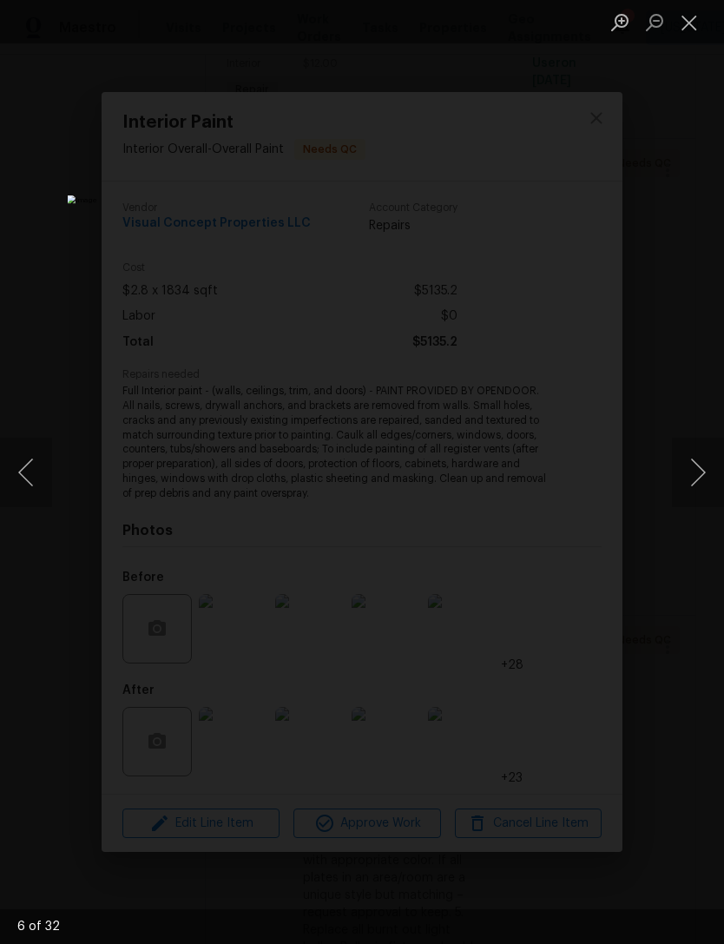
click at [704, 473] on button "Next image" at bounding box center [698, 472] width 52 height 69
click at [704, 474] on button "Next image" at bounding box center [698, 472] width 52 height 69
click at [701, 477] on button "Next image" at bounding box center [698, 472] width 52 height 69
click at [699, 483] on button "Next image" at bounding box center [698, 472] width 52 height 69
click at [694, 484] on button "Next image" at bounding box center [698, 472] width 52 height 69
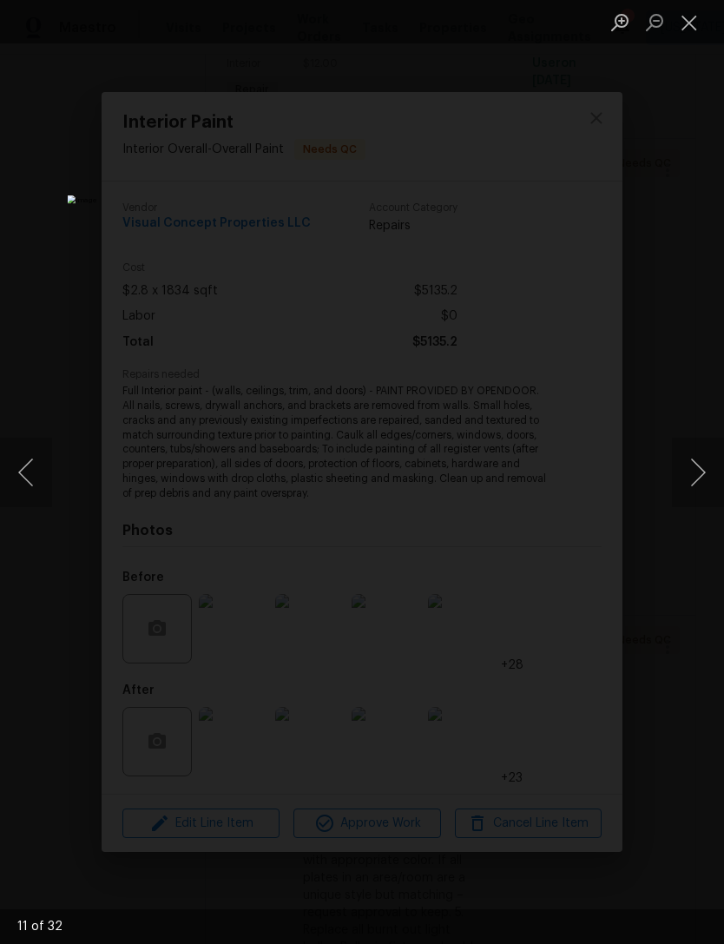
click at [691, 487] on button "Next image" at bounding box center [698, 472] width 52 height 69
click at [688, 495] on button "Next image" at bounding box center [698, 472] width 52 height 69
click at [694, 27] on button "Close lightbox" at bounding box center [689, 22] width 35 height 30
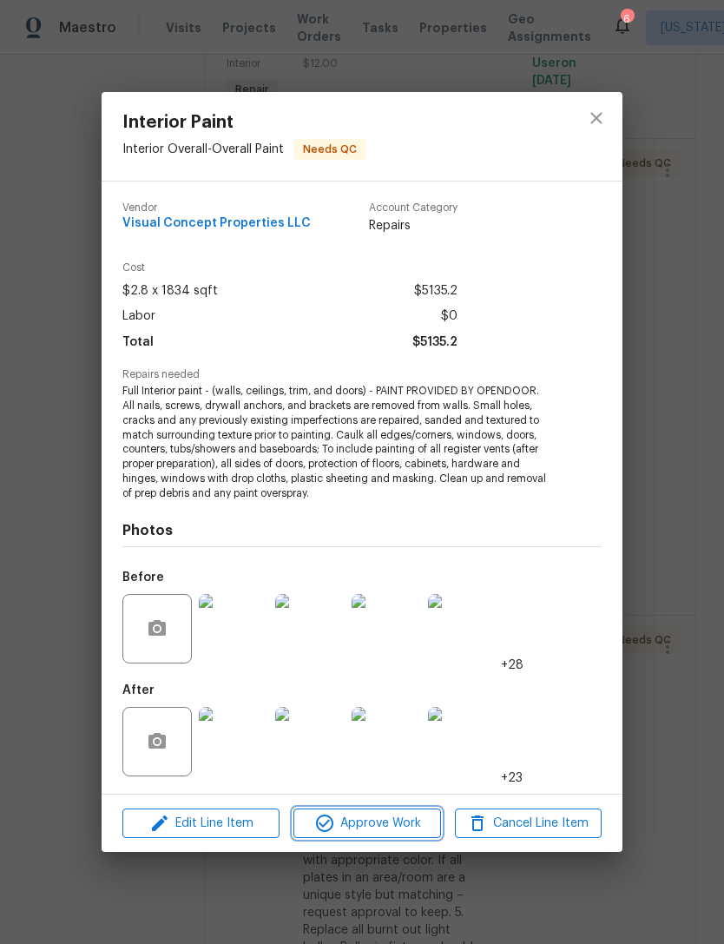
click at [395, 820] on span "Approve Work" at bounding box center [367, 824] width 136 height 22
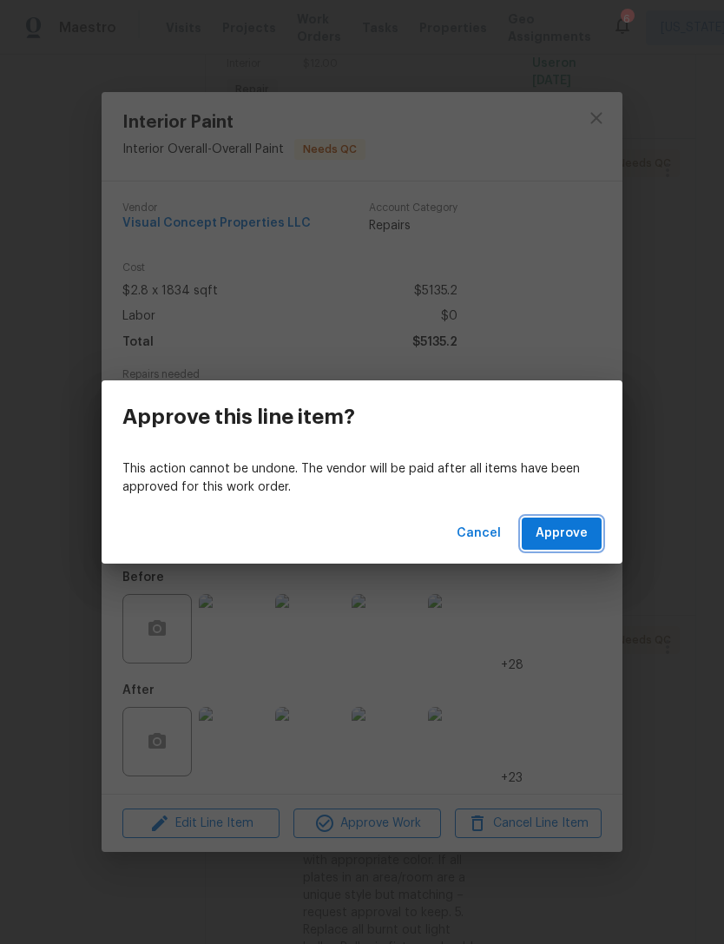
click at [585, 539] on span "Approve" at bounding box center [562, 534] width 52 height 22
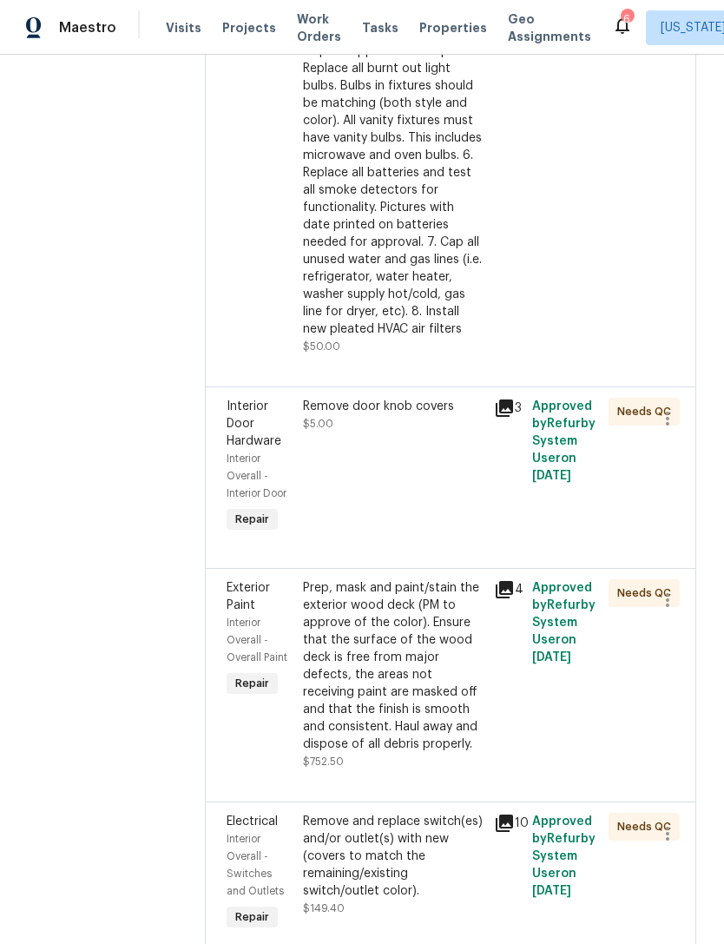
scroll to position [747, 0]
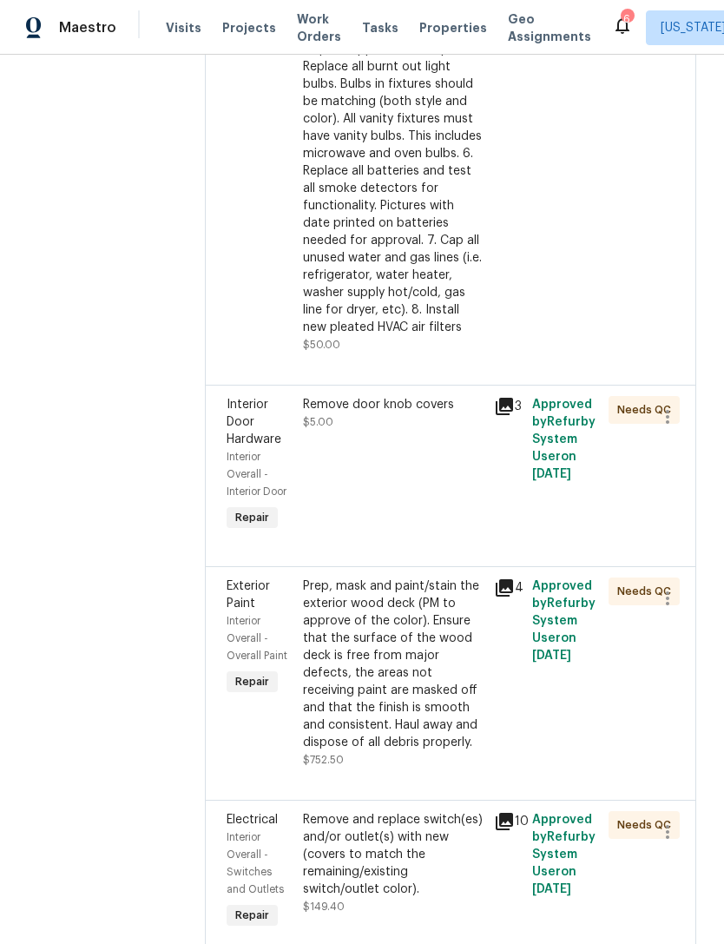
click at [444, 707] on div "Prep, mask and paint/stain the exterior wood deck (PM to approve of the color).…" at bounding box center [393, 664] width 181 height 174
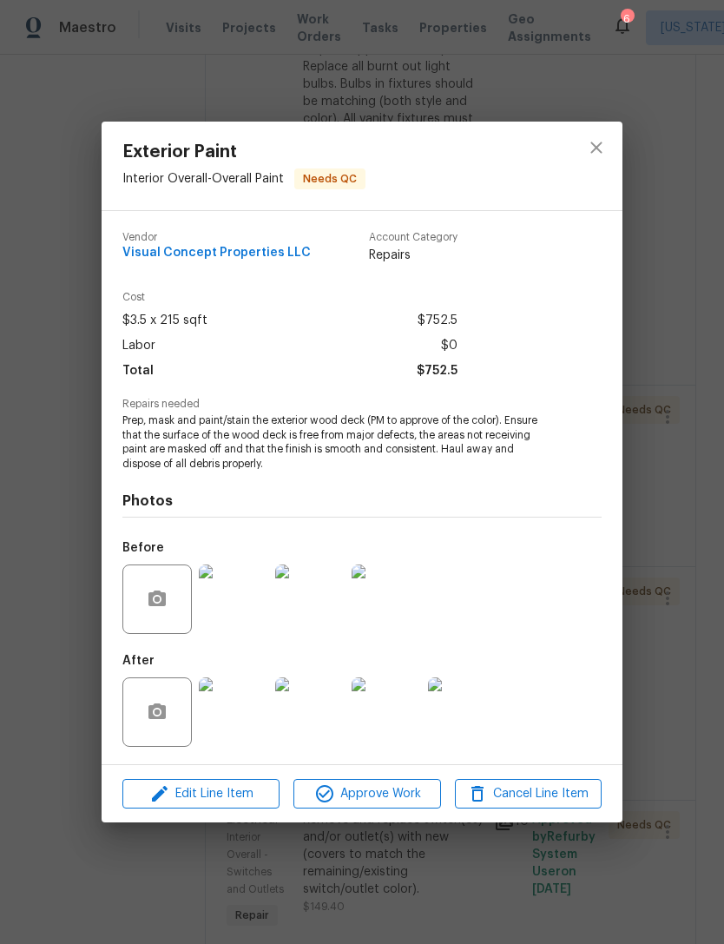
click at [242, 717] on img at bounding box center [233, 711] width 69 height 69
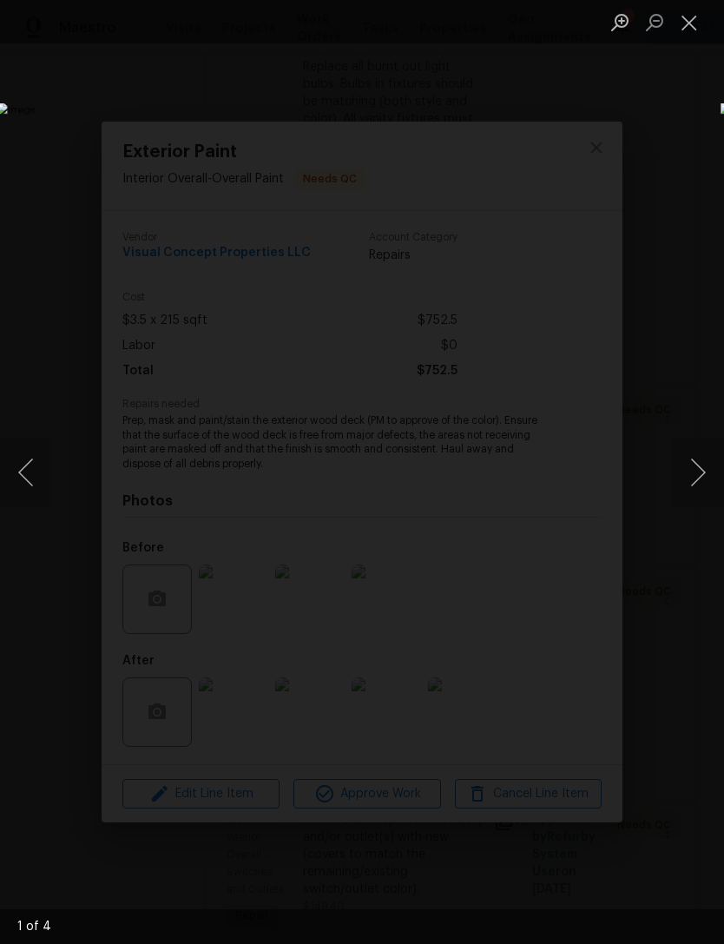
click at [705, 471] on button "Next image" at bounding box center [698, 472] width 52 height 69
click at [702, 476] on button "Next image" at bounding box center [698, 472] width 52 height 69
click at [698, 475] on button "Next image" at bounding box center [698, 472] width 52 height 69
click at [696, 477] on button "Next image" at bounding box center [698, 472] width 52 height 69
click at [689, 483] on button "Next image" at bounding box center [698, 472] width 52 height 69
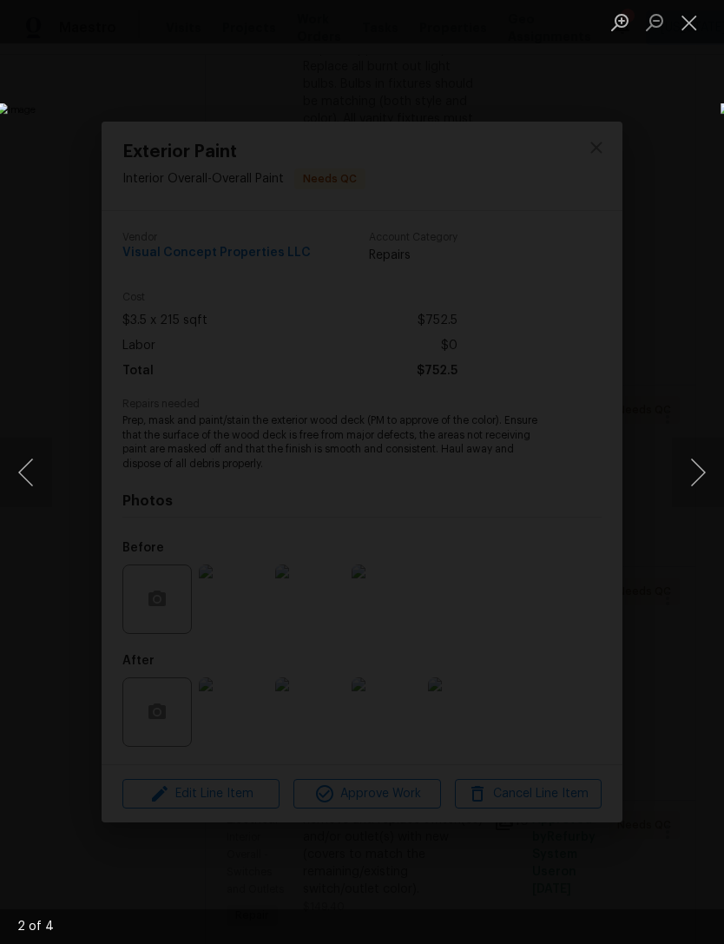
click at [688, 485] on button "Next image" at bounding box center [698, 472] width 52 height 69
click at [694, 485] on button "Next image" at bounding box center [698, 472] width 52 height 69
click at [697, 486] on button "Next image" at bounding box center [698, 472] width 52 height 69
click at [694, 487] on button "Next image" at bounding box center [698, 472] width 52 height 69
click at [701, 11] on button "Close lightbox" at bounding box center [689, 22] width 35 height 30
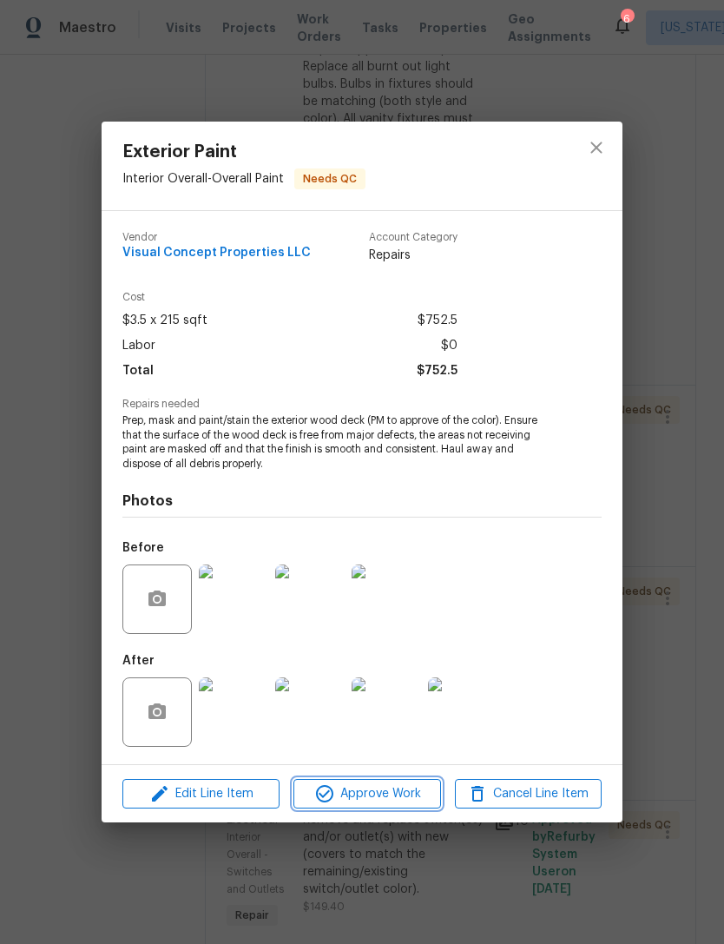
click at [410, 798] on span "Approve Work" at bounding box center [367, 794] width 136 height 22
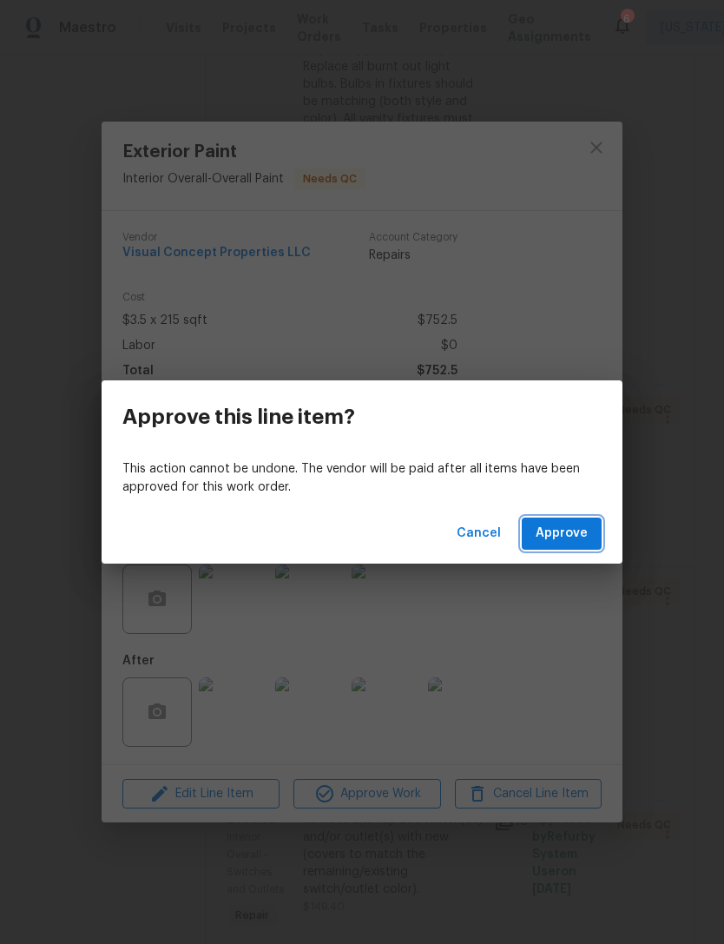
click at [578, 540] on span "Approve" at bounding box center [562, 534] width 52 height 22
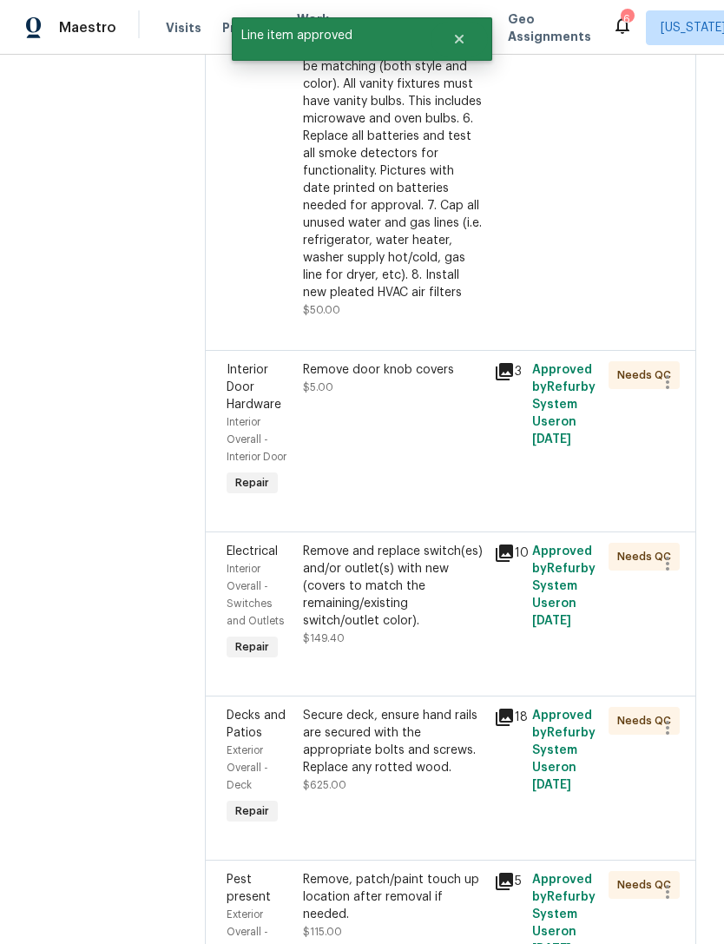
scroll to position [853, 0]
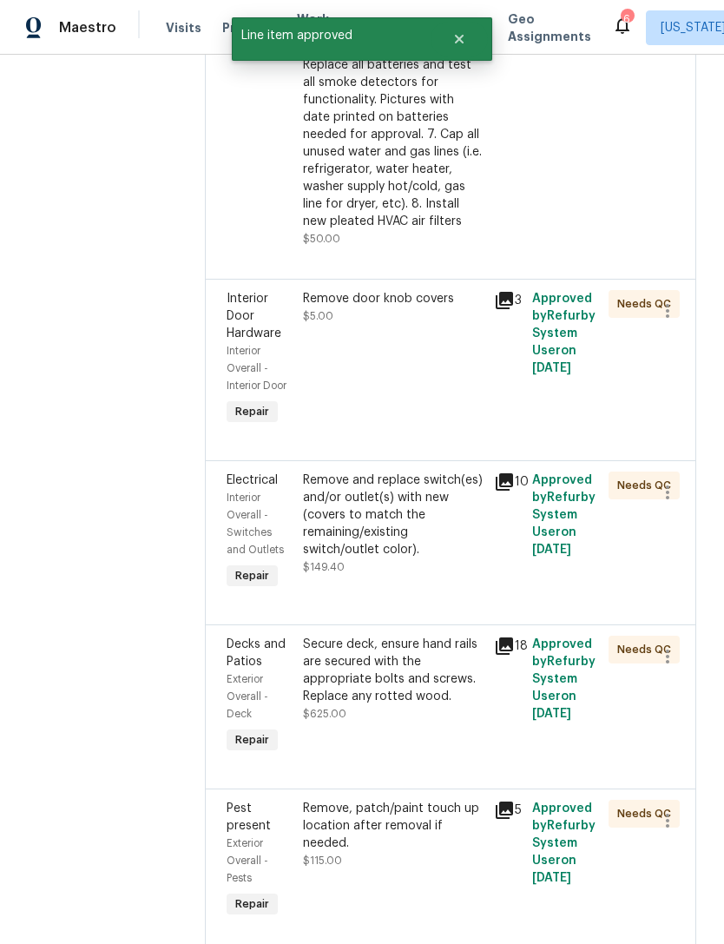
click at [457, 420] on div "Remove door knob covers $5.00" at bounding box center [393, 359] width 191 height 149
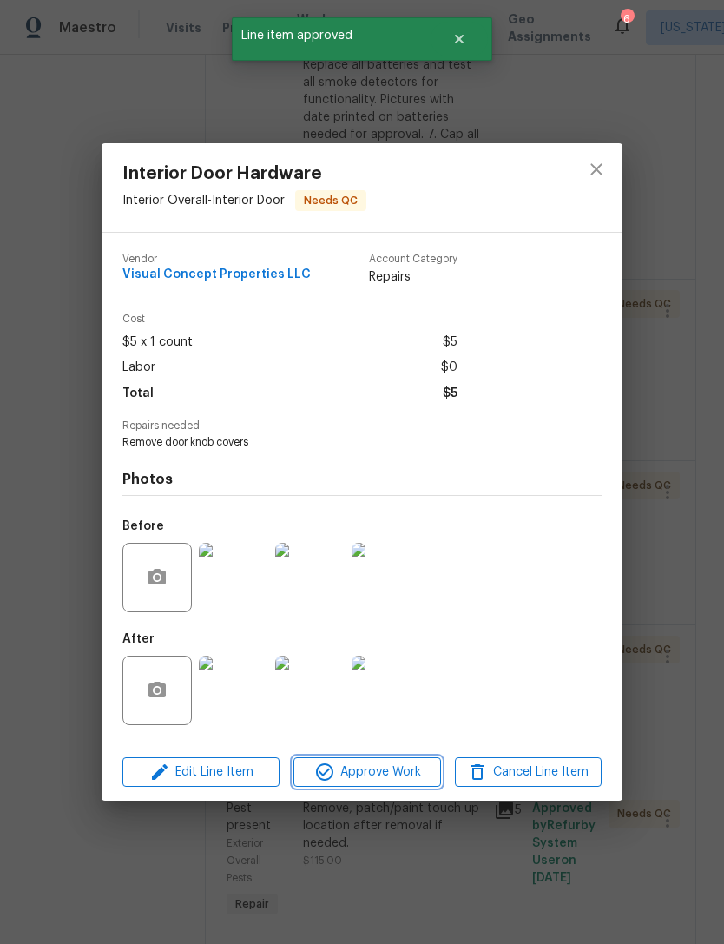
click at [410, 768] on span "Approve Work" at bounding box center [367, 772] width 136 height 22
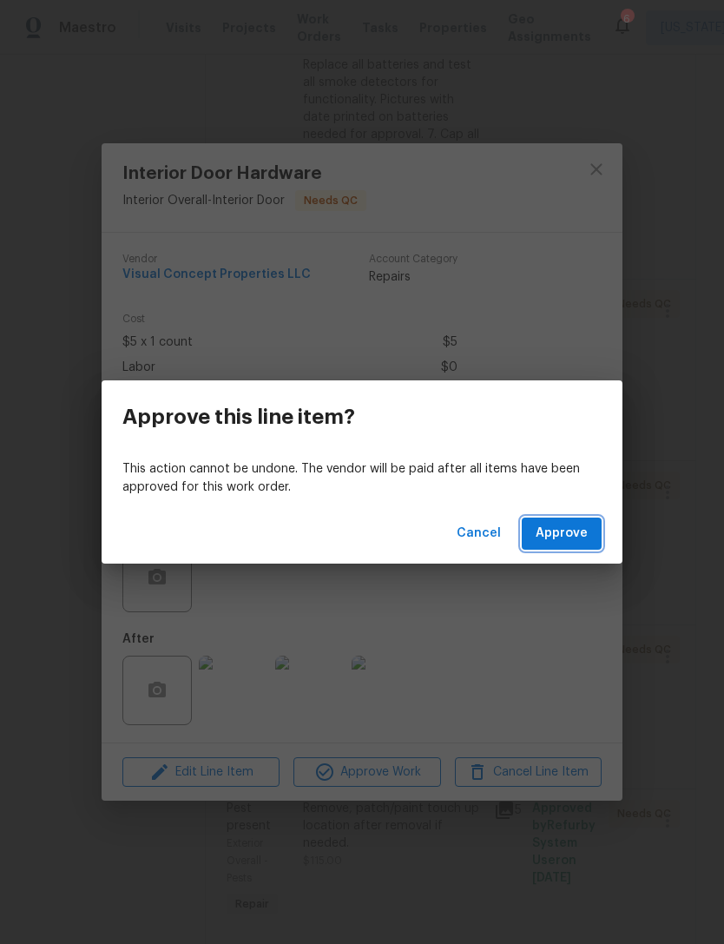
click at [589, 522] on button "Approve" at bounding box center [562, 533] width 80 height 32
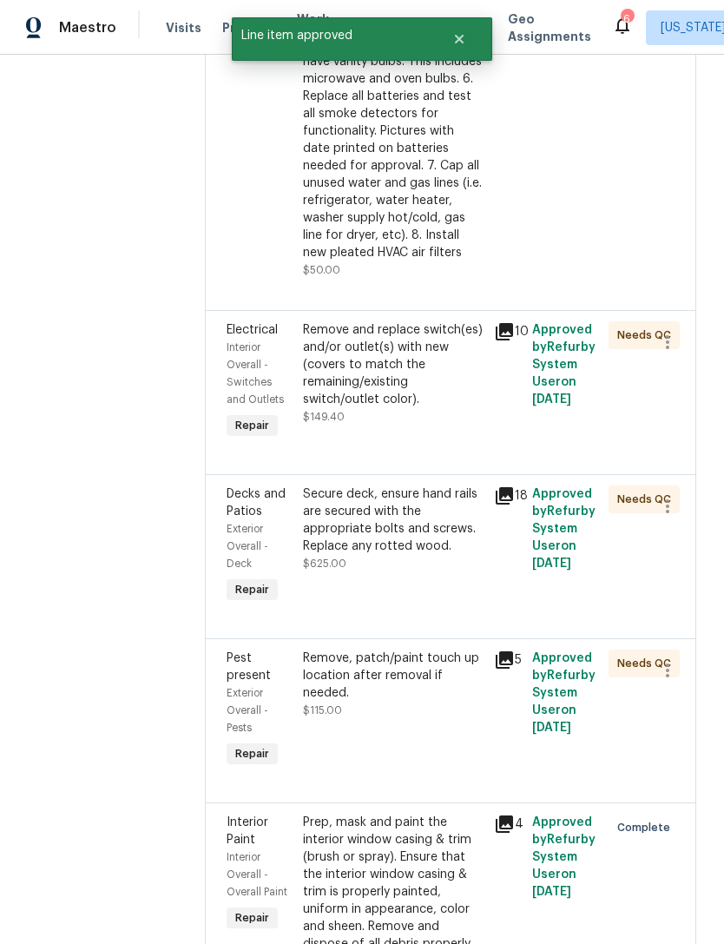
scroll to position [825, 0]
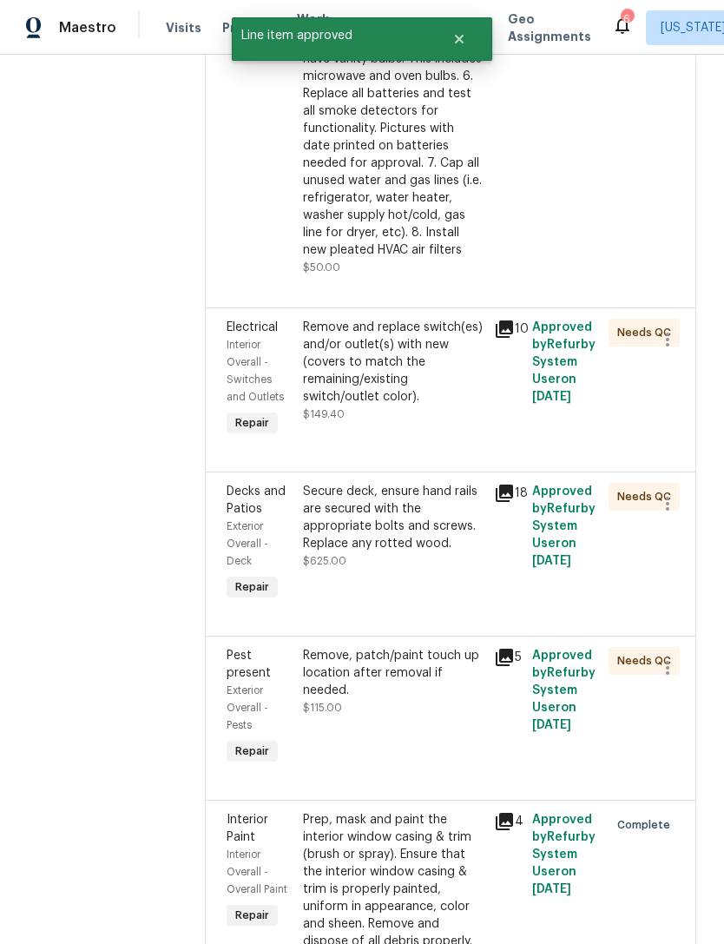
click at [438, 423] on div "Remove and replace switch(es) and/or outlet(s) with new (covers to match the re…" at bounding box center [393, 371] width 181 height 104
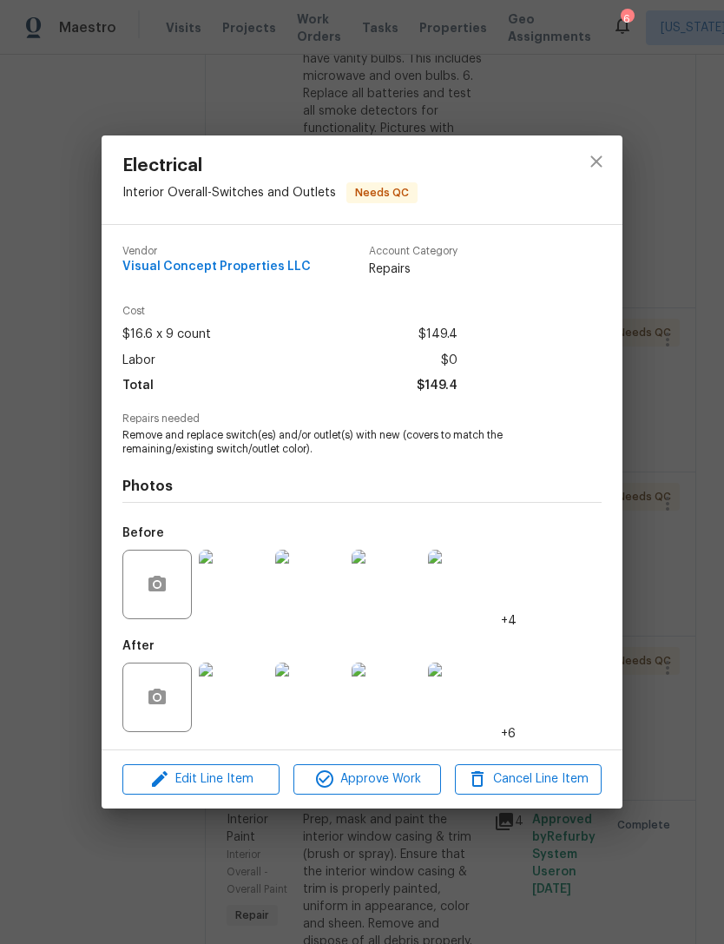
click at [251, 690] on img at bounding box center [233, 696] width 69 height 69
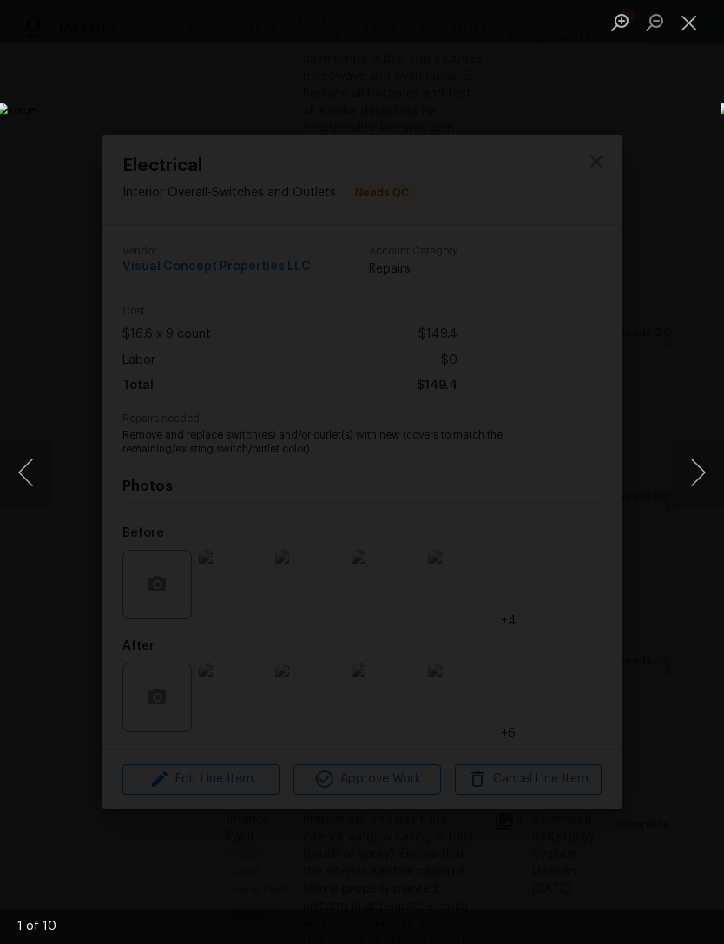
click at [710, 479] on button "Next image" at bounding box center [698, 472] width 52 height 69
click at [703, 484] on button "Next image" at bounding box center [698, 472] width 52 height 69
click at [697, 487] on button "Next image" at bounding box center [698, 472] width 52 height 69
click at [694, 486] on button "Next image" at bounding box center [698, 472] width 52 height 69
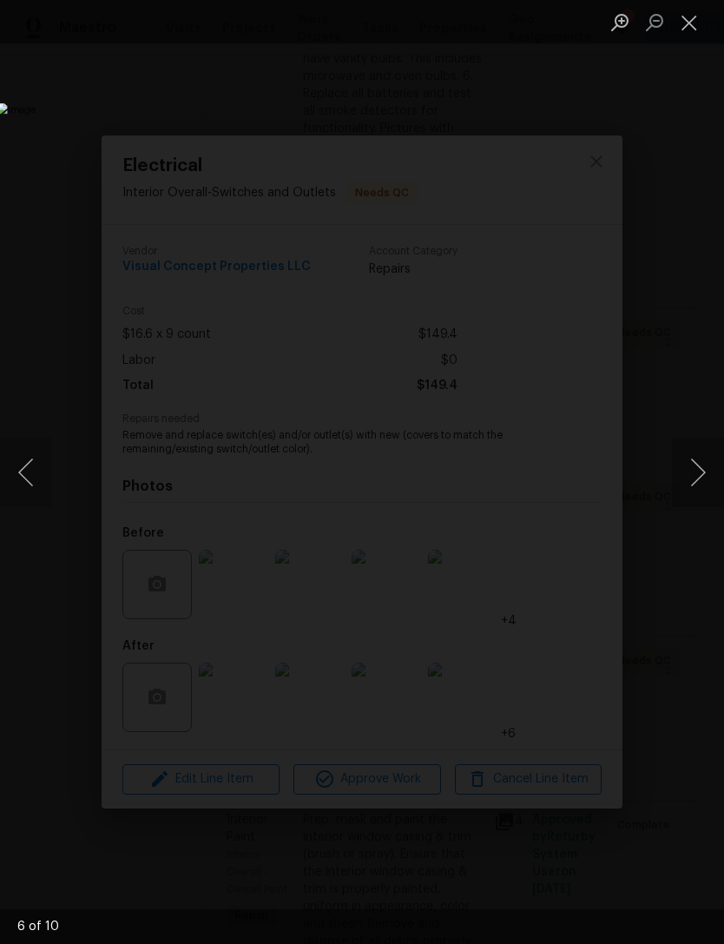
click at [692, 487] on button "Next image" at bounding box center [698, 472] width 52 height 69
click at [699, 479] on button "Next image" at bounding box center [698, 472] width 52 height 69
click at [696, 478] on button "Next image" at bounding box center [698, 472] width 52 height 69
click at [697, 478] on button "Next image" at bounding box center [698, 472] width 52 height 69
click at [701, 468] on button "Next image" at bounding box center [698, 472] width 52 height 69
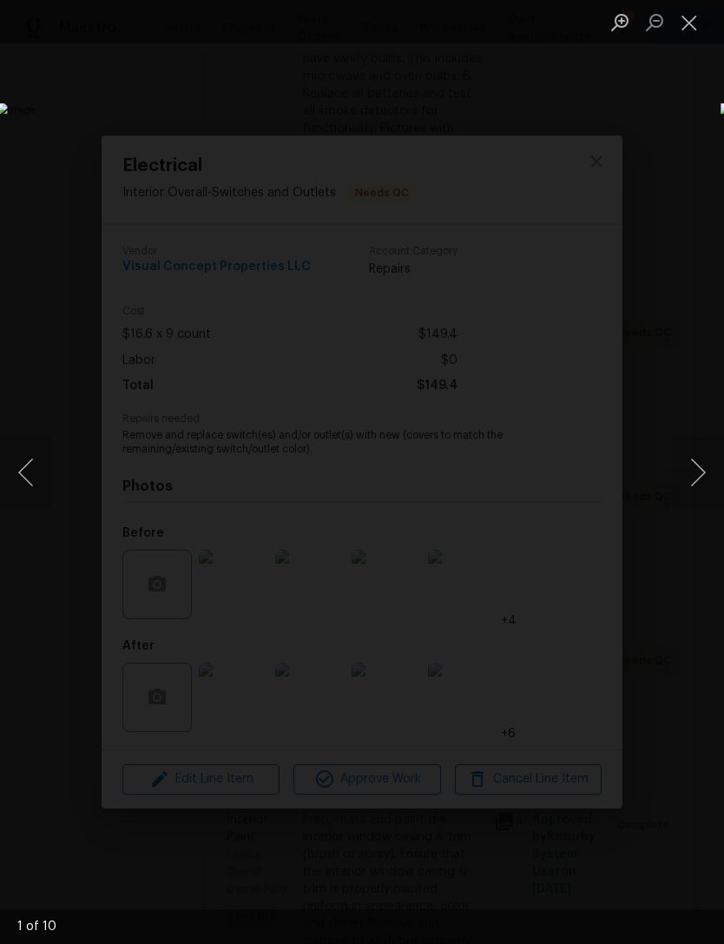
click at [694, 472] on button "Next image" at bounding box center [698, 472] width 52 height 69
click at [696, 472] on button "Next image" at bounding box center [698, 472] width 52 height 69
click at [694, 474] on button "Next image" at bounding box center [698, 472] width 52 height 69
click at [693, 473] on button "Next image" at bounding box center [698, 472] width 52 height 69
click at [696, 478] on button "Next image" at bounding box center [698, 472] width 52 height 69
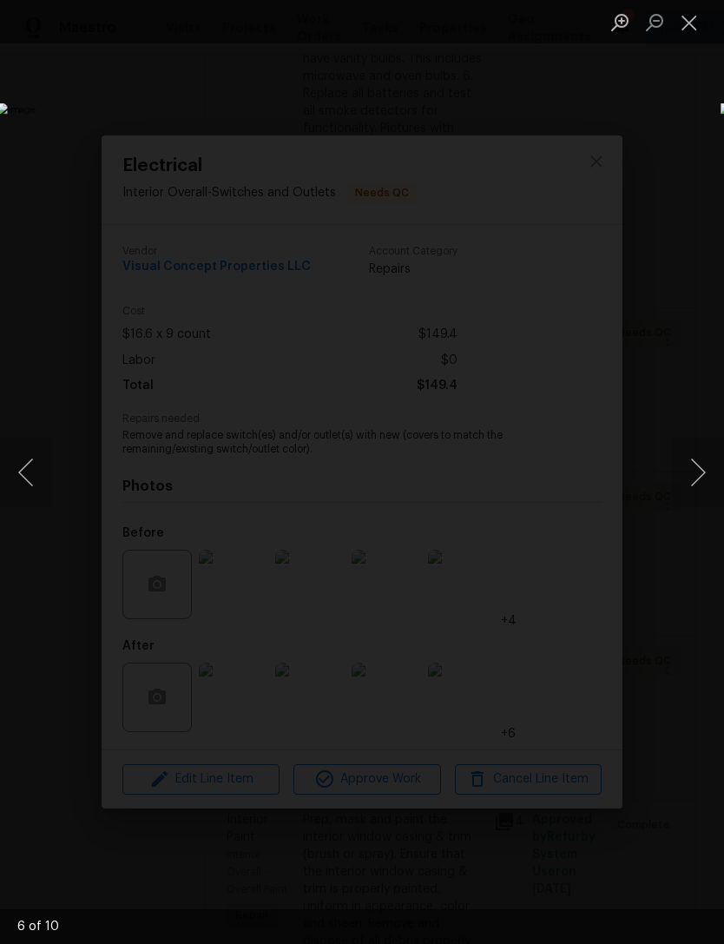
click at [695, 481] on button "Next image" at bounding box center [698, 472] width 52 height 69
click at [689, 28] on button "Close lightbox" at bounding box center [689, 22] width 35 height 30
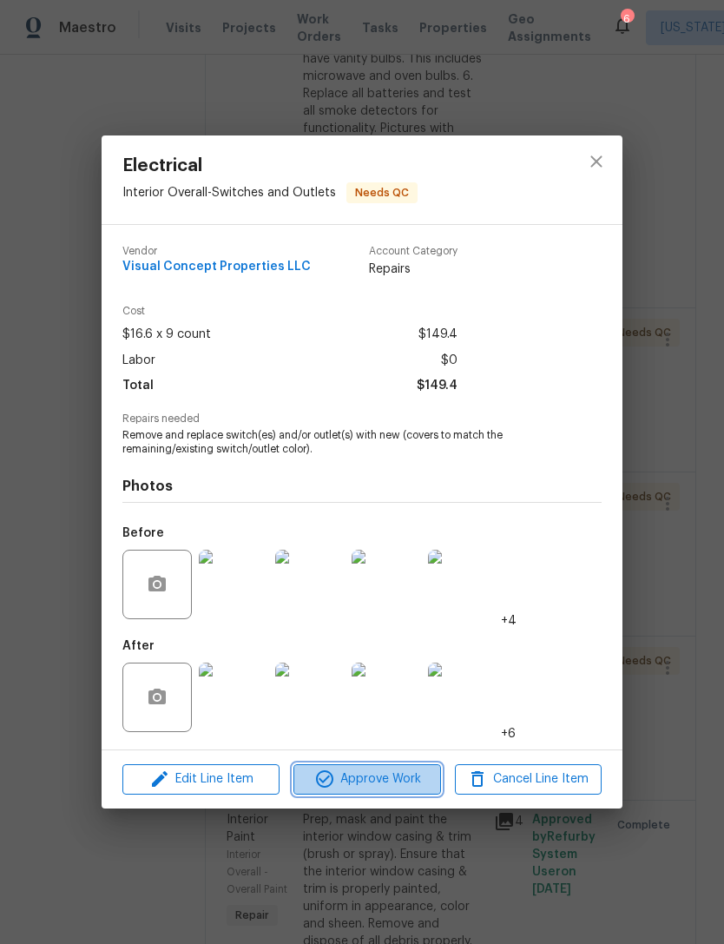
click at [398, 780] on span "Approve Work" at bounding box center [367, 779] width 136 height 22
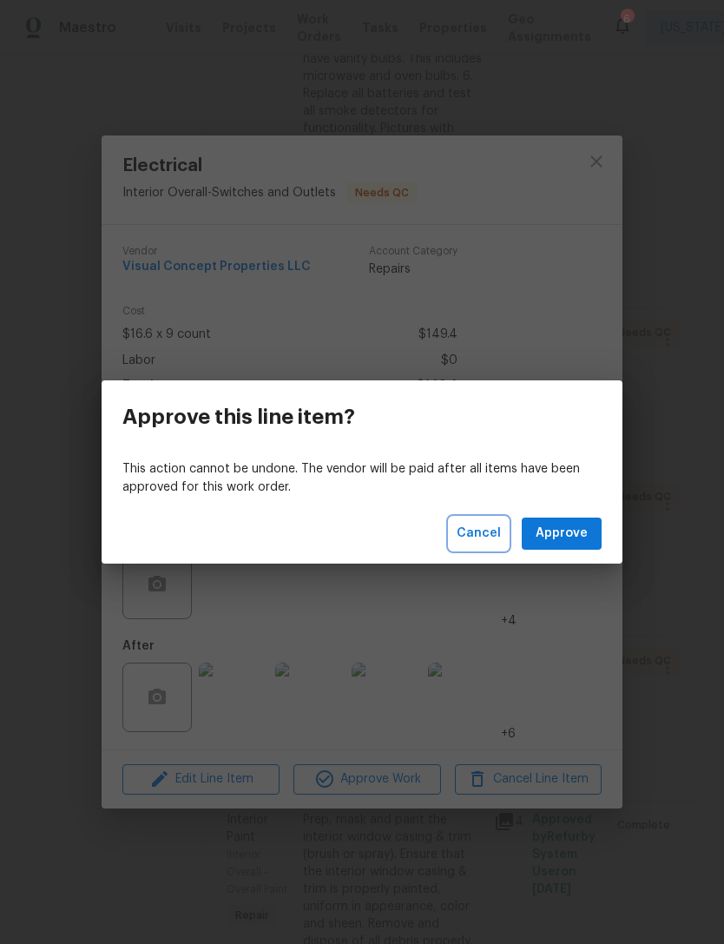
click at [489, 529] on span "Cancel" at bounding box center [479, 534] width 44 height 22
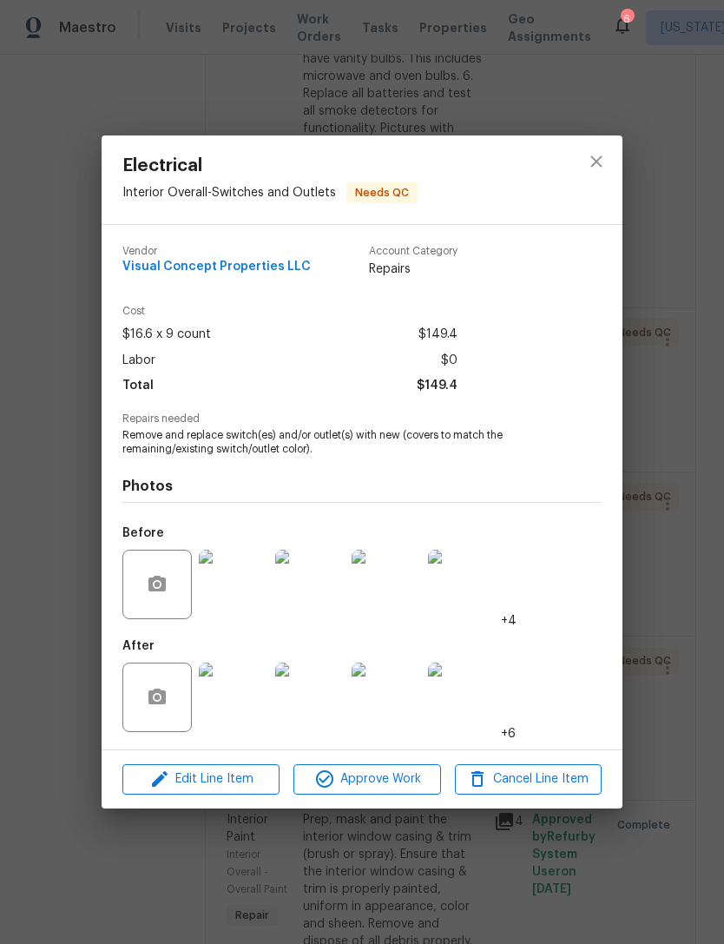
click at [260, 698] on img at bounding box center [233, 696] width 69 height 69
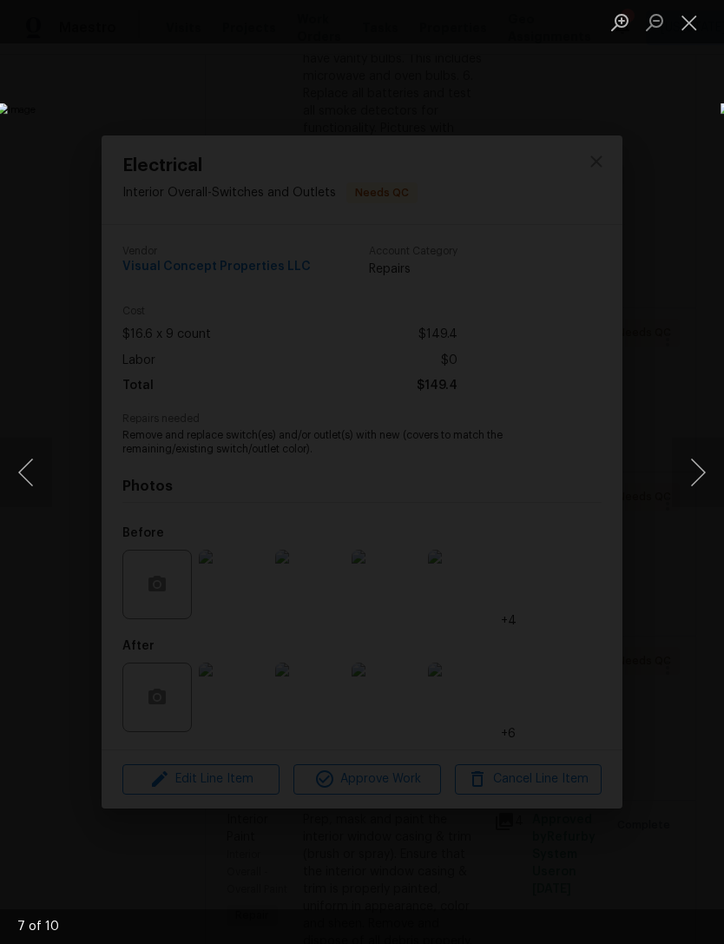
click at [691, 487] on button "Next image" at bounding box center [698, 472] width 52 height 69
click at [703, 484] on button "Next image" at bounding box center [698, 472] width 52 height 69
click at [695, 483] on button "Next image" at bounding box center [698, 472] width 52 height 69
click at [694, 483] on button "Next image" at bounding box center [698, 472] width 52 height 69
click at [691, 483] on button "Next image" at bounding box center [698, 472] width 52 height 69
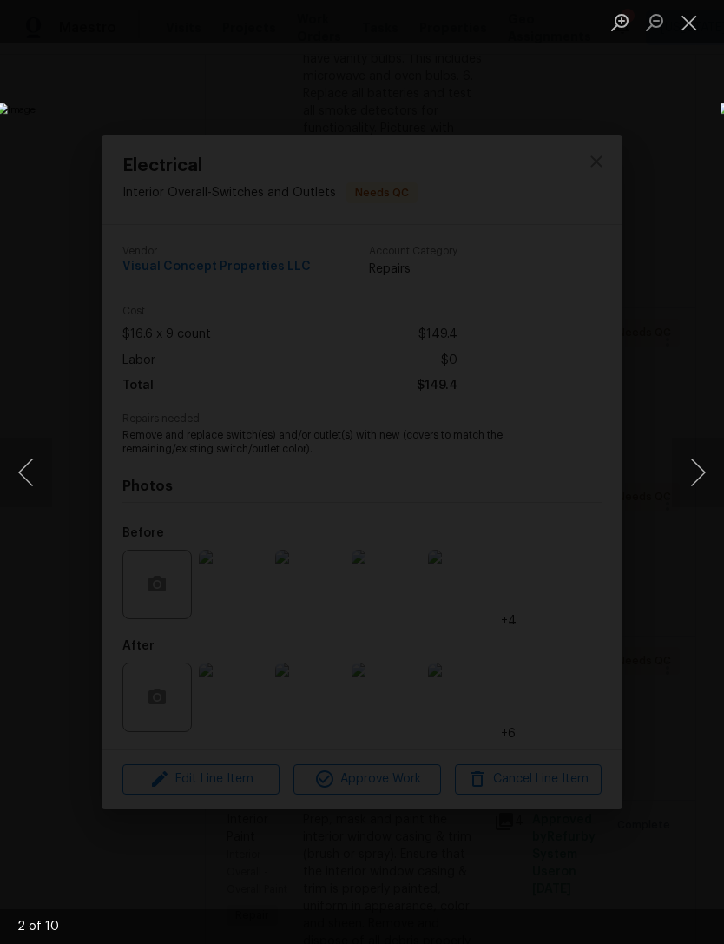
click at [690, 482] on button "Next image" at bounding box center [698, 472] width 52 height 69
click at [692, 483] on button "Next image" at bounding box center [698, 472] width 52 height 69
click at [691, 482] on button "Next image" at bounding box center [698, 472] width 52 height 69
click at [690, 32] on button "Close lightbox" at bounding box center [689, 22] width 35 height 30
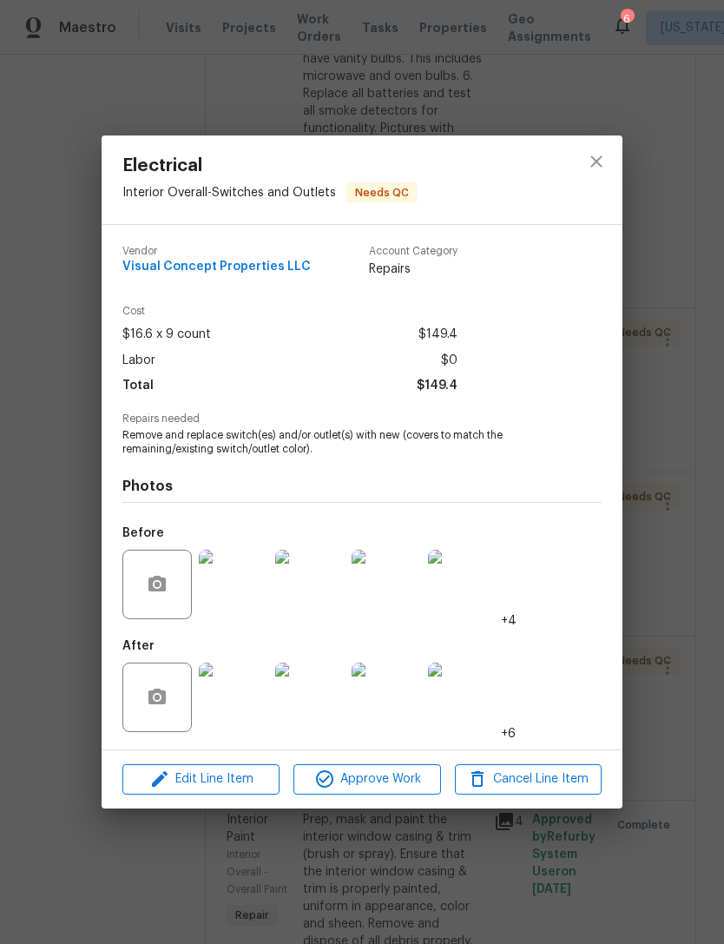
click at [474, 596] on img at bounding box center [462, 583] width 69 height 69
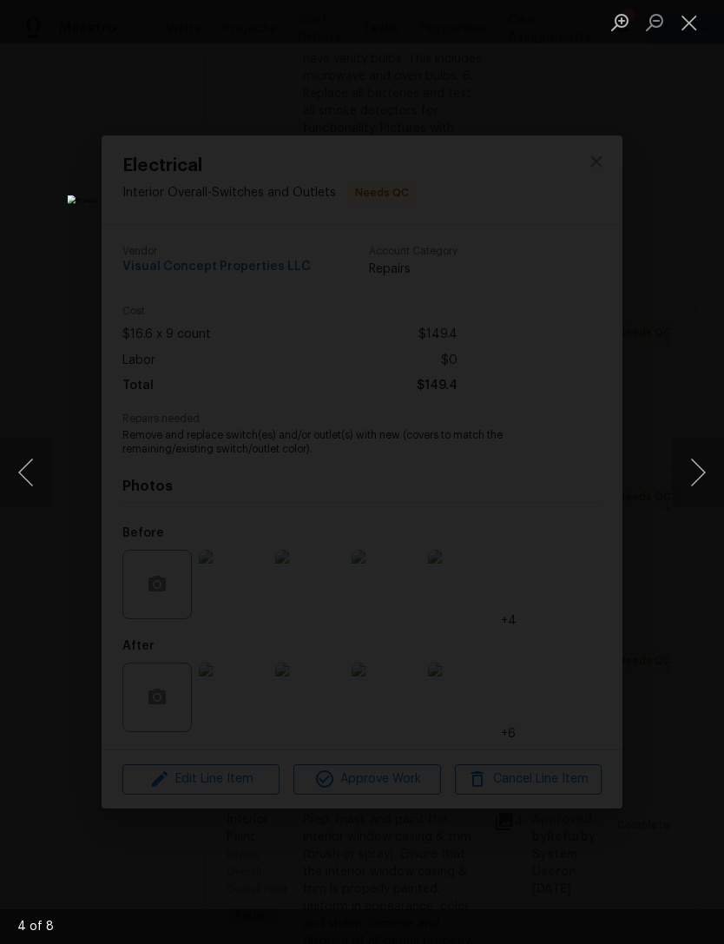
click at [700, 478] on button "Next image" at bounding box center [698, 472] width 52 height 69
click at [699, 480] on button "Next image" at bounding box center [698, 472] width 52 height 69
click at [701, 483] on button "Next image" at bounding box center [698, 472] width 52 height 69
click at [698, 481] on button "Next image" at bounding box center [698, 472] width 52 height 69
click at [694, 483] on button "Next image" at bounding box center [698, 472] width 52 height 69
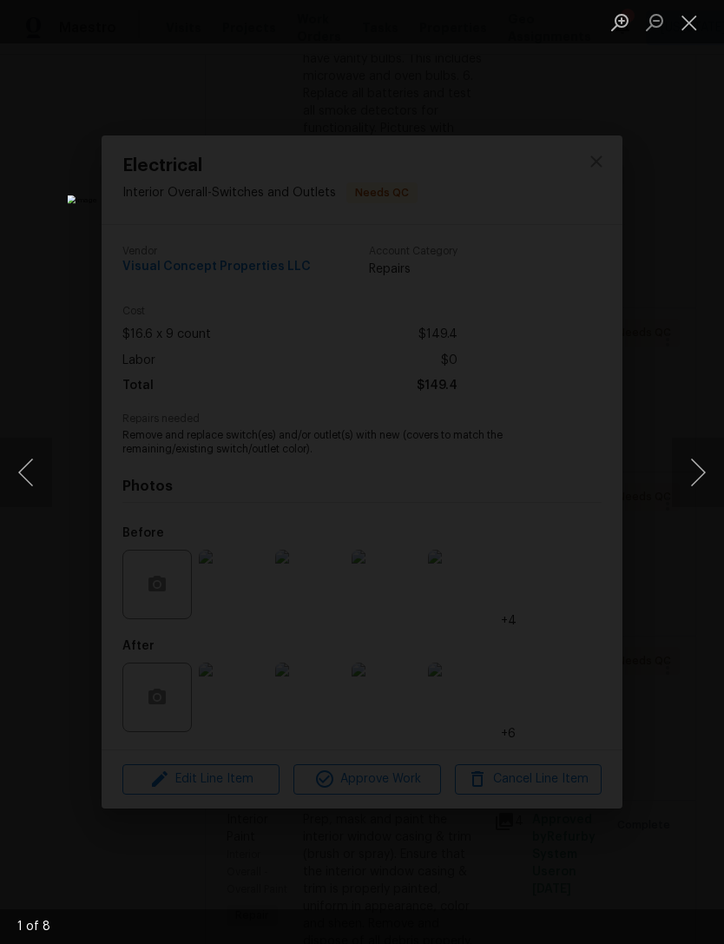
click at [693, 483] on button "Next image" at bounding box center [698, 472] width 52 height 69
click at [693, 484] on button "Next image" at bounding box center [698, 472] width 52 height 69
click at [696, 484] on button "Next image" at bounding box center [698, 472] width 52 height 69
click at [43, 490] on button "Previous image" at bounding box center [26, 472] width 52 height 69
click at [703, 481] on button "Next image" at bounding box center [698, 472] width 52 height 69
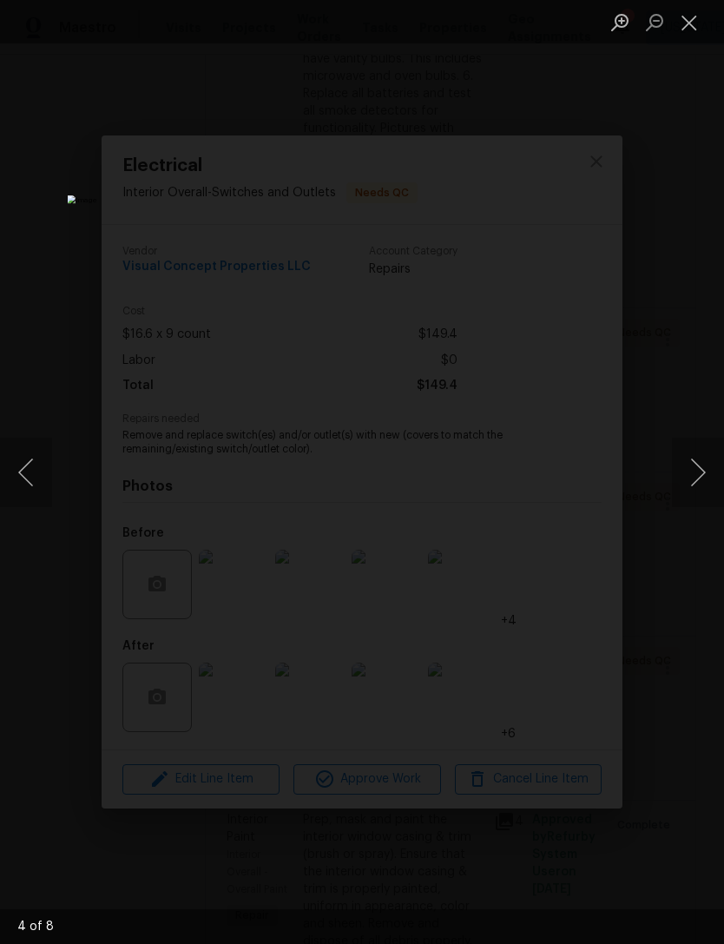
click at [703, 480] on button "Next image" at bounding box center [698, 472] width 52 height 69
click at [694, 21] on button "Close lightbox" at bounding box center [689, 22] width 35 height 30
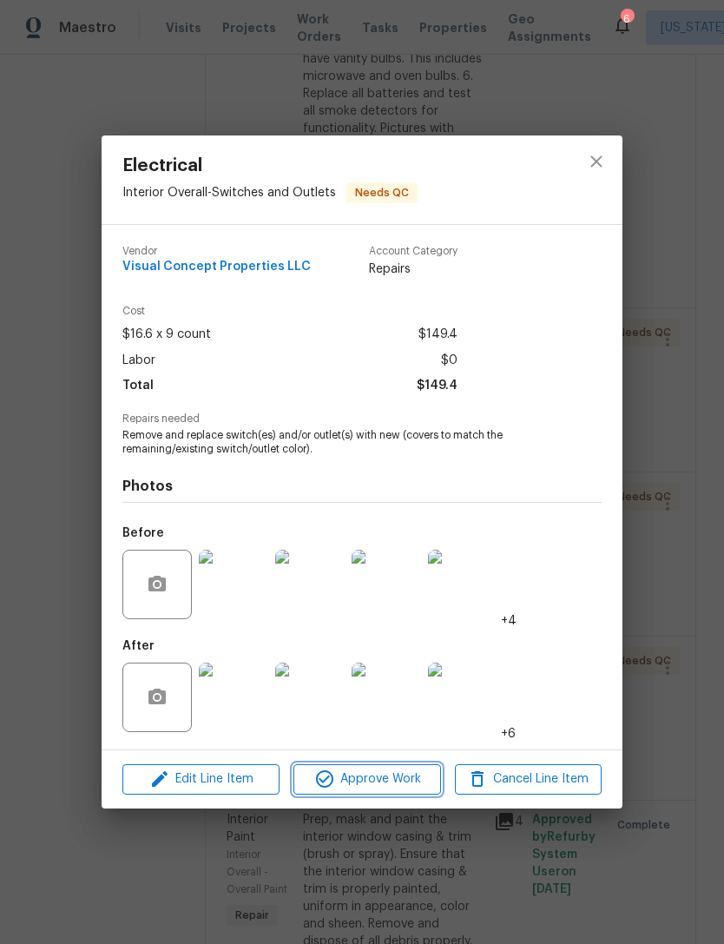
click at [416, 789] on span "Approve Work" at bounding box center [367, 779] width 136 height 22
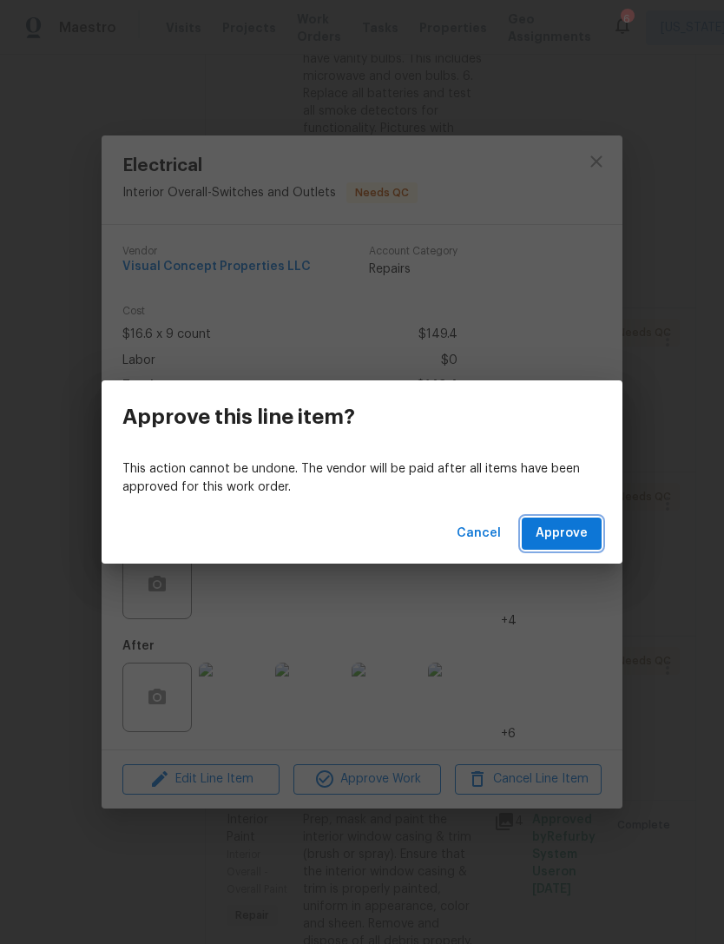
click at [588, 526] on button "Approve" at bounding box center [562, 533] width 80 height 32
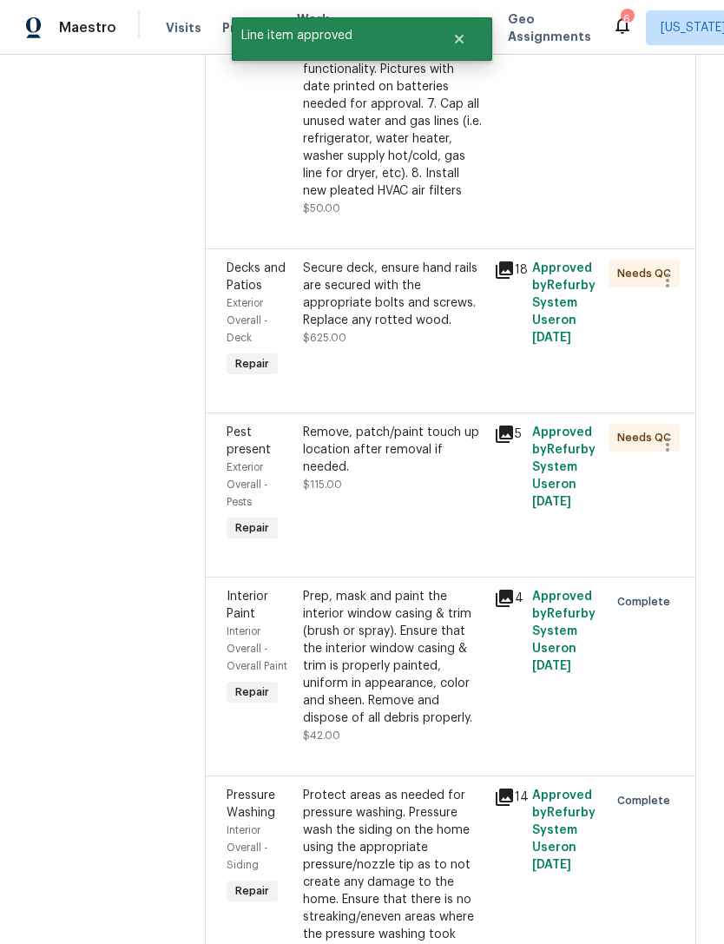
scroll to position [885, 0]
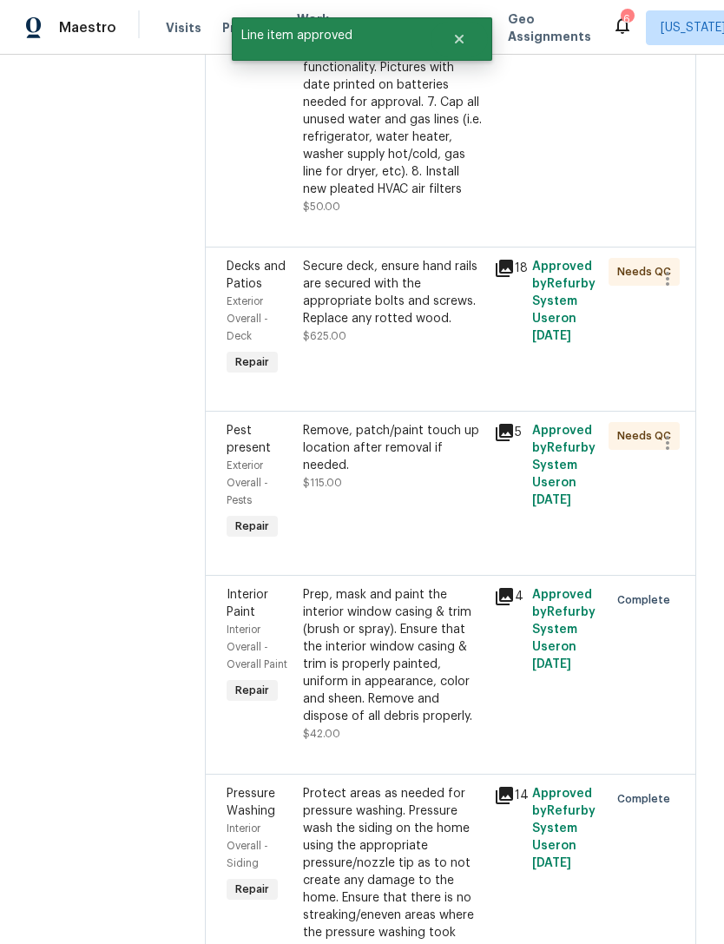
click at [443, 375] on div "Secure deck, ensure hand rails are secured with the appropriate bolts and screw…" at bounding box center [393, 319] width 191 height 132
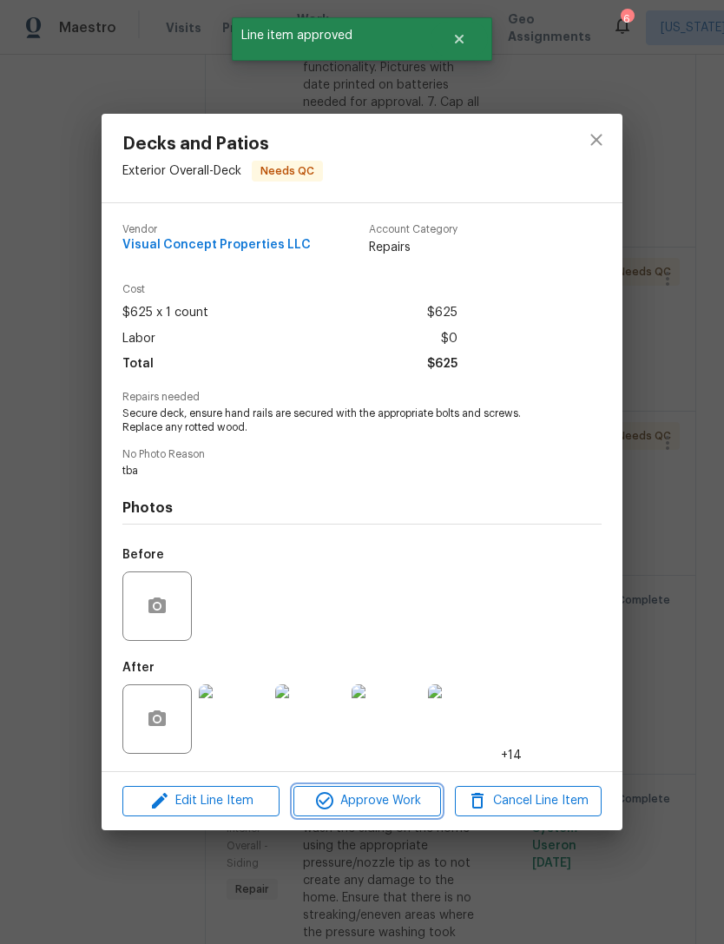
click at [401, 799] on span "Approve Work" at bounding box center [367, 801] width 136 height 22
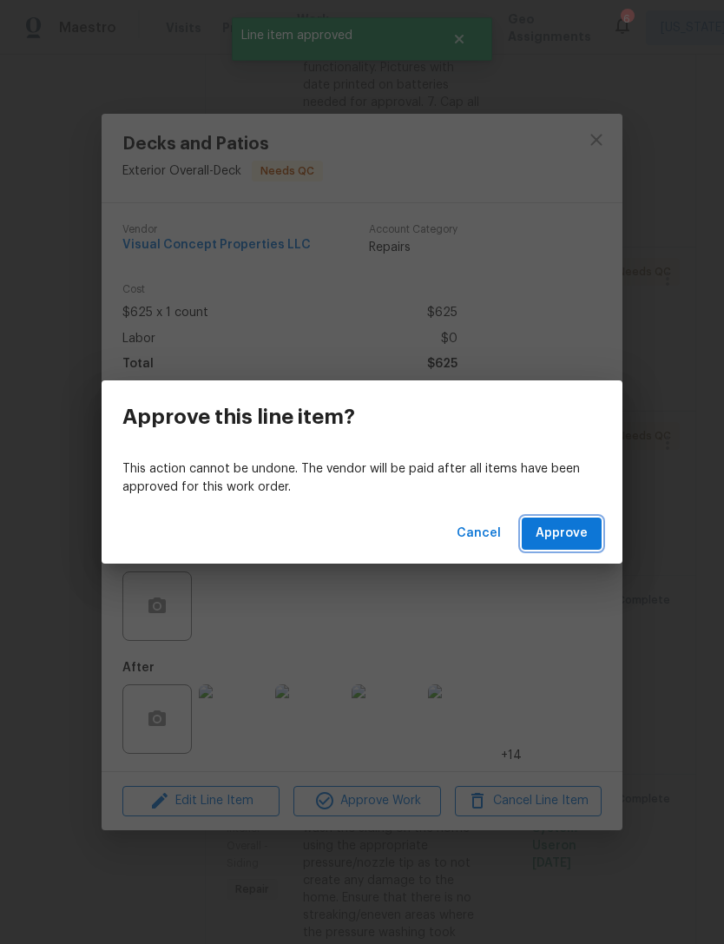
click at [589, 523] on button "Approve" at bounding box center [562, 533] width 80 height 32
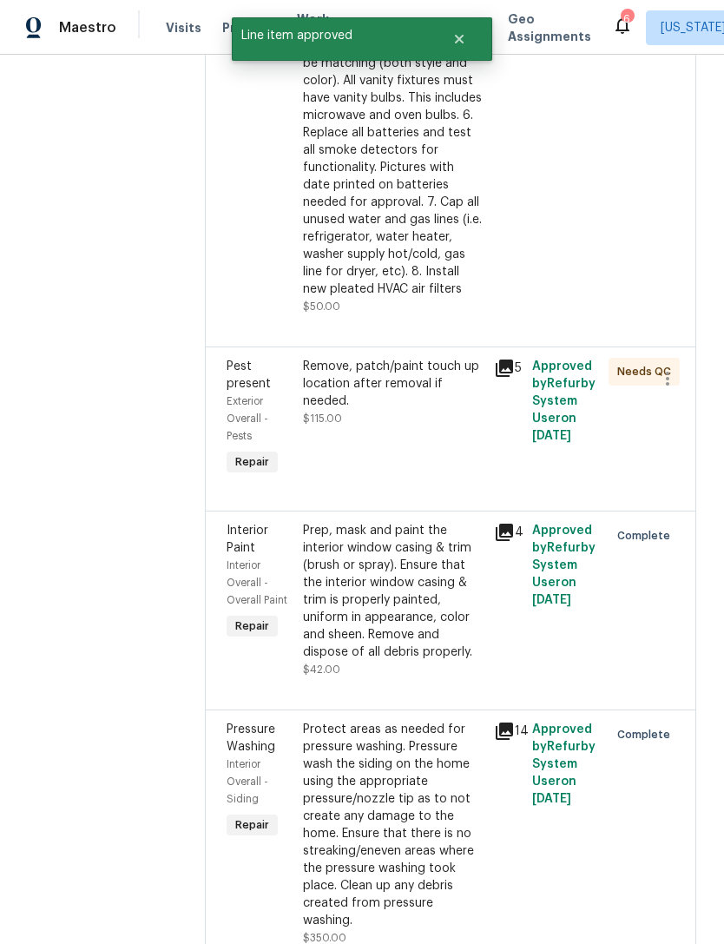
scroll to position [639, 0]
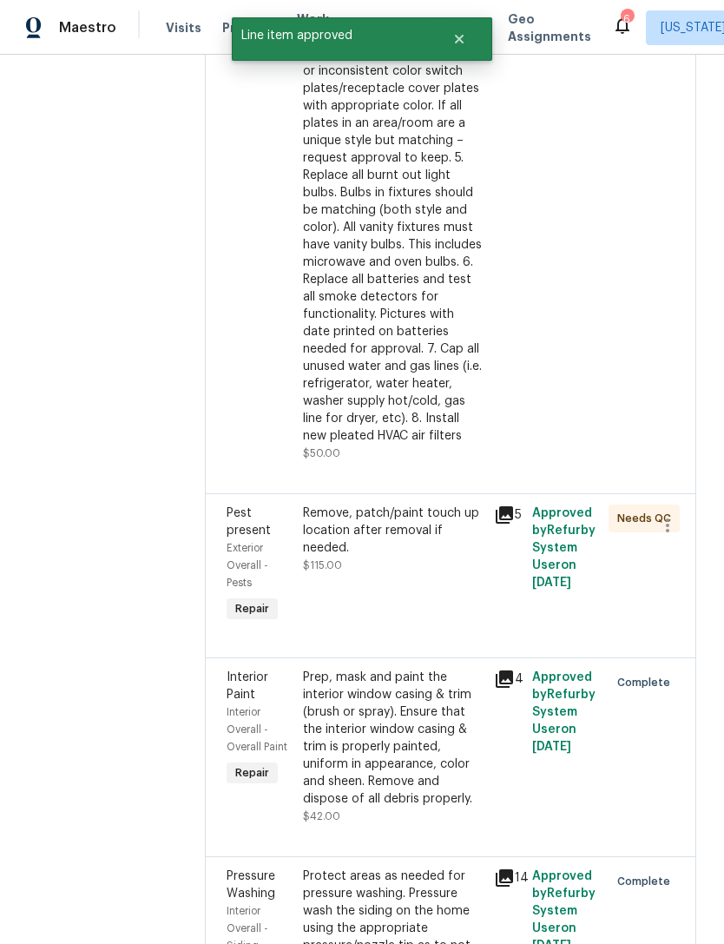
click at [428, 594] on div "Remove, patch/paint touch up location after removal if needed. $115.00" at bounding box center [393, 565] width 191 height 132
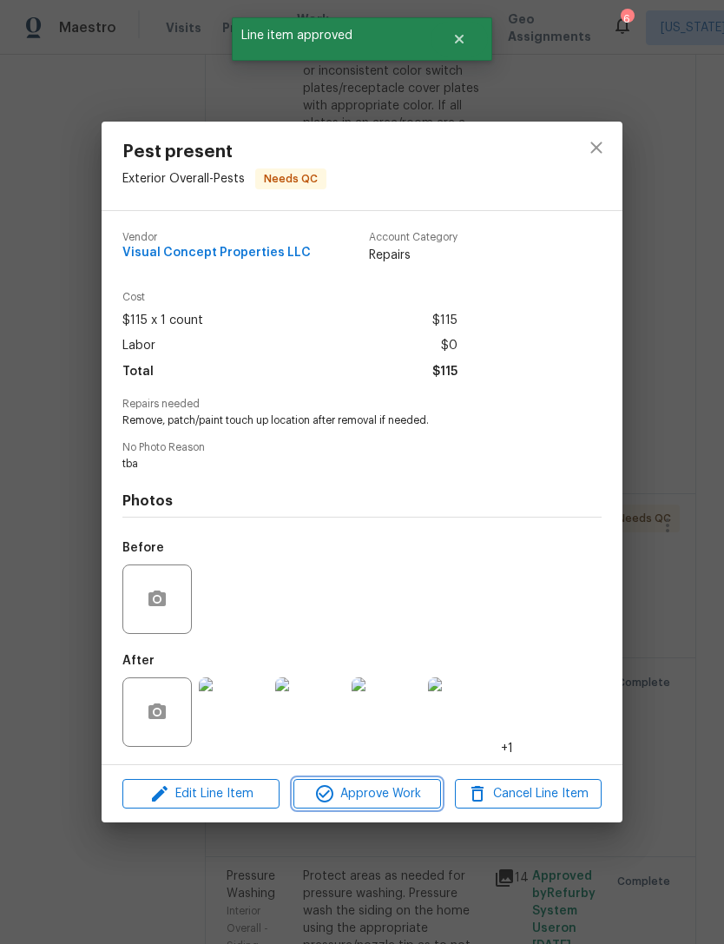
click at [396, 791] on span "Approve Work" at bounding box center [367, 794] width 136 height 22
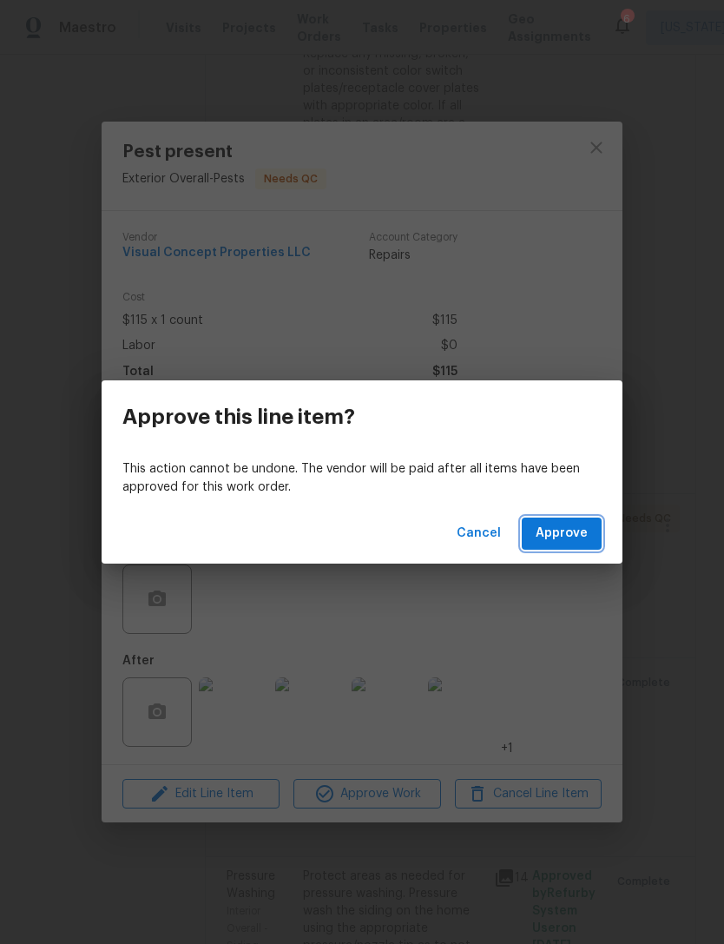
click at [589, 537] on button "Approve" at bounding box center [562, 533] width 80 height 32
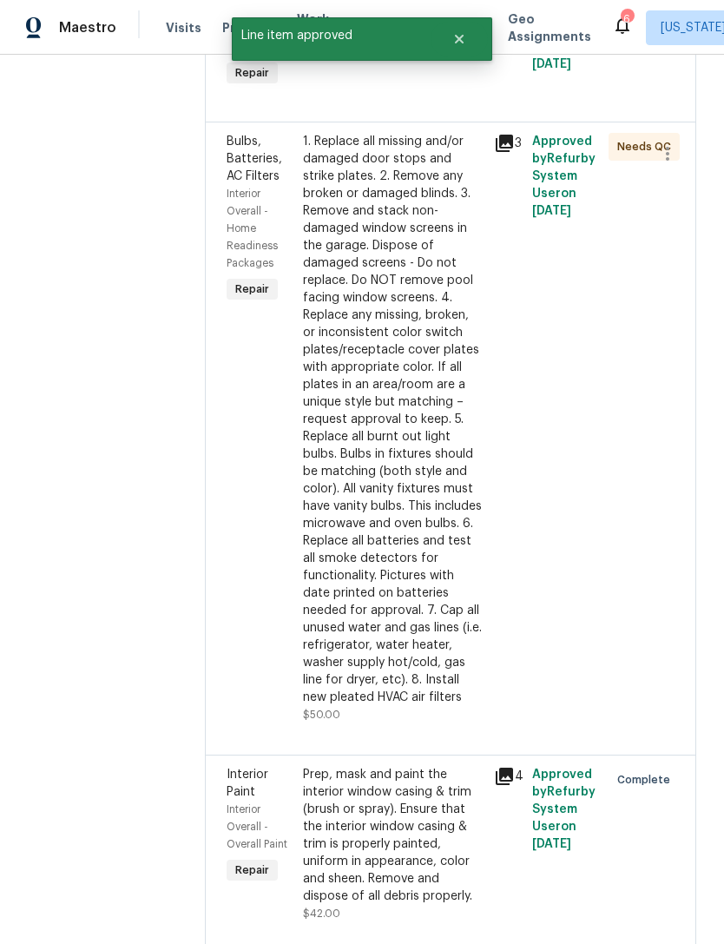
scroll to position [299, 0]
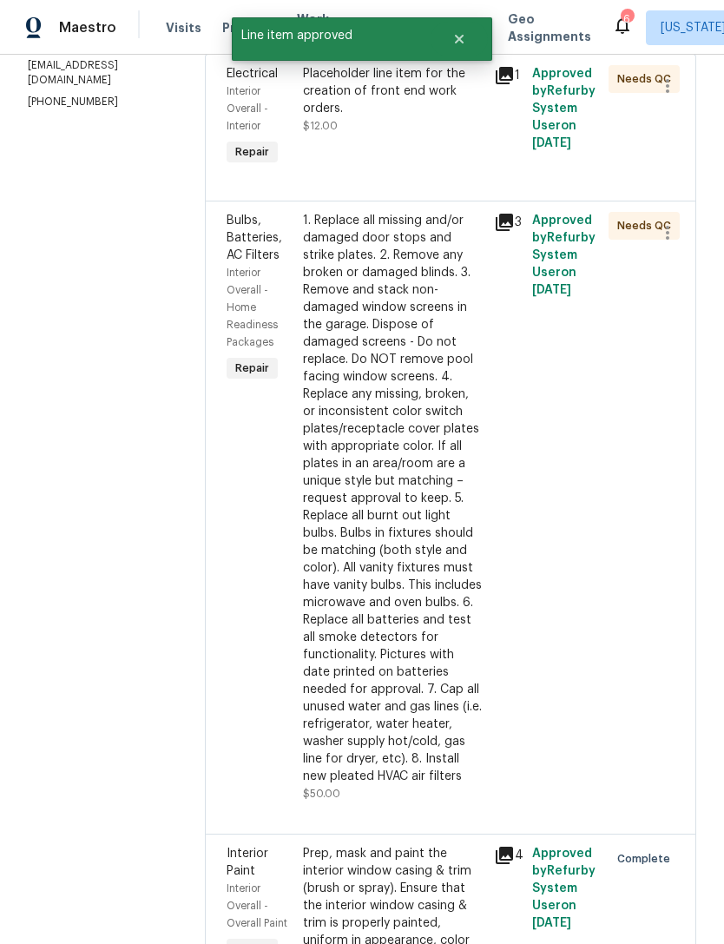
click at [448, 605] on div "1. Replace all missing and/or damaged door stops and strike plates. 2. Remove a…" at bounding box center [393, 498] width 181 height 573
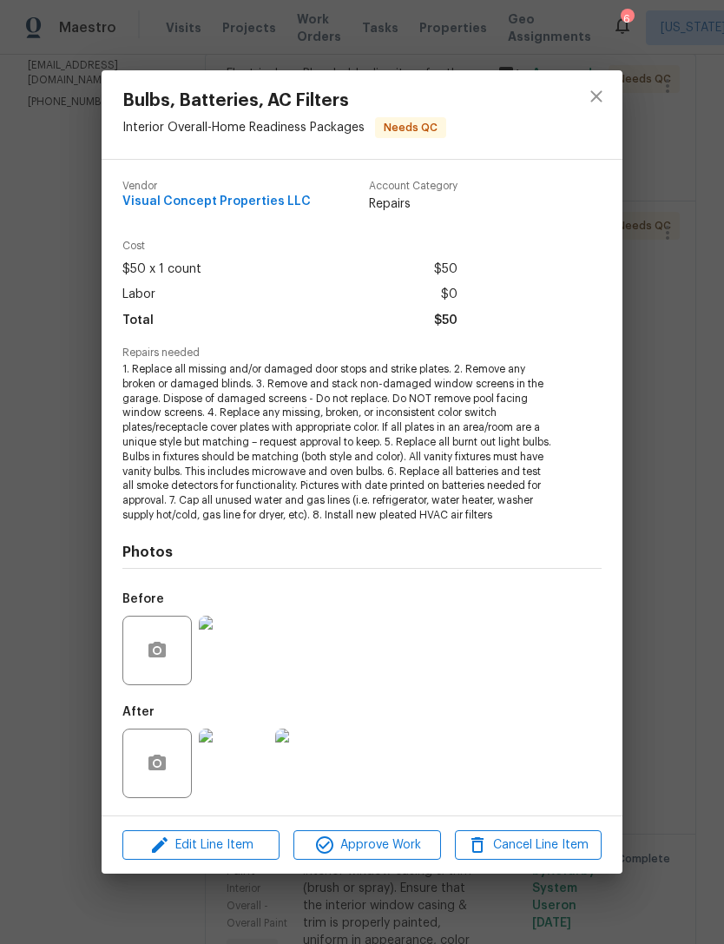
click at [253, 656] on img at bounding box center [233, 649] width 69 height 69
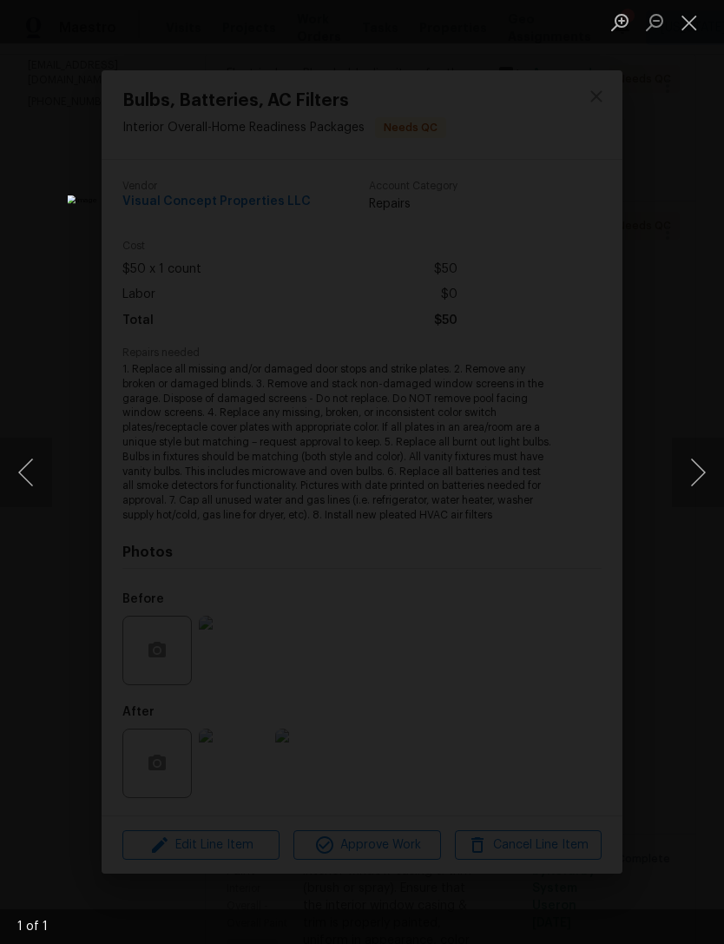
click at [686, 214] on div "Lightbox" at bounding box center [362, 472] width 724 height 944
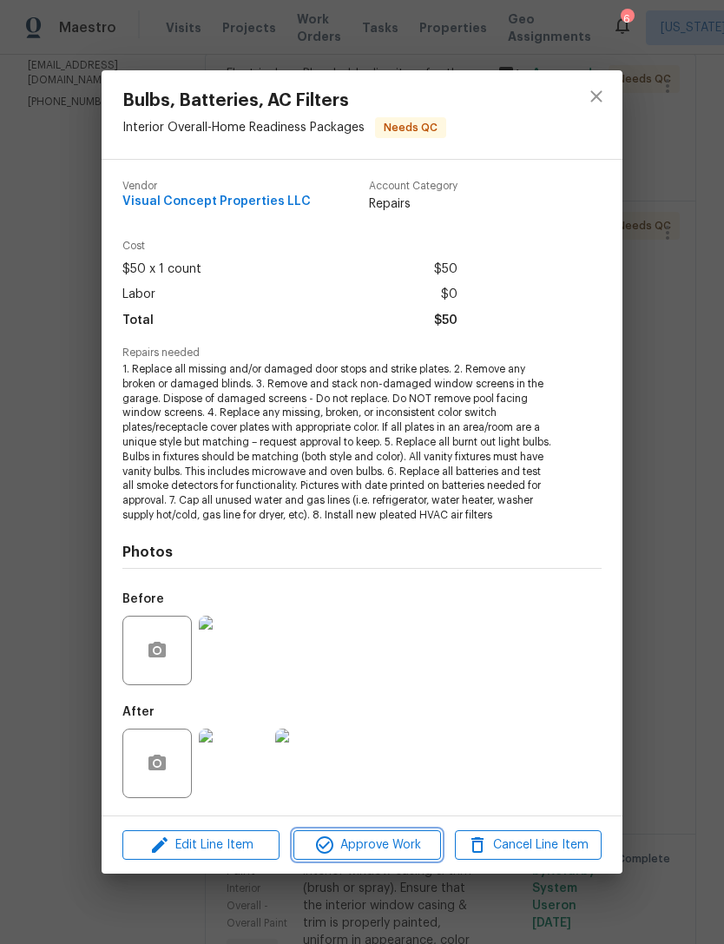
click at [399, 839] on span "Approve Work" at bounding box center [367, 845] width 136 height 22
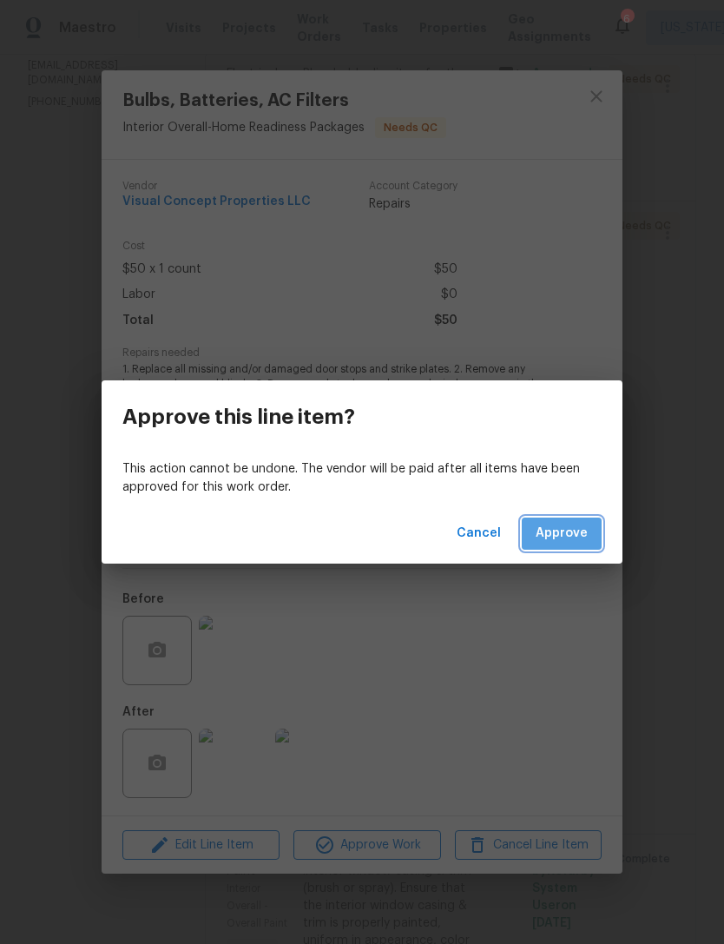
click at [591, 525] on button "Approve" at bounding box center [562, 533] width 80 height 32
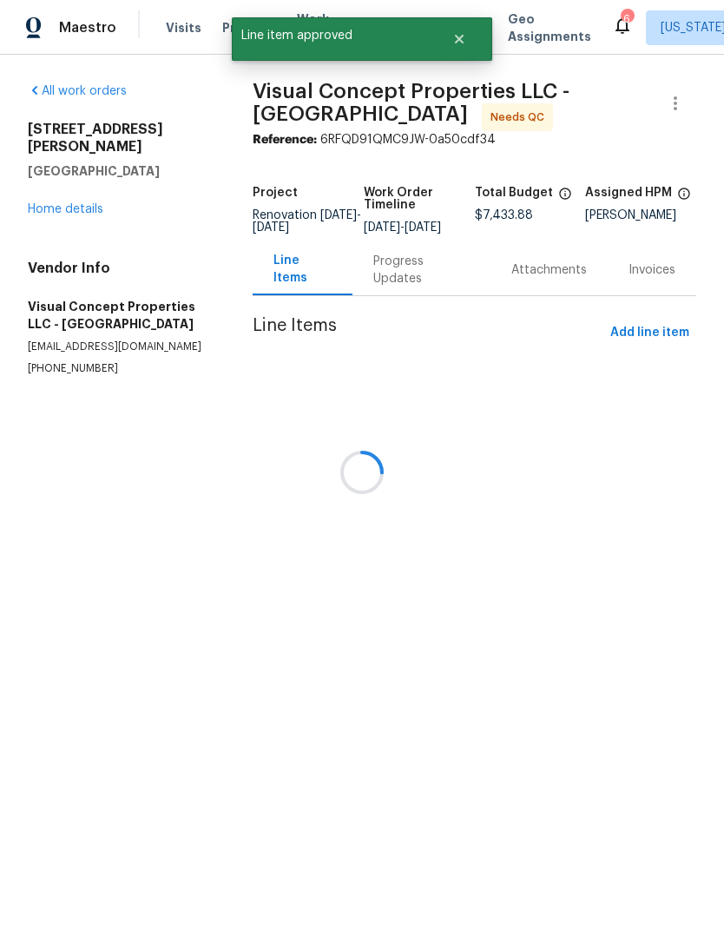
scroll to position [0, 0]
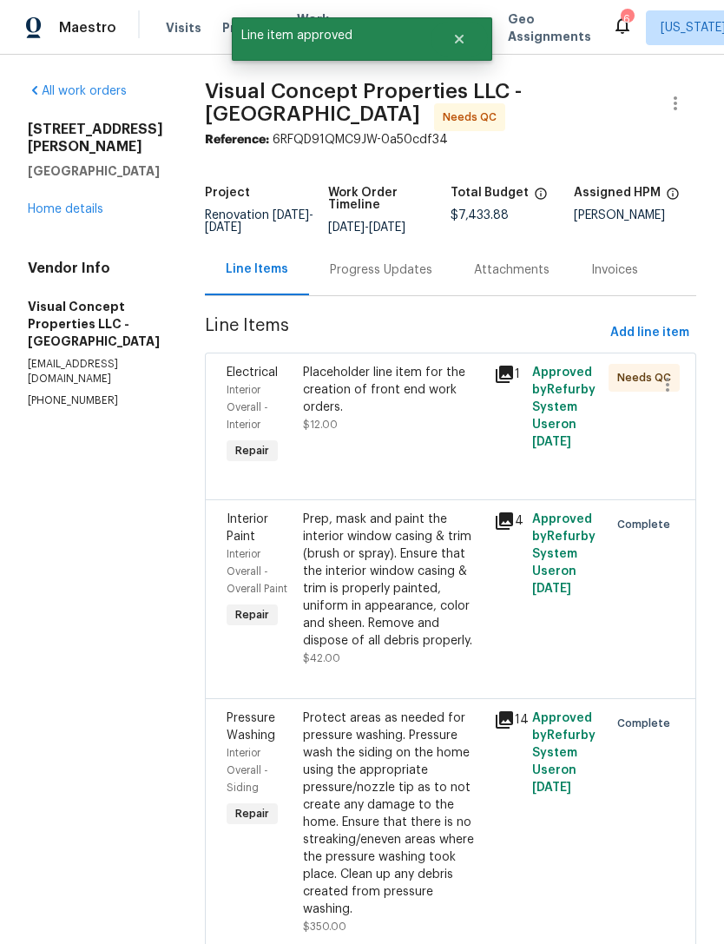
click at [438, 469] on div "Placeholder line item for the creation of front end work orders. $12.00" at bounding box center [393, 416] width 191 height 115
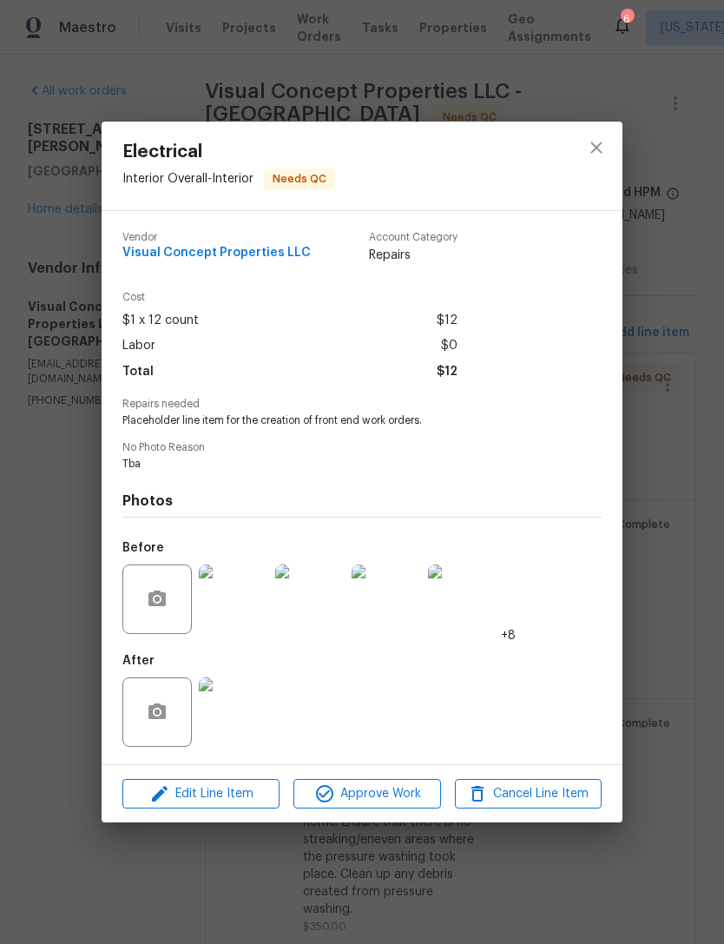
click at [398, 777] on div "Edit Line Item Approve Work Cancel Line Item" at bounding box center [362, 794] width 521 height 58
click at [398, 795] on span "Approve Work" at bounding box center [367, 794] width 136 height 22
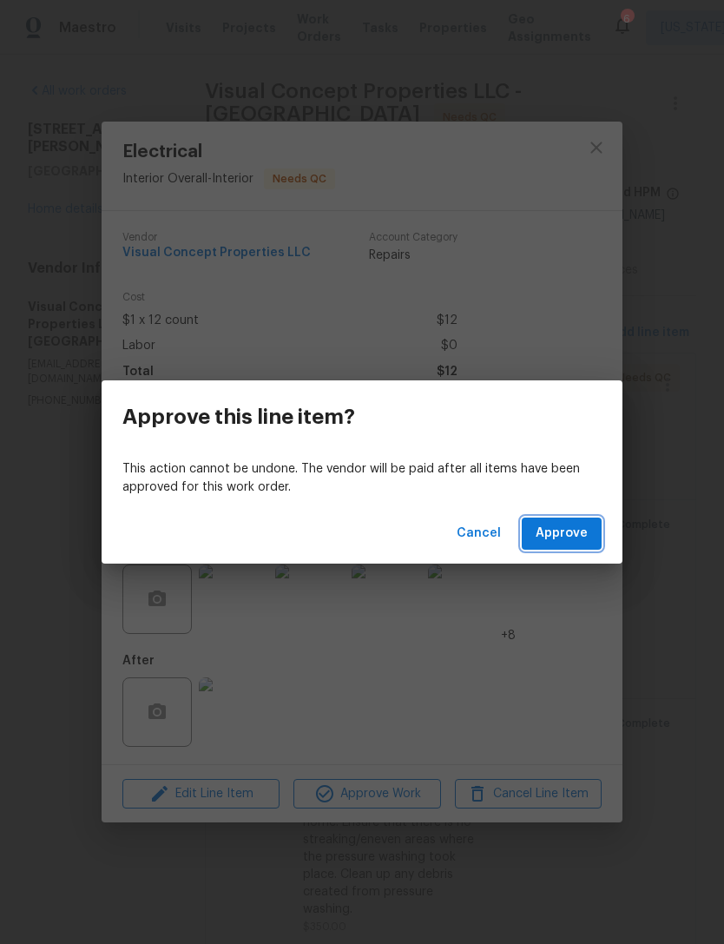
click at [594, 538] on button "Approve" at bounding box center [562, 533] width 80 height 32
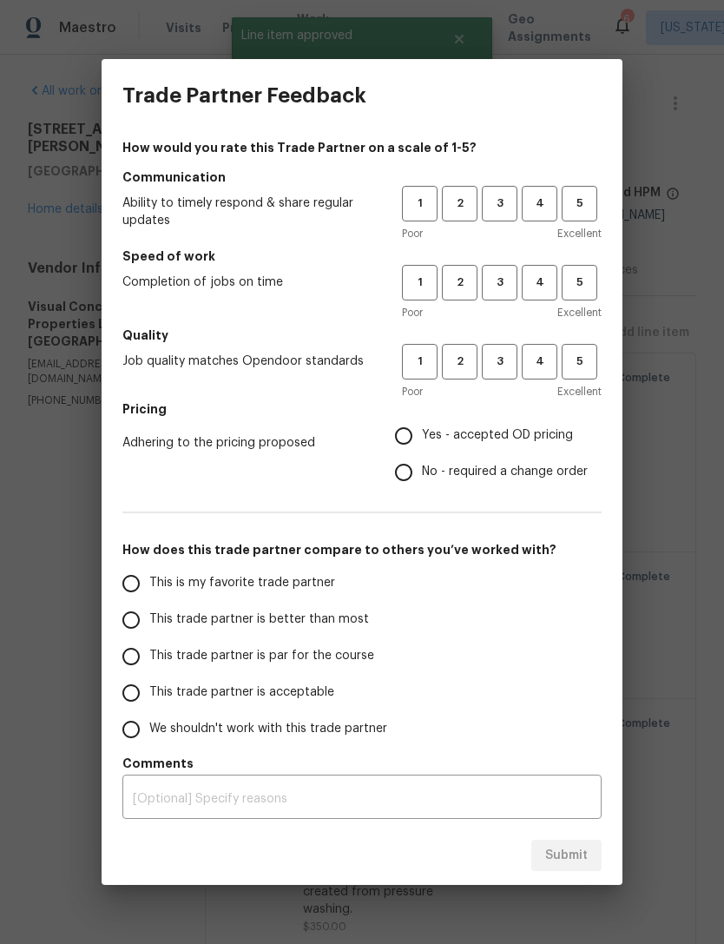
click at [606, 220] on div "How would you rate this Trade Partner on a scale of 1-5? Communication Ability …" at bounding box center [362, 479] width 521 height 694
click at [525, 292] on span "4" at bounding box center [539, 283] width 32 height 20
click at [595, 214] on button "5" at bounding box center [580, 204] width 36 height 36
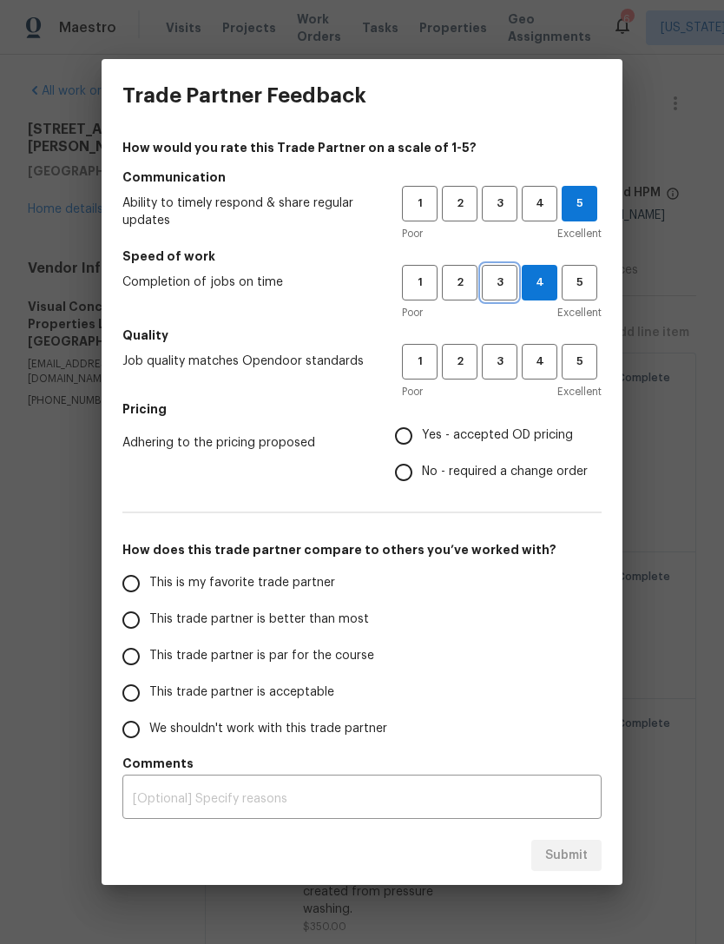
click at [502, 290] on span "3" at bounding box center [500, 283] width 32 height 20
click at [549, 366] on span "4" at bounding box center [539, 362] width 32 height 20
click at [556, 435] on span "Yes - accepted OD pricing" at bounding box center [497, 435] width 151 height 18
click at [422, 435] on input "Yes - accepted OD pricing" at bounding box center [403, 436] width 36 height 36
radio input "true"
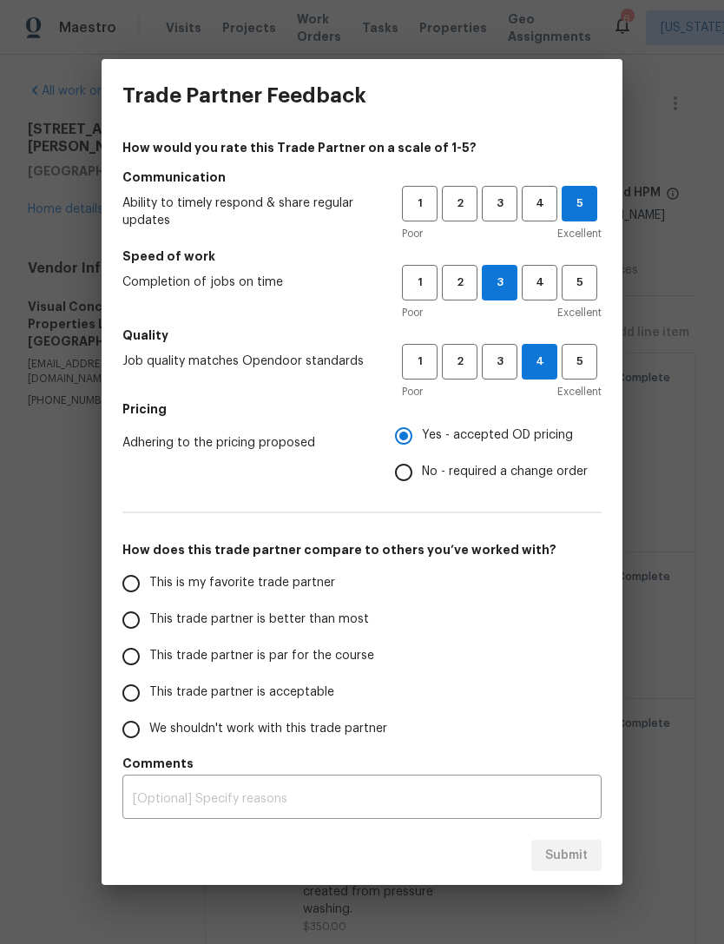
click at [356, 624] on span "This trade partner is better than most" at bounding box center [259, 619] width 220 height 18
click at [149, 624] on input "This trade partner is better than most" at bounding box center [131, 620] width 36 height 36
click at [583, 855] on span "Submit" at bounding box center [566, 856] width 43 height 22
radio input "true"
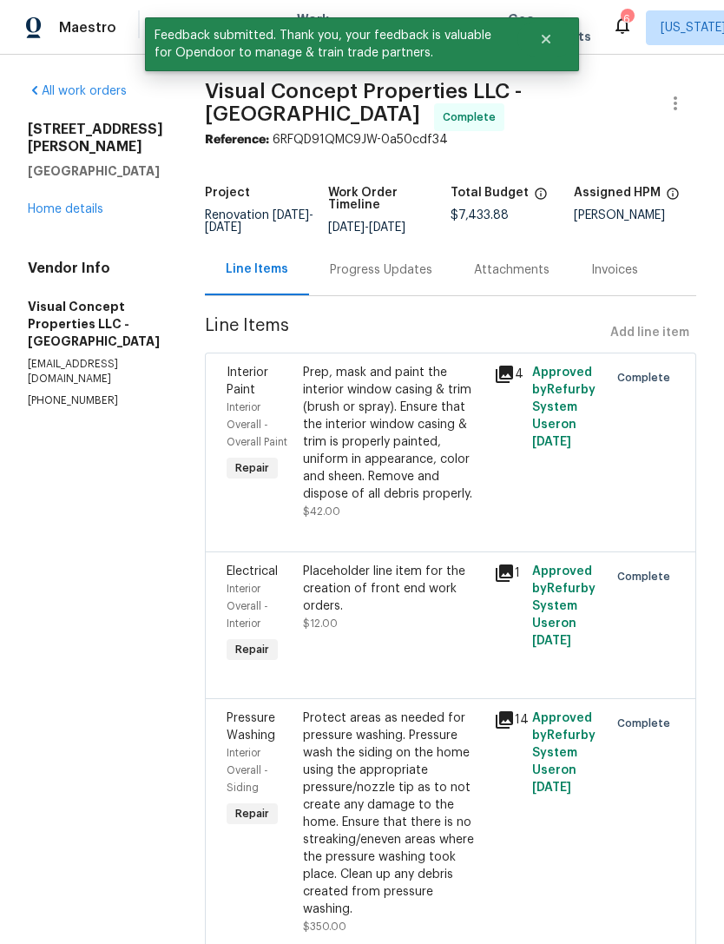
radio input "false"
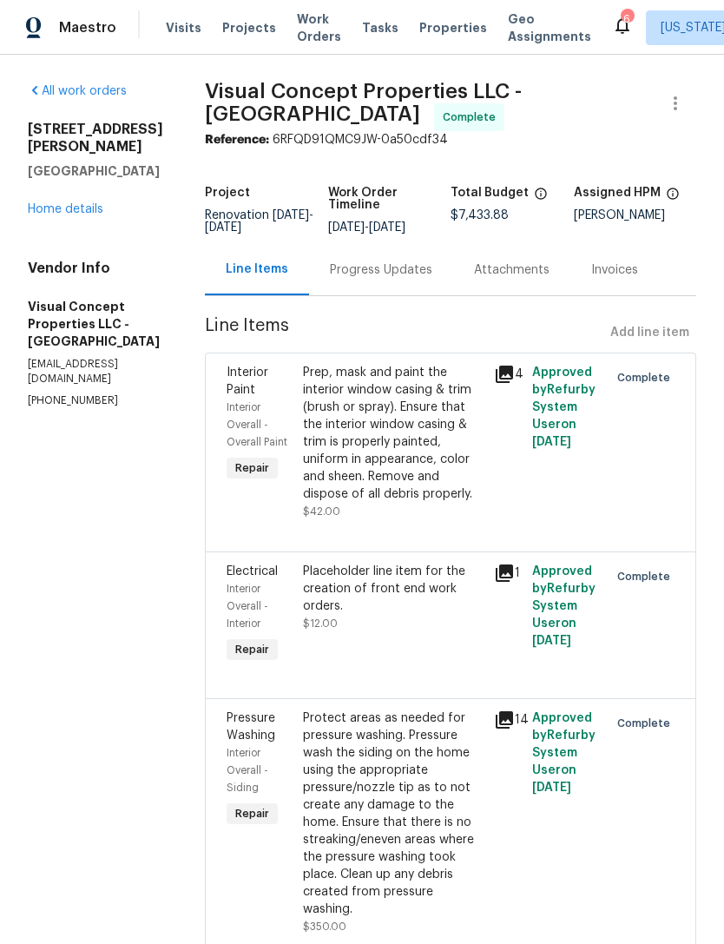
click at [30, 203] on link "Home details" at bounding box center [66, 209] width 76 height 12
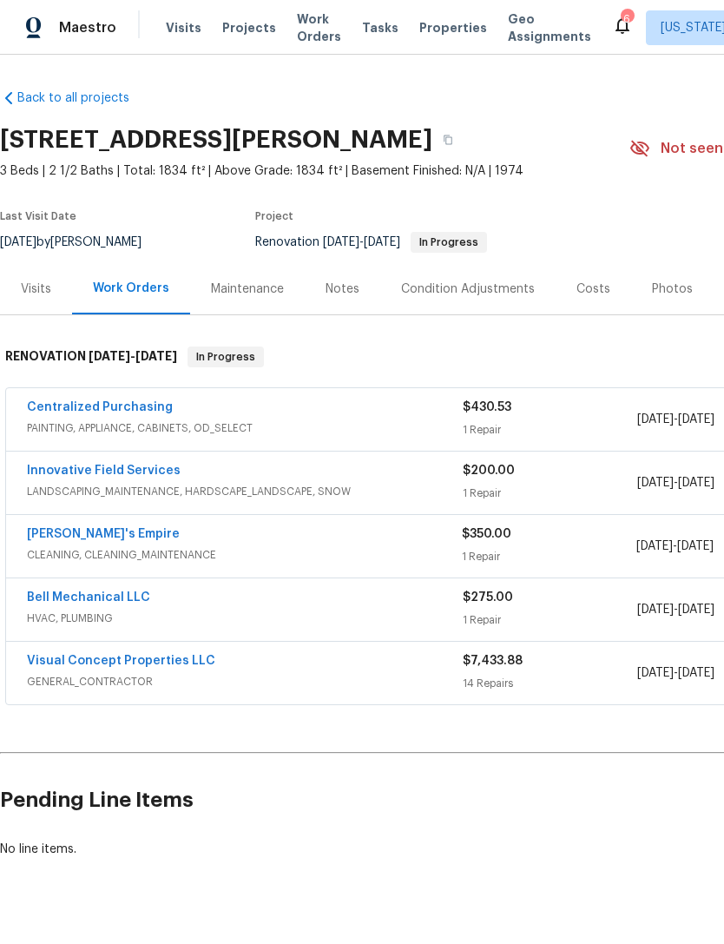
click at [576, 274] on div "Costs" at bounding box center [594, 288] width 76 height 51
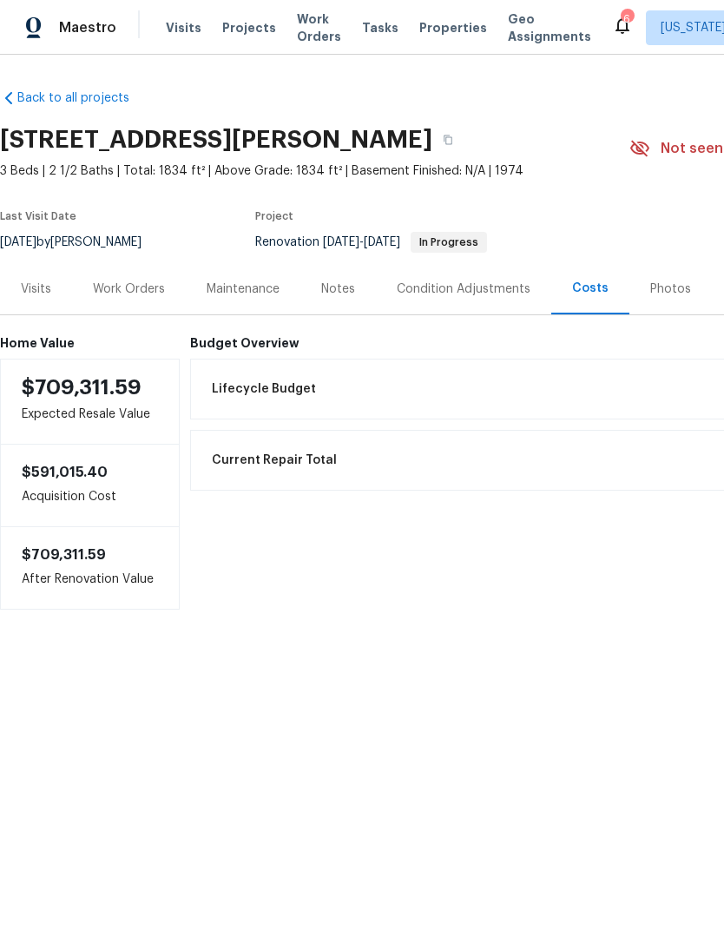
click at [26, 290] on div "Visits" at bounding box center [36, 288] width 30 height 17
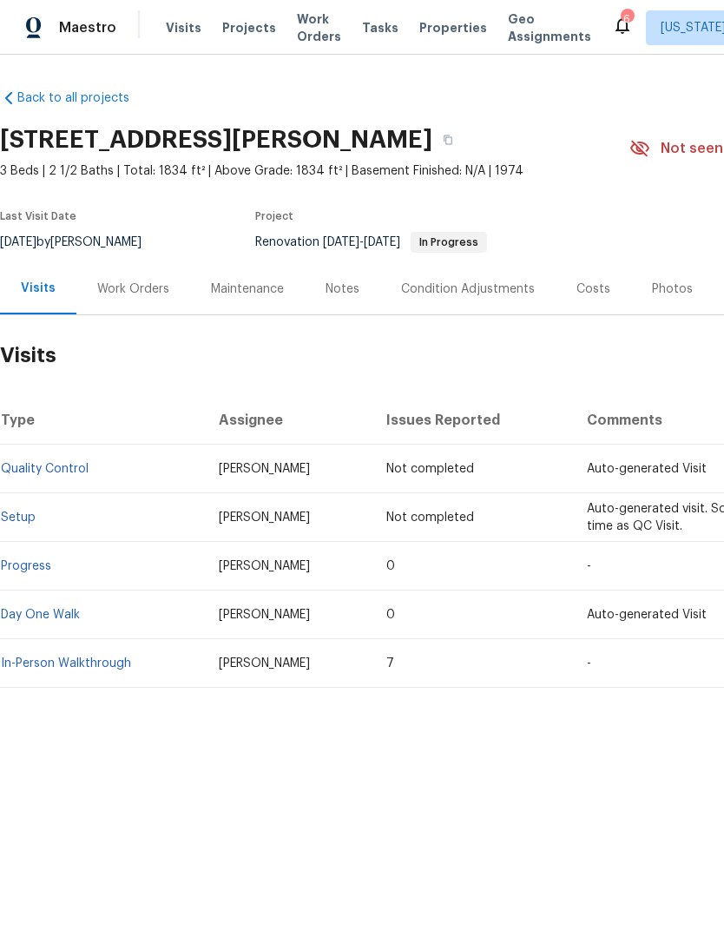
click at [576, 290] on div "Costs" at bounding box center [593, 288] width 34 height 17
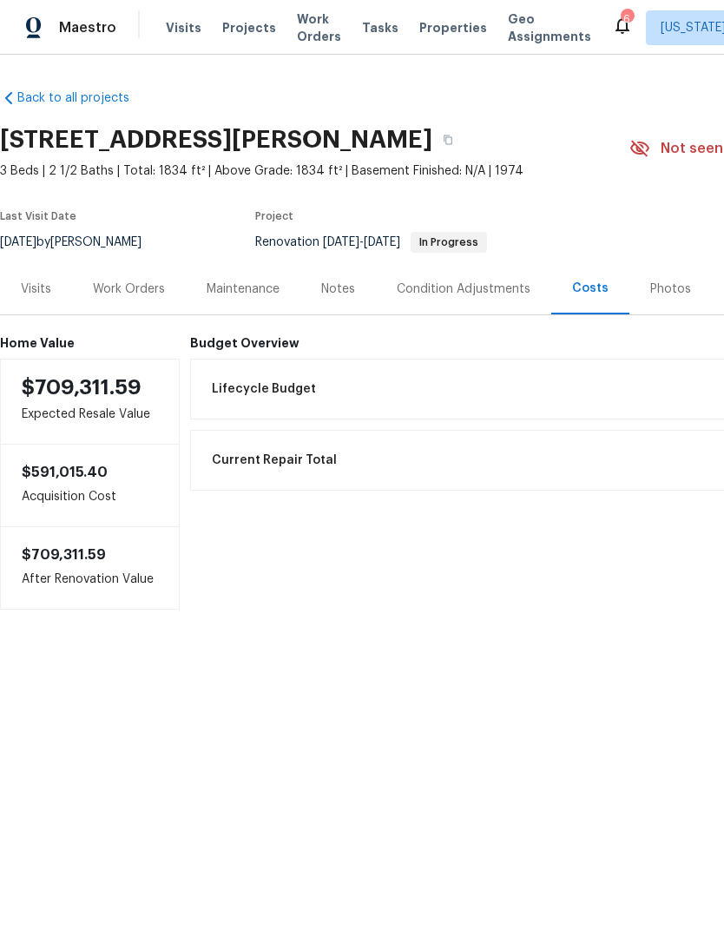
click at [503, 302] on div "Condition Adjustments" at bounding box center [463, 288] width 175 height 51
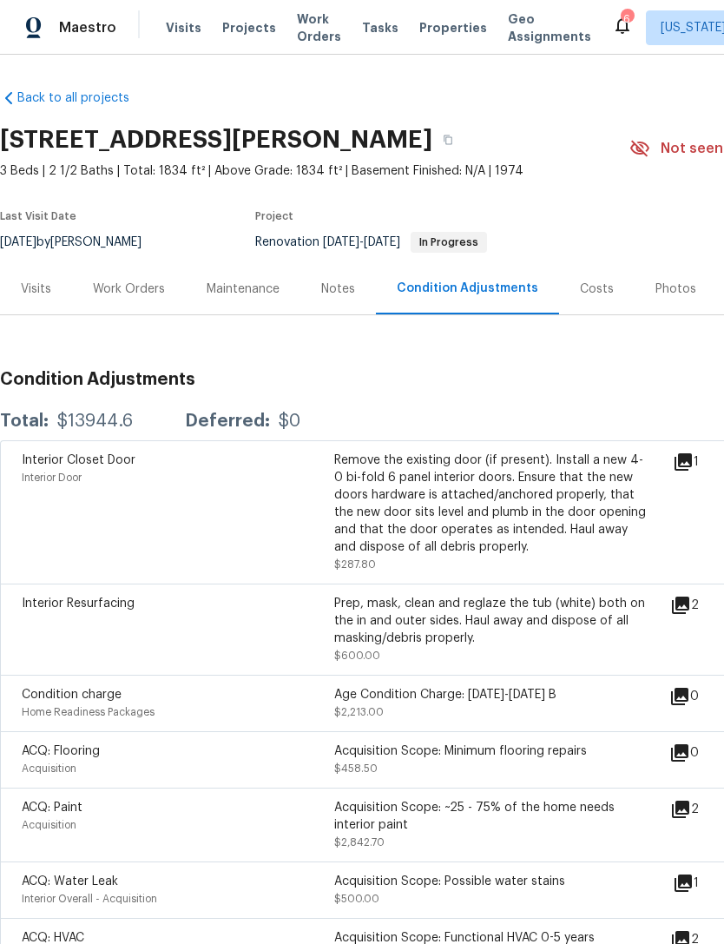
click at [328, 297] on div "Notes" at bounding box center [338, 288] width 34 height 17
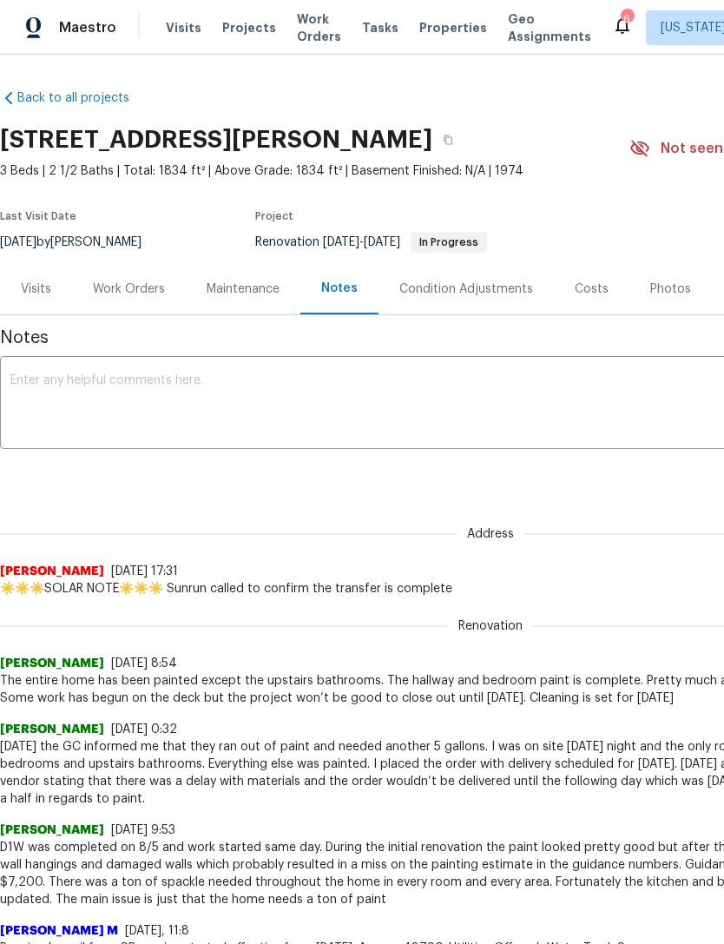
click at [136, 301] on div "Work Orders" at bounding box center [129, 288] width 114 height 51
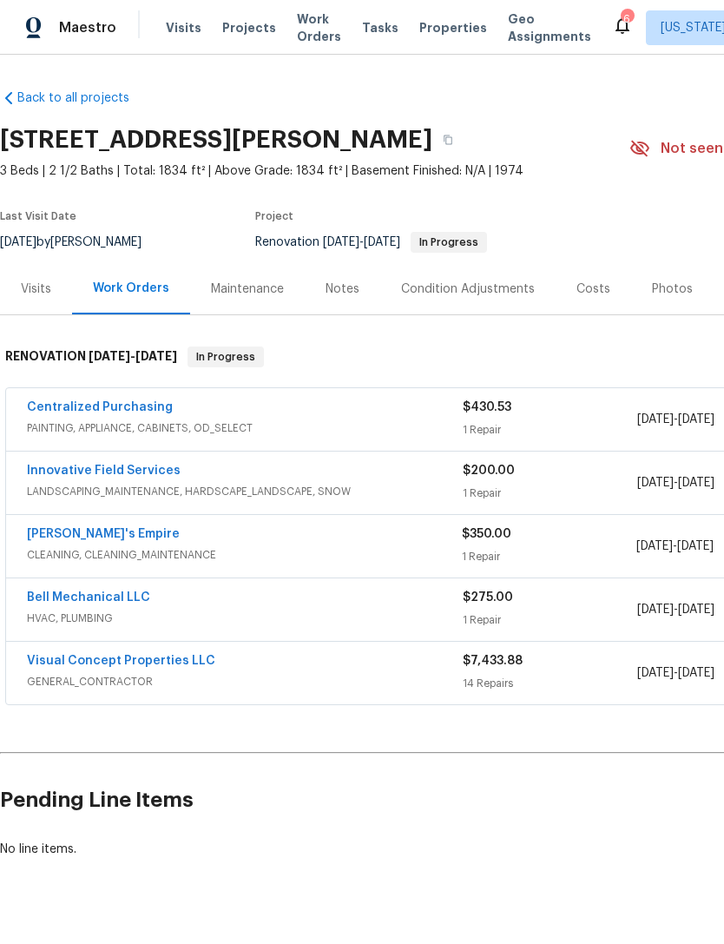
click at [344, 299] on div "Notes" at bounding box center [343, 288] width 76 height 51
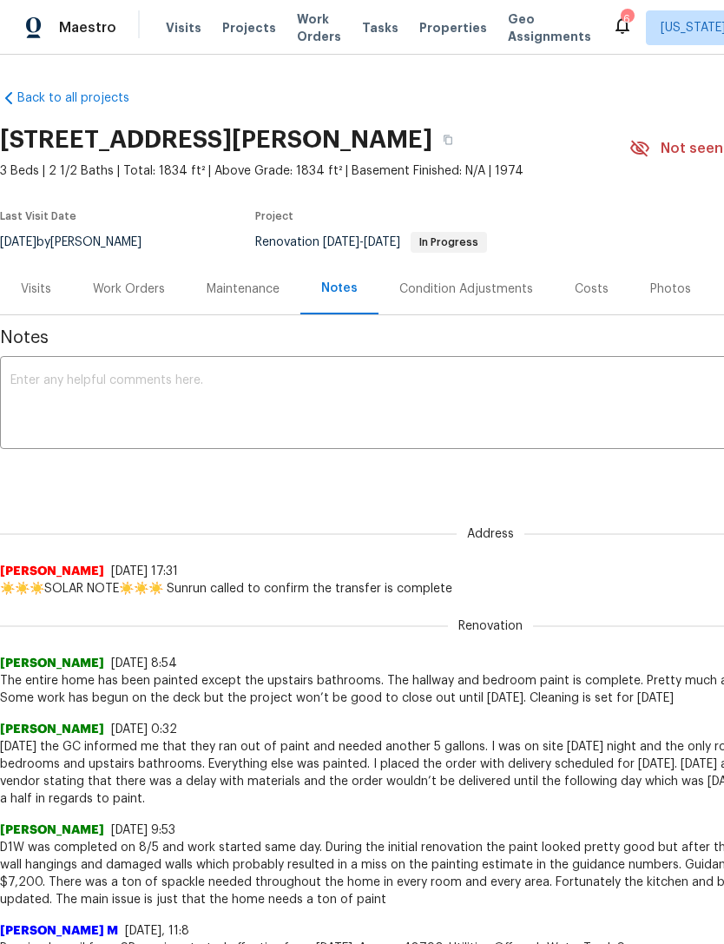
click at [431, 31] on span "Properties" at bounding box center [453, 27] width 68 height 17
